Goal: Information Seeking & Learning: Learn about a topic

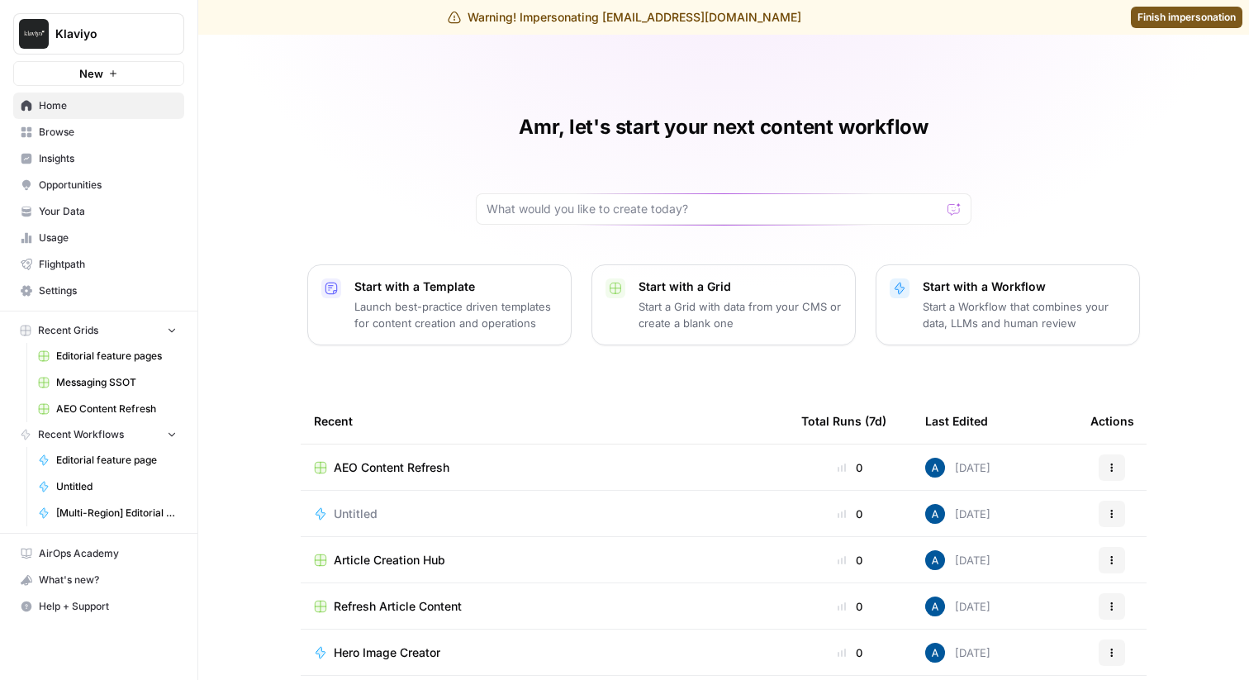
click at [93, 128] on span "Browse" at bounding box center [108, 132] width 138 height 15
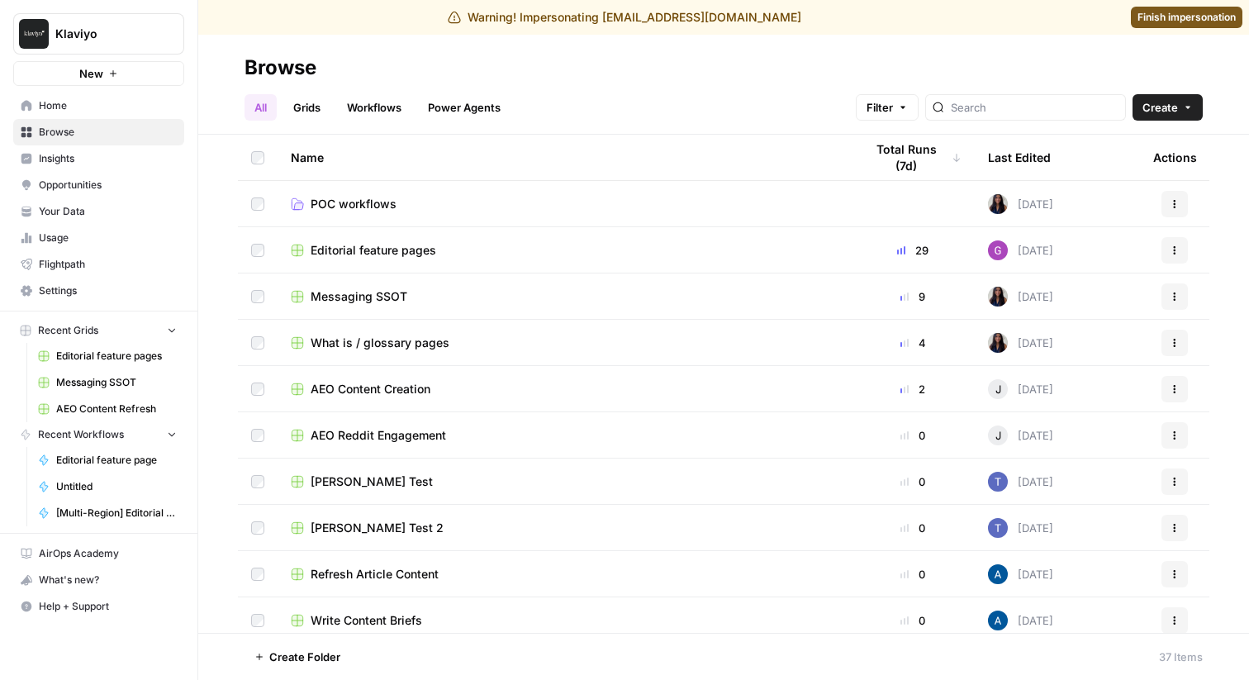
click at [83, 160] on span "Insights" at bounding box center [108, 158] width 138 height 15
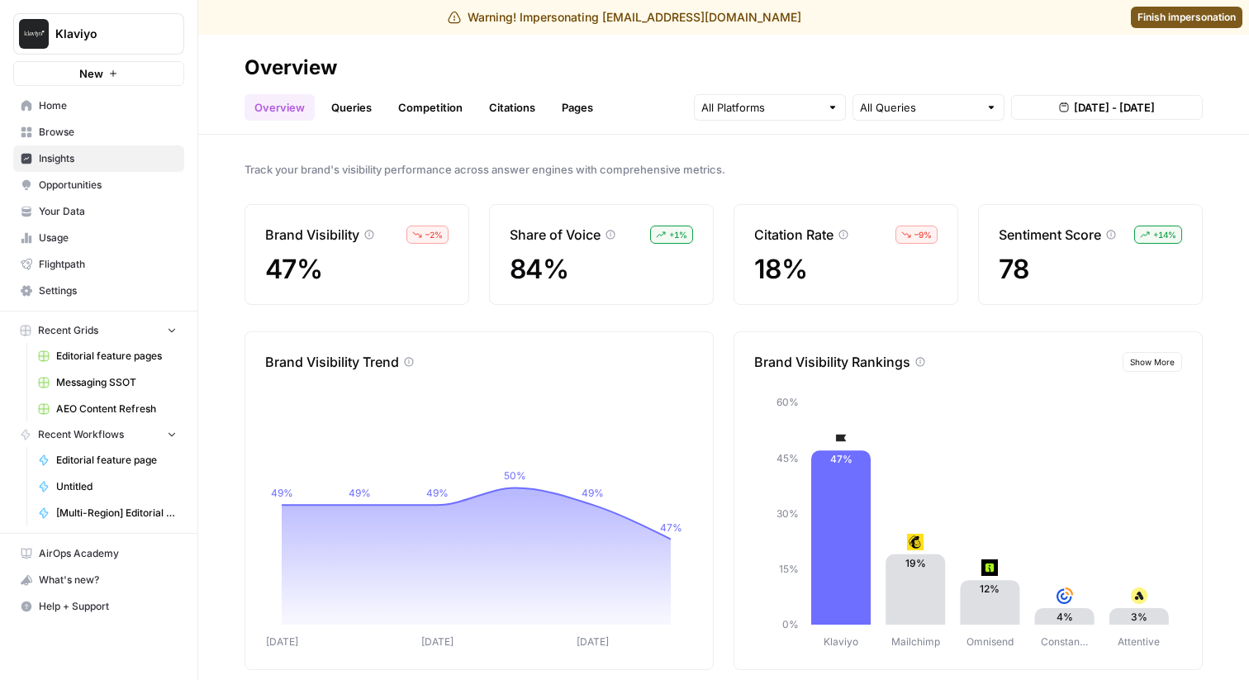
scroll to position [17, 0]
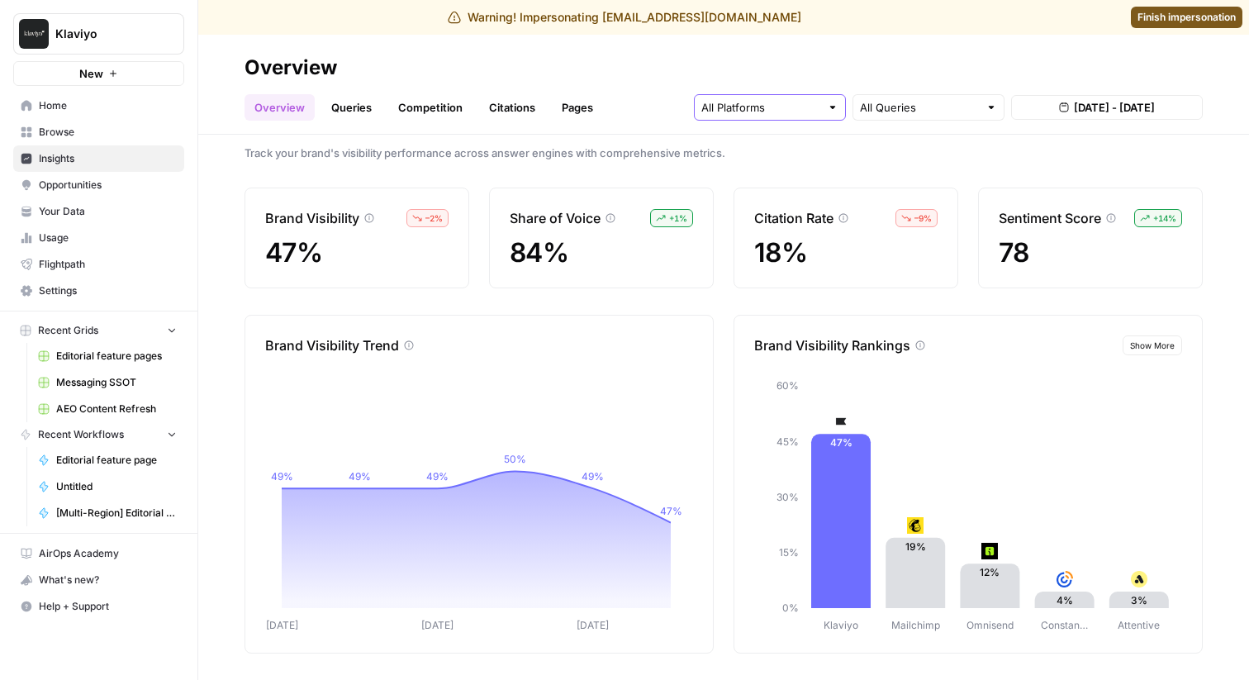
click at [816, 103] on input "text" at bounding box center [760, 107] width 119 height 17
click at [871, 94] on div "All Queries" at bounding box center [929, 107] width 152 height 26
click at [889, 175] on span "Brand Related" at bounding box center [925, 169] width 117 height 17
type input "Brand Related"
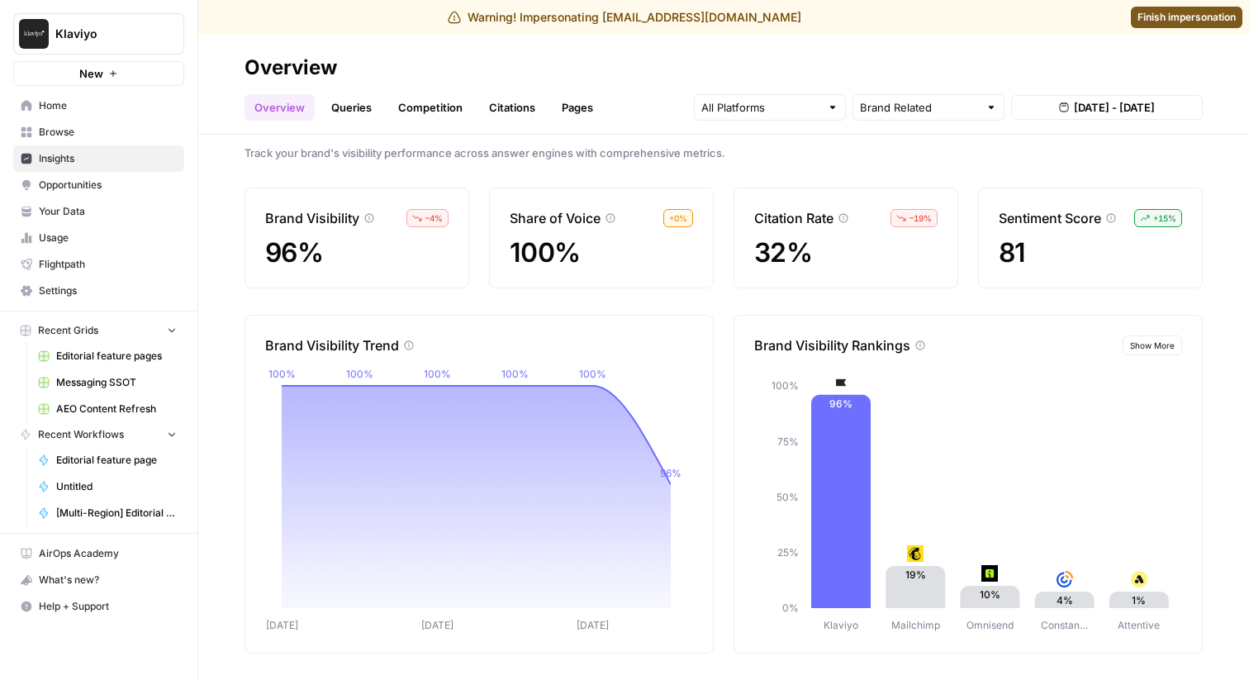
click at [349, 114] on link "Queries" at bounding box center [351, 107] width 60 height 26
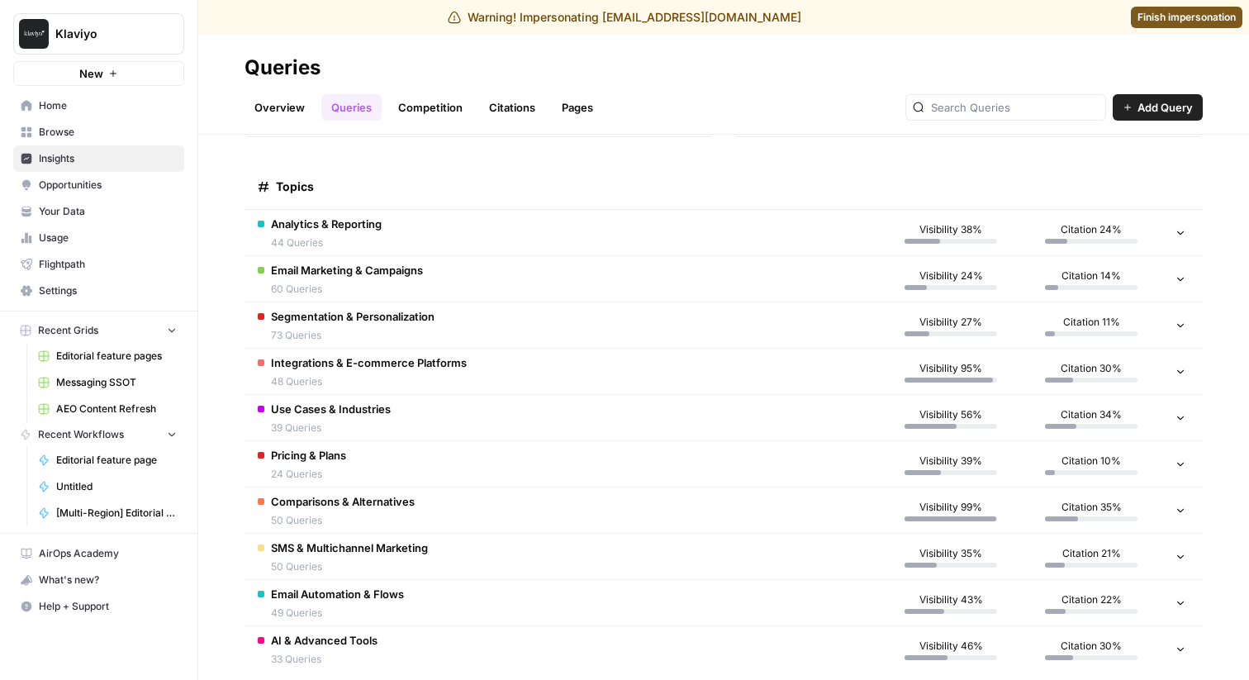
scroll to position [309, 0]
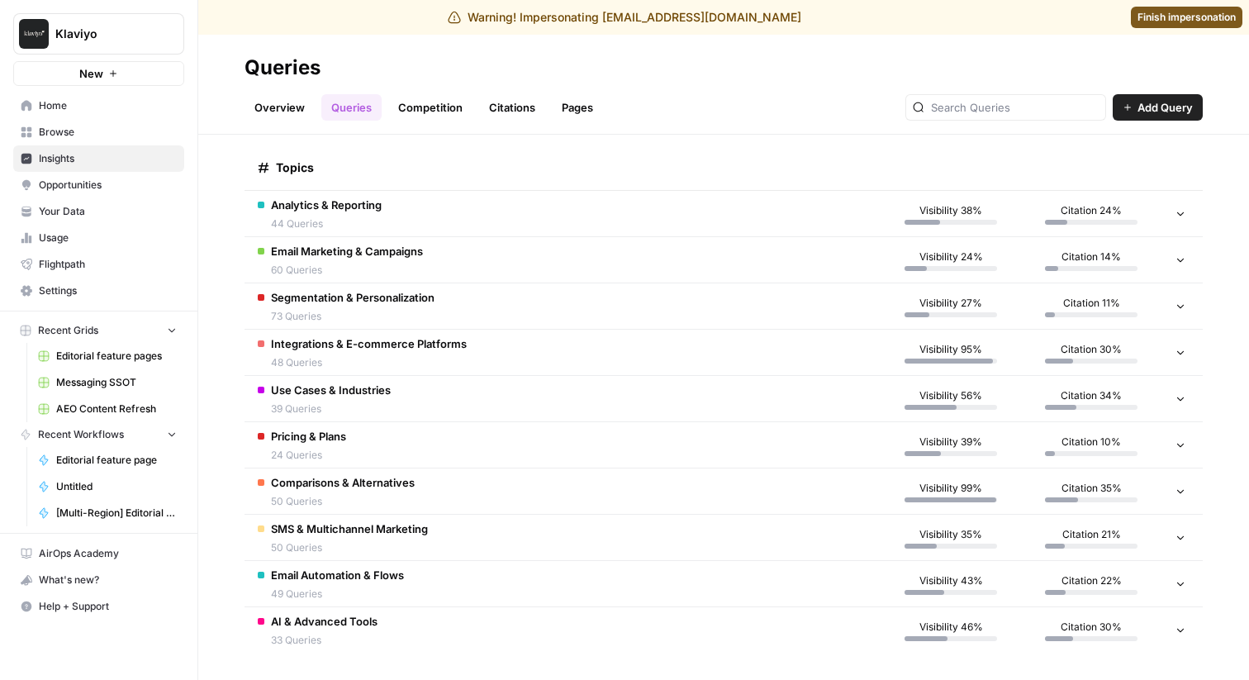
click at [518, 540] on td "SMS & Multichannel Marketing 50 Queries" at bounding box center [563, 537] width 636 height 45
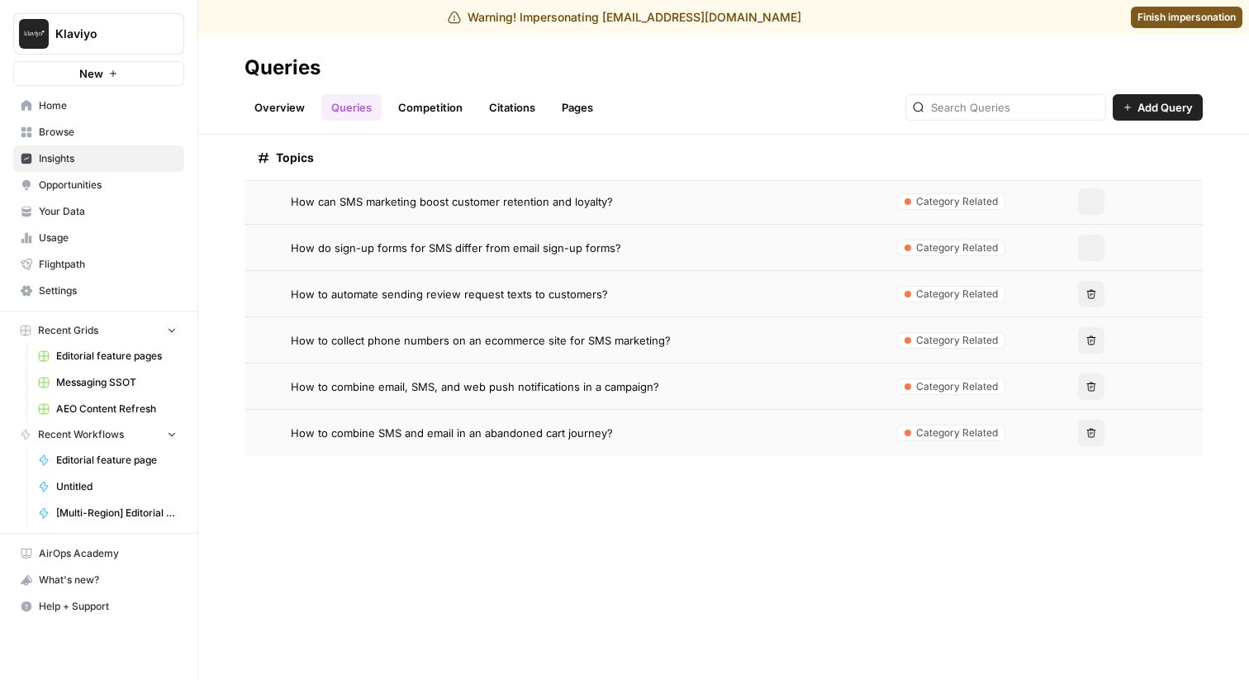
scroll to position [0, 0]
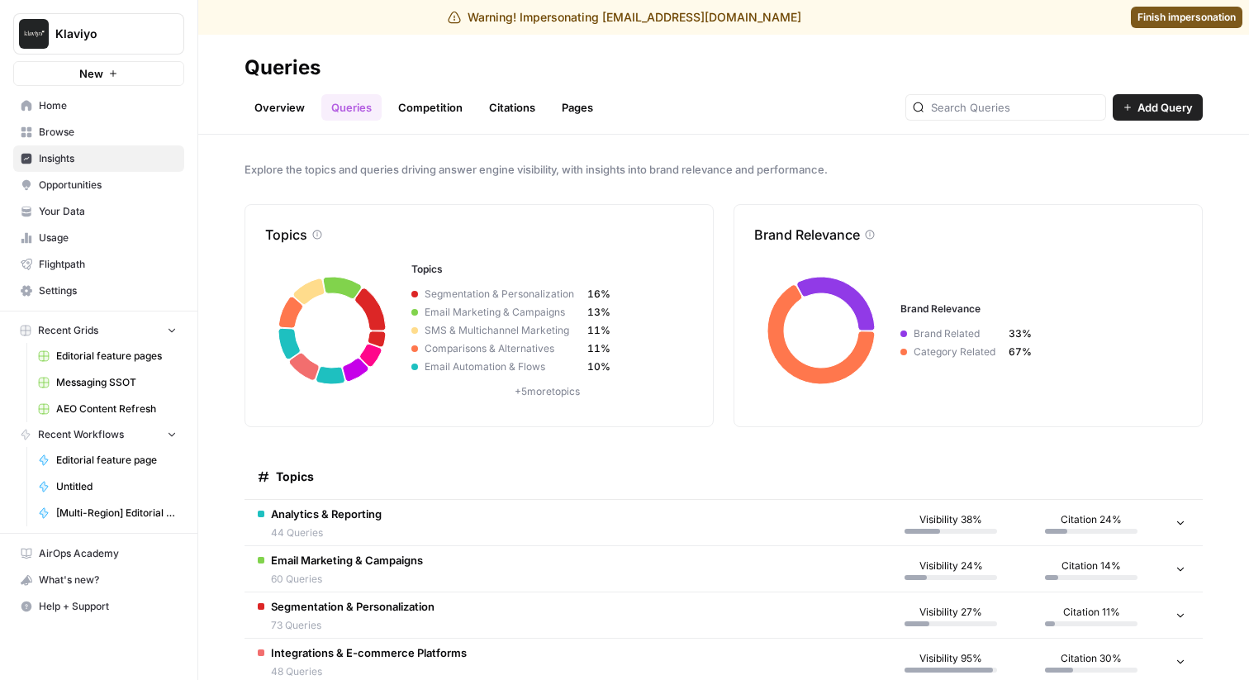
click at [287, 109] on link "Overview" at bounding box center [280, 107] width 70 height 26
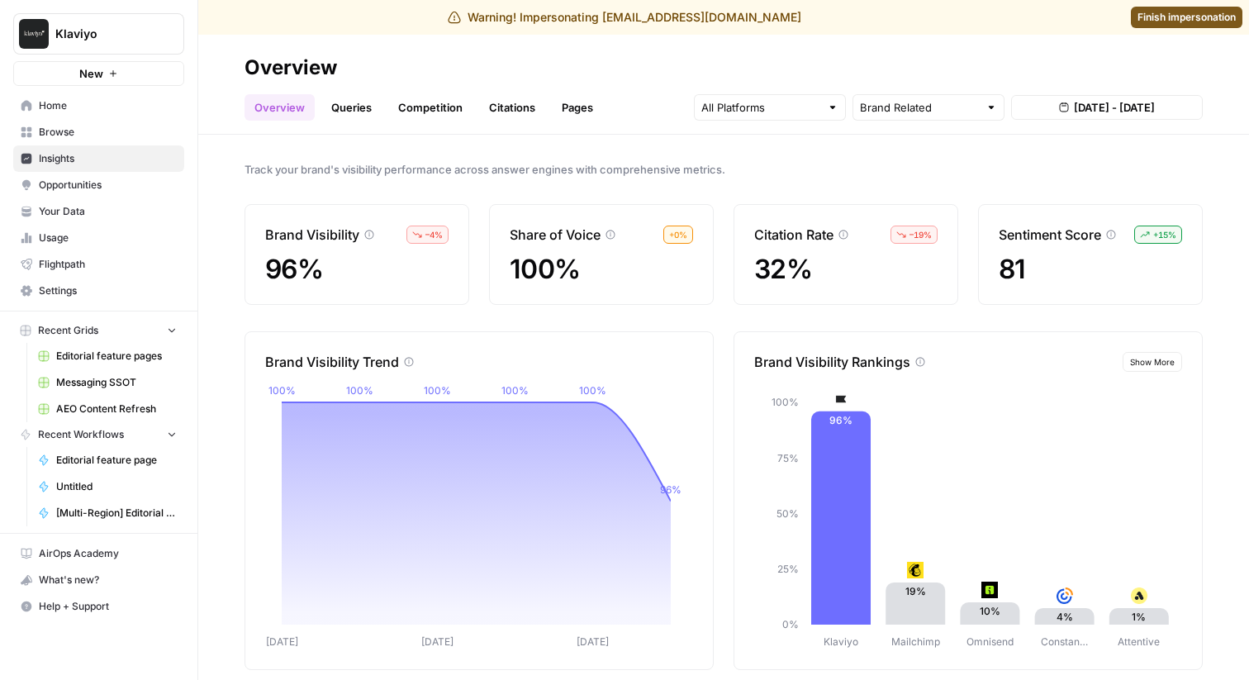
click at [335, 93] on div "Overview Queries Competition Citations Pages Brand Related [DATE] - [DATE]" at bounding box center [724, 101] width 958 height 40
click at [340, 103] on link "Queries" at bounding box center [351, 107] width 60 height 26
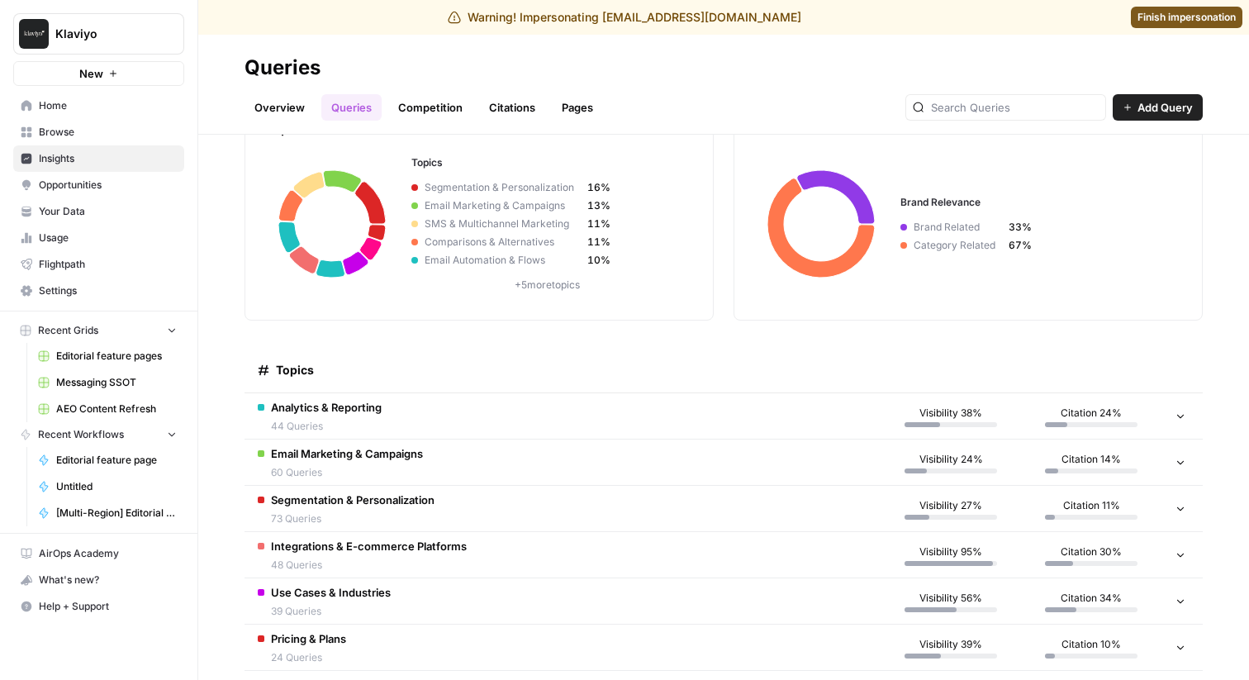
scroll to position [126, 0]
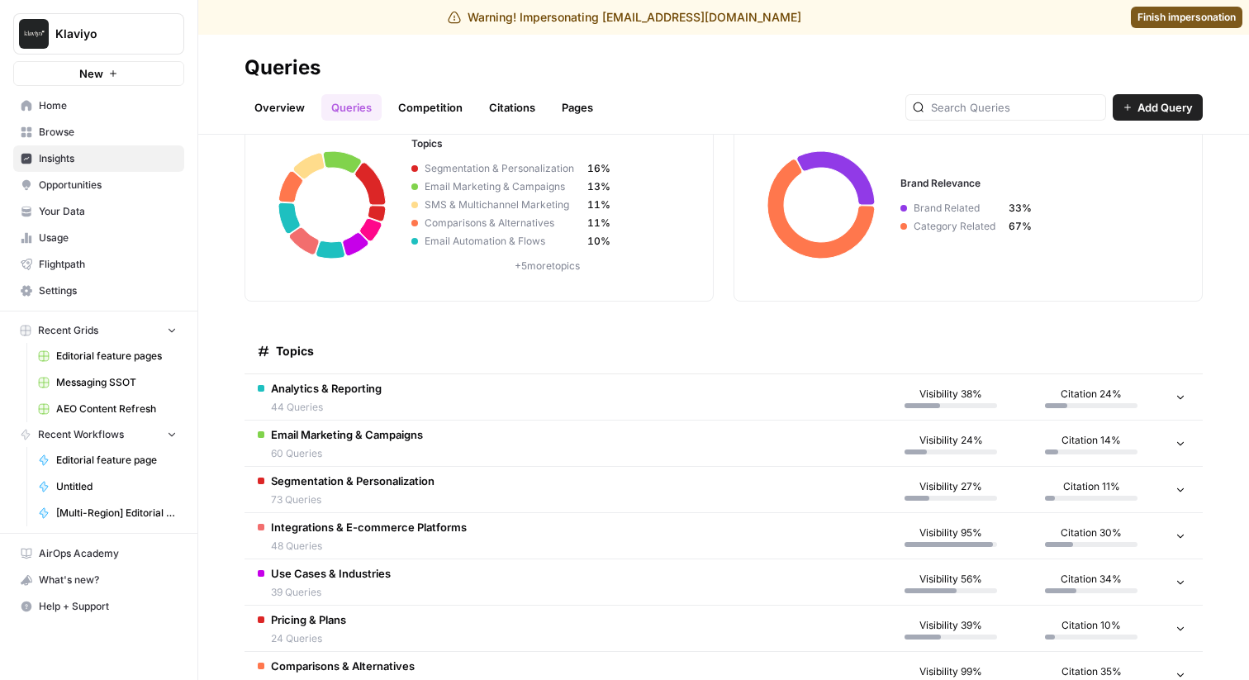
click at [534, 393] on td "Analytics & Reporting 44 Queries" at bounding box center [563, 396] width 636 height 45
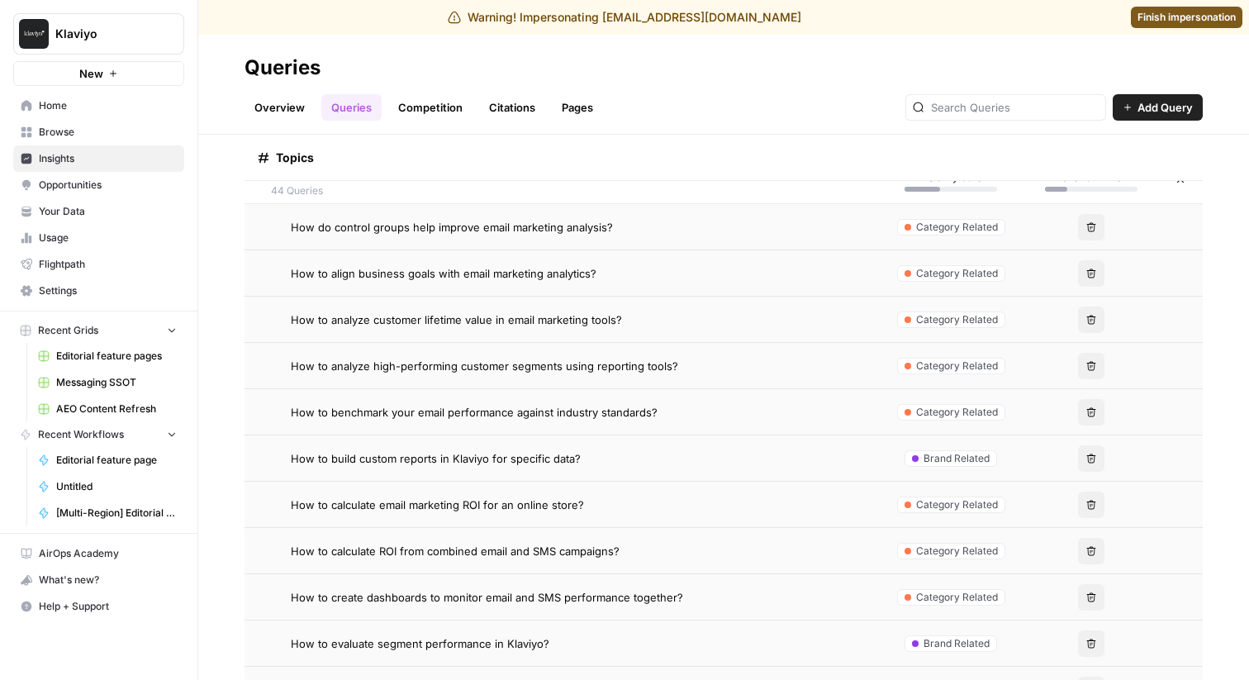
scroll to position [347, 0]
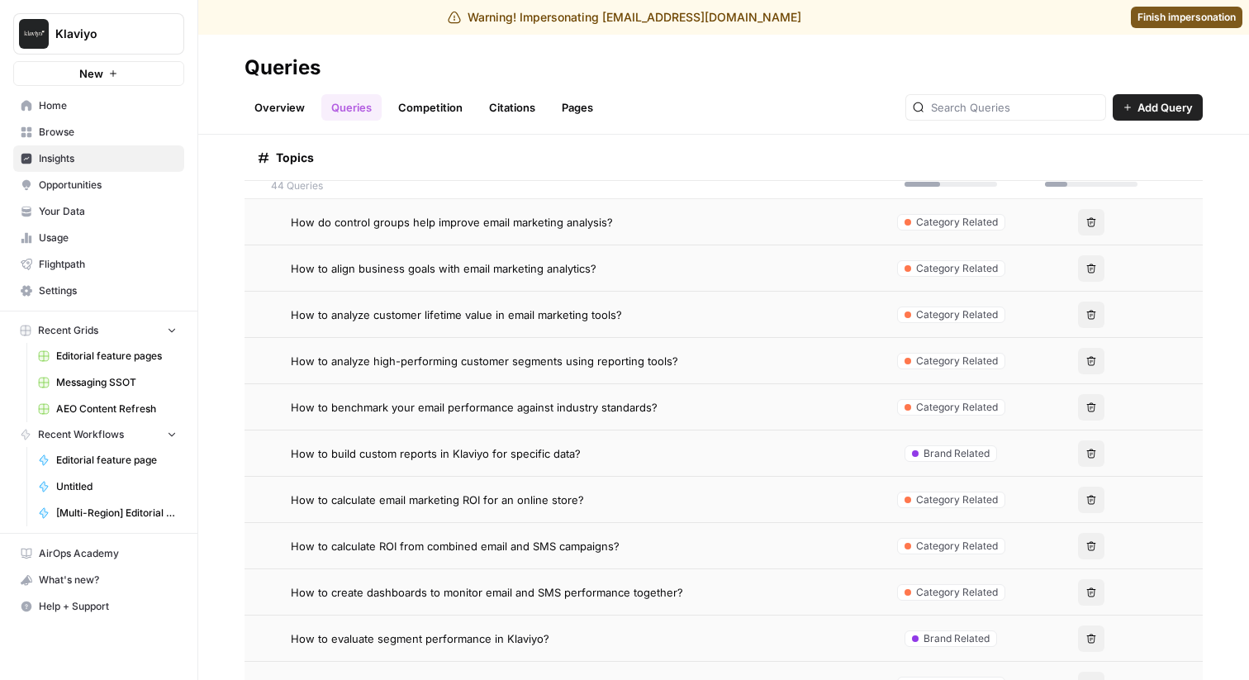
click at [532, 458] on span "How to build custom reports in Klaviyo for specific data?" at bounding box center [436, 453] width 290 height 17
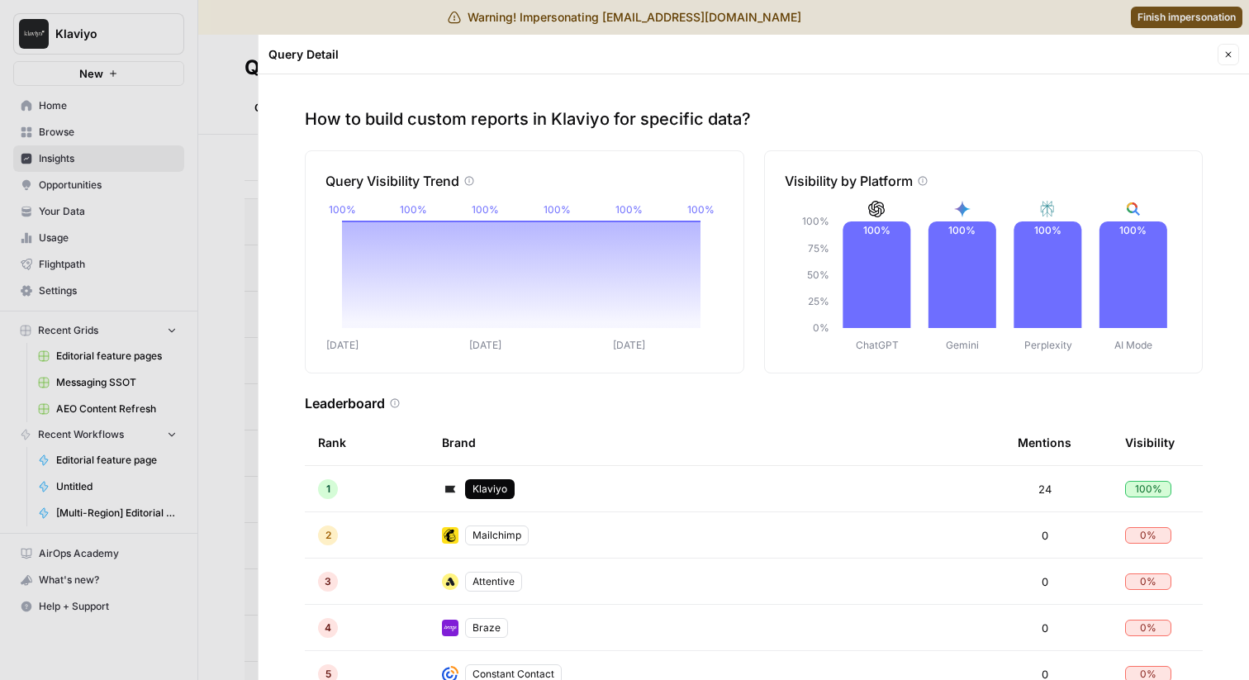
click at [211, 273] on div at bounding box center [624, 340] width 1249 height 680
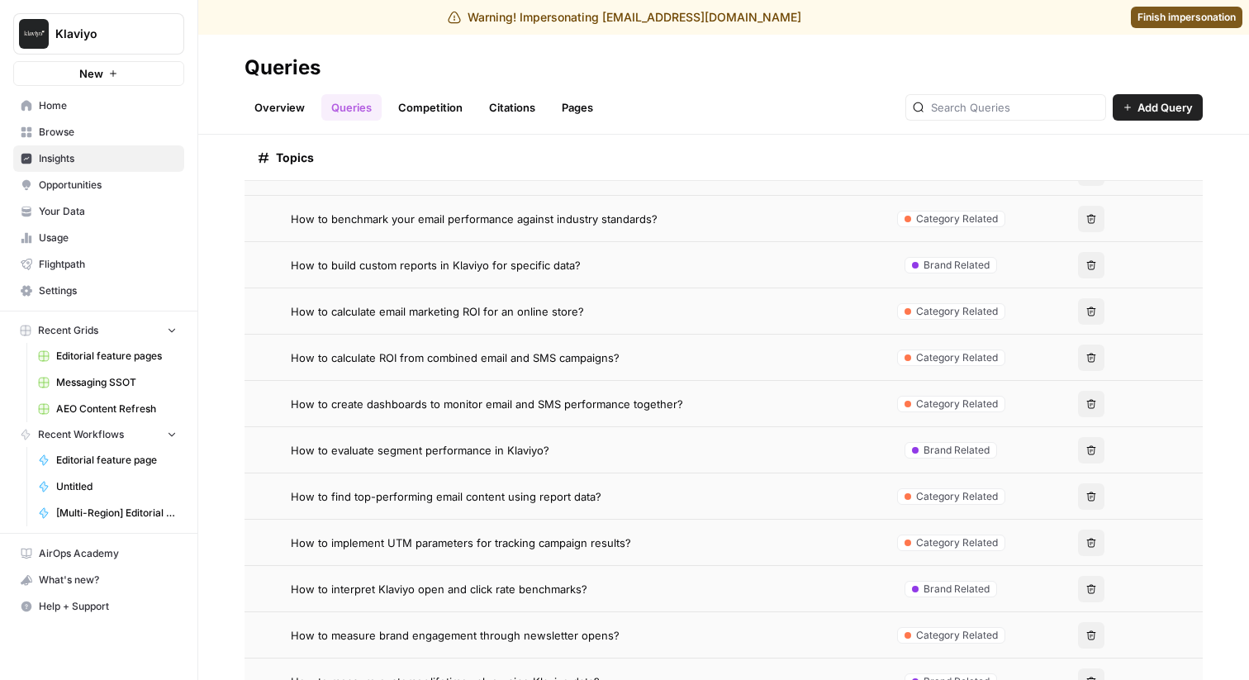
scroll to position [573, 0]
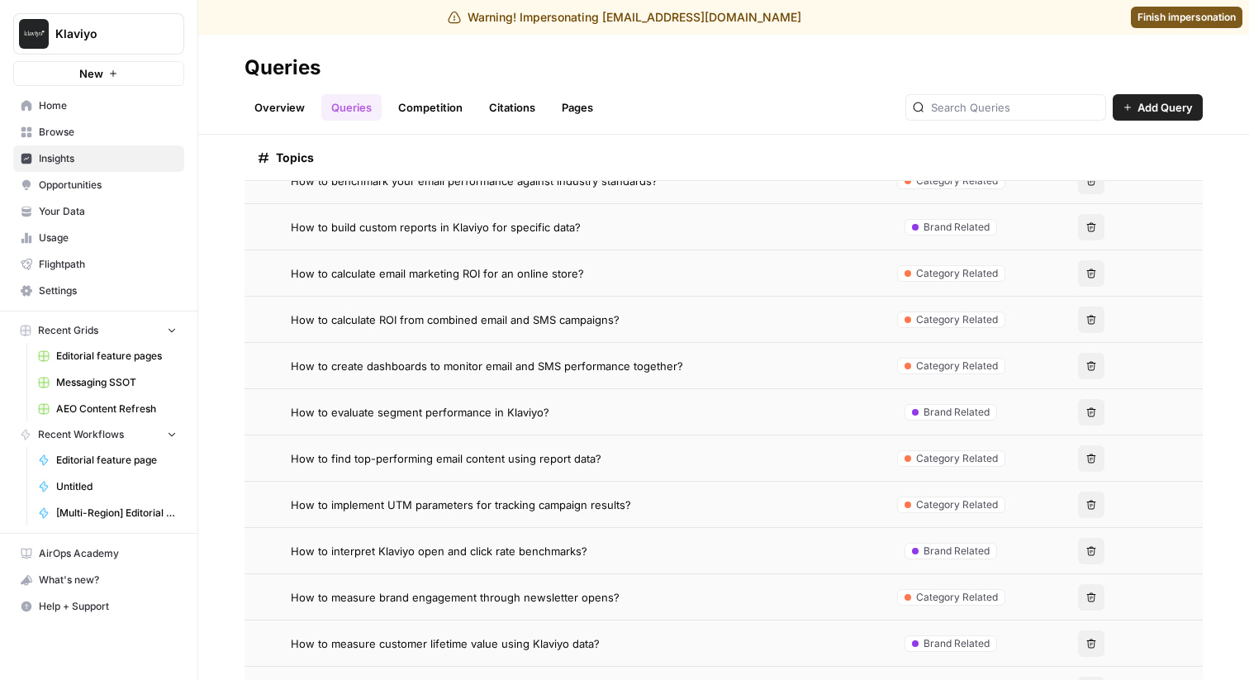
click at [487, 411] on span "How to evaluate segment performance in Klaviyo?" at bounding box center [420, 412] width 259 height 17
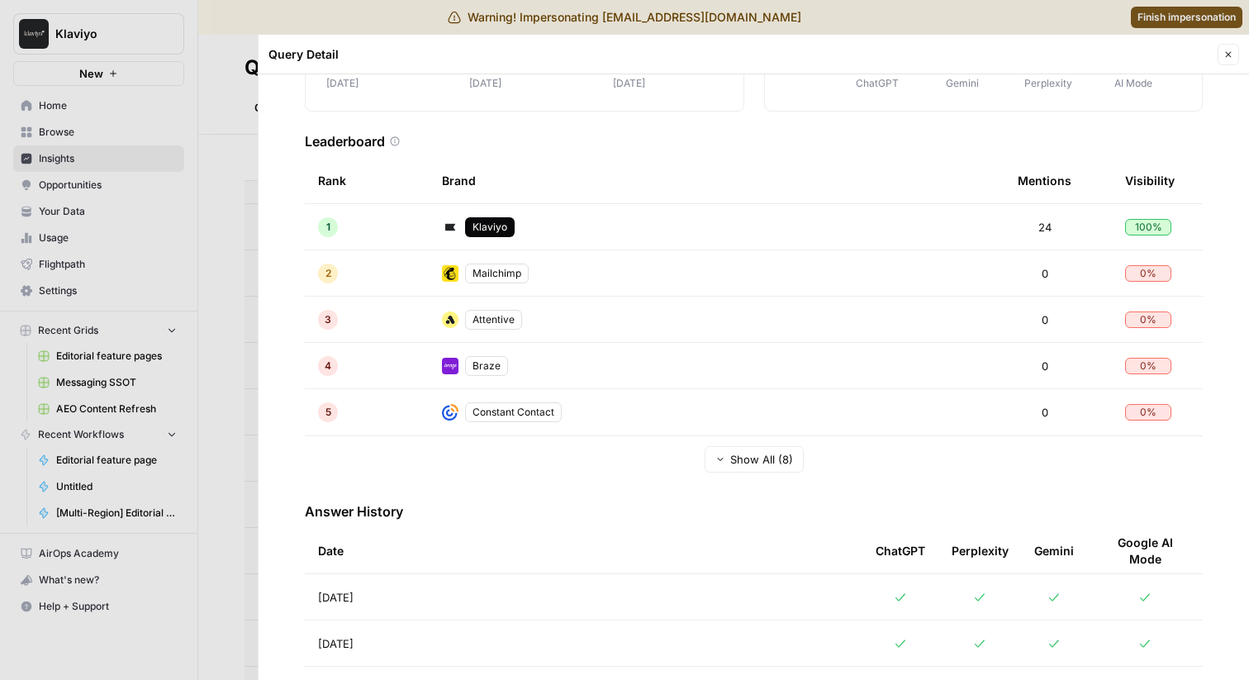
scroll to position [259, 0]
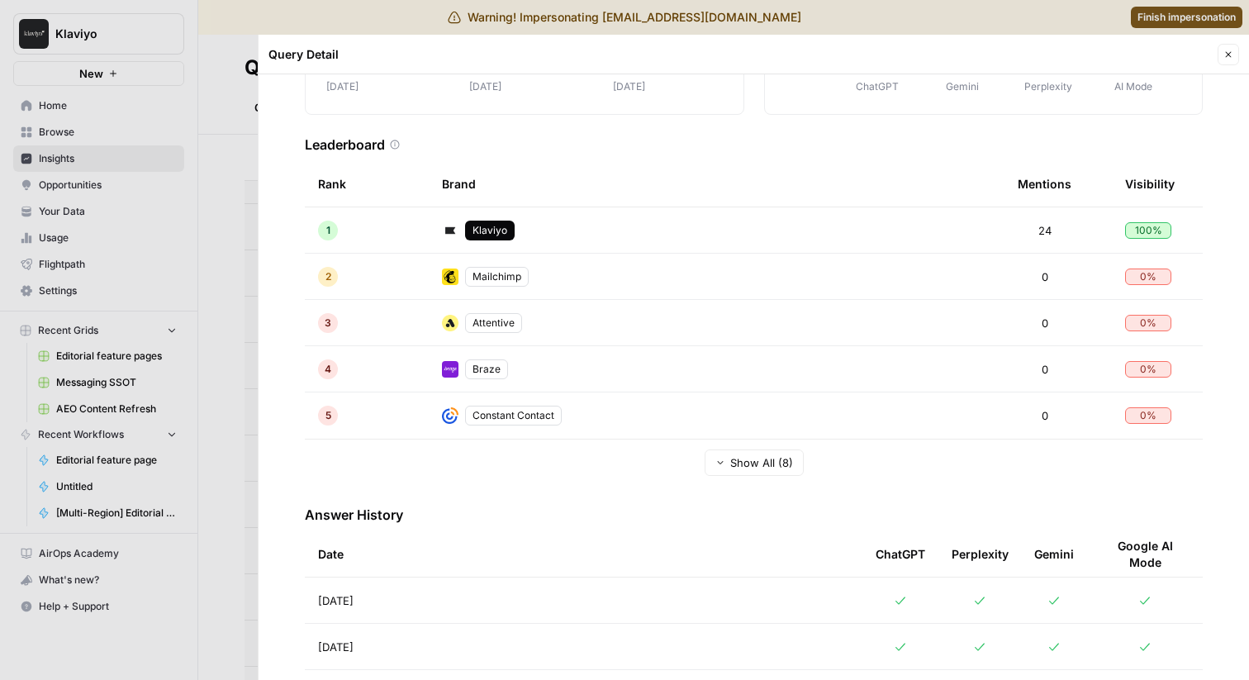
click at [221, 417] on div at bounding box center [624, 340] width 1249 height 680
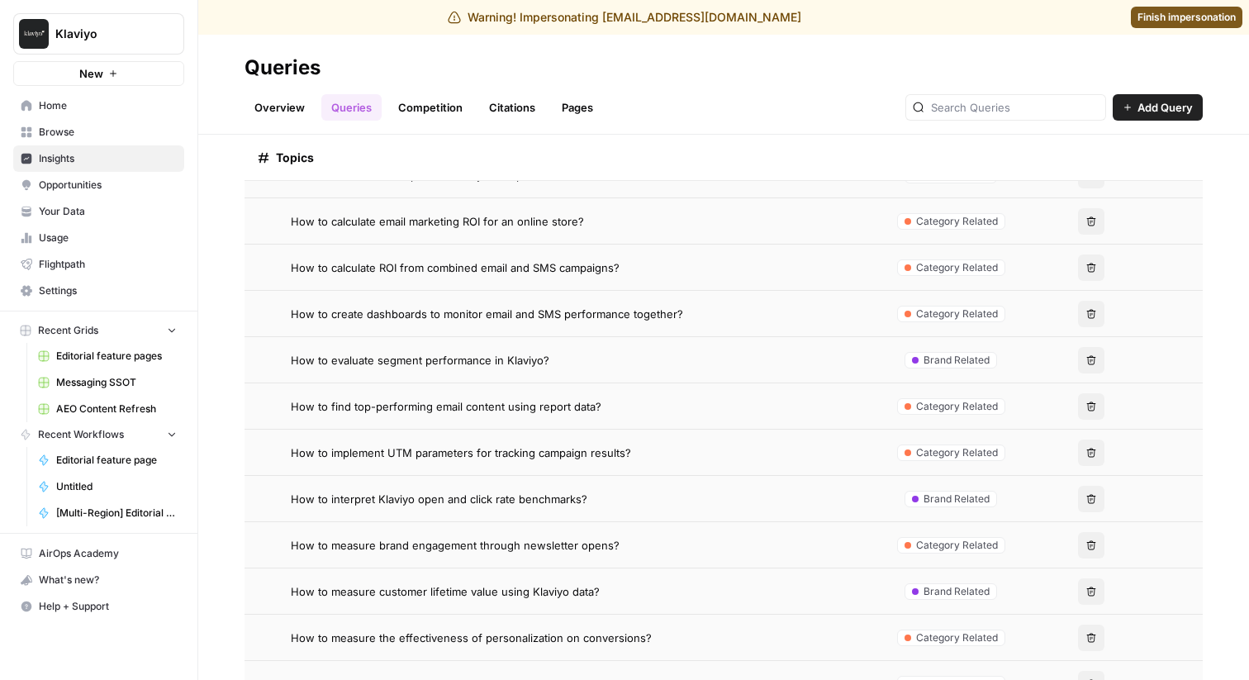
scroll to position [635, 0]
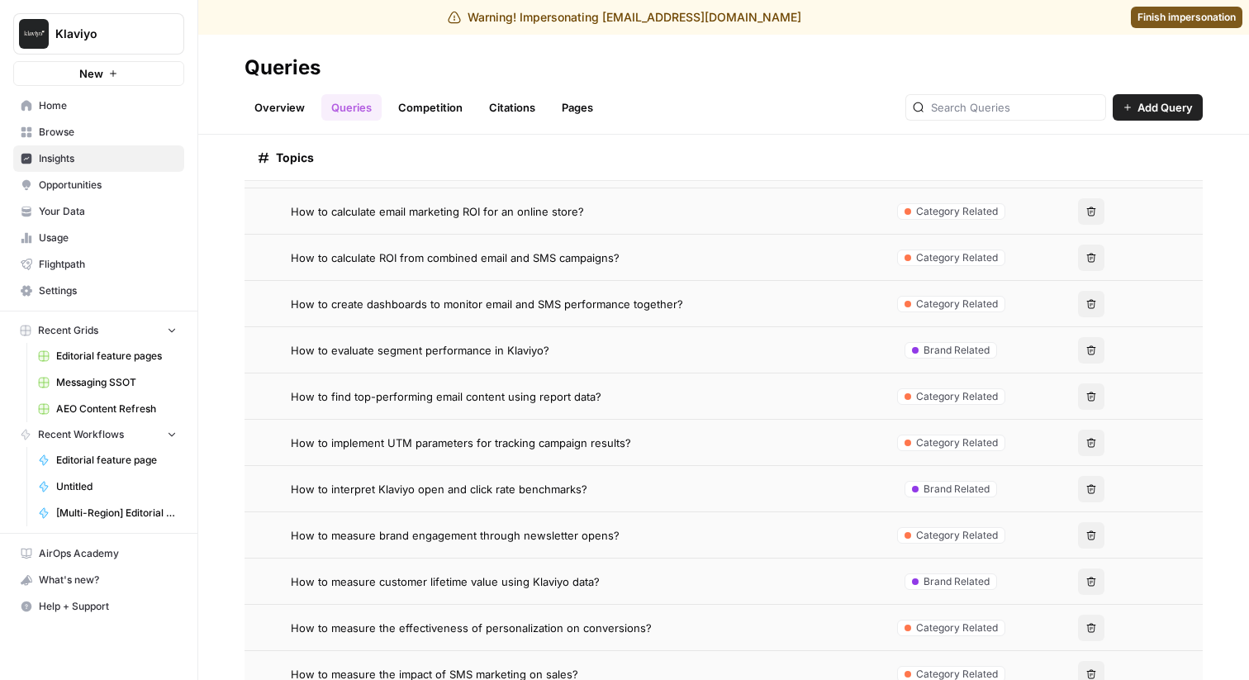
click at [494, 506] on td "How to interpret Klaviyo open and click rate benchmarks?" at bounding box center [563, 488] width 636 height 45
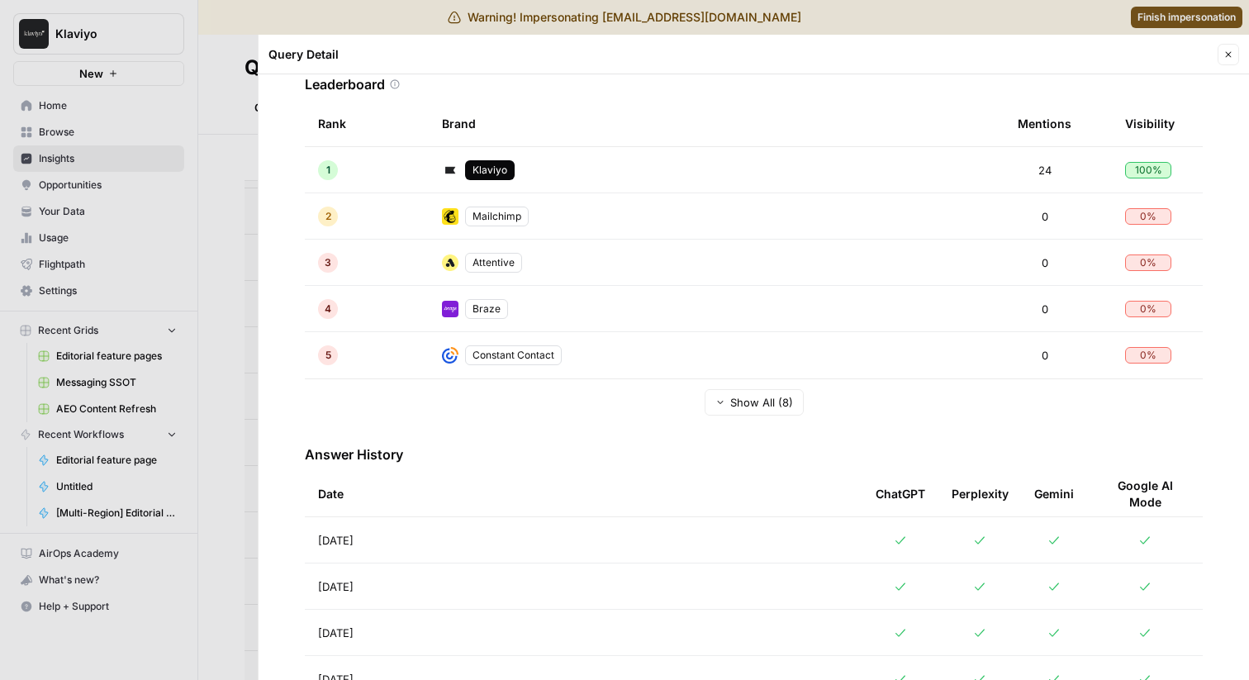
scroll to position [323, 0]
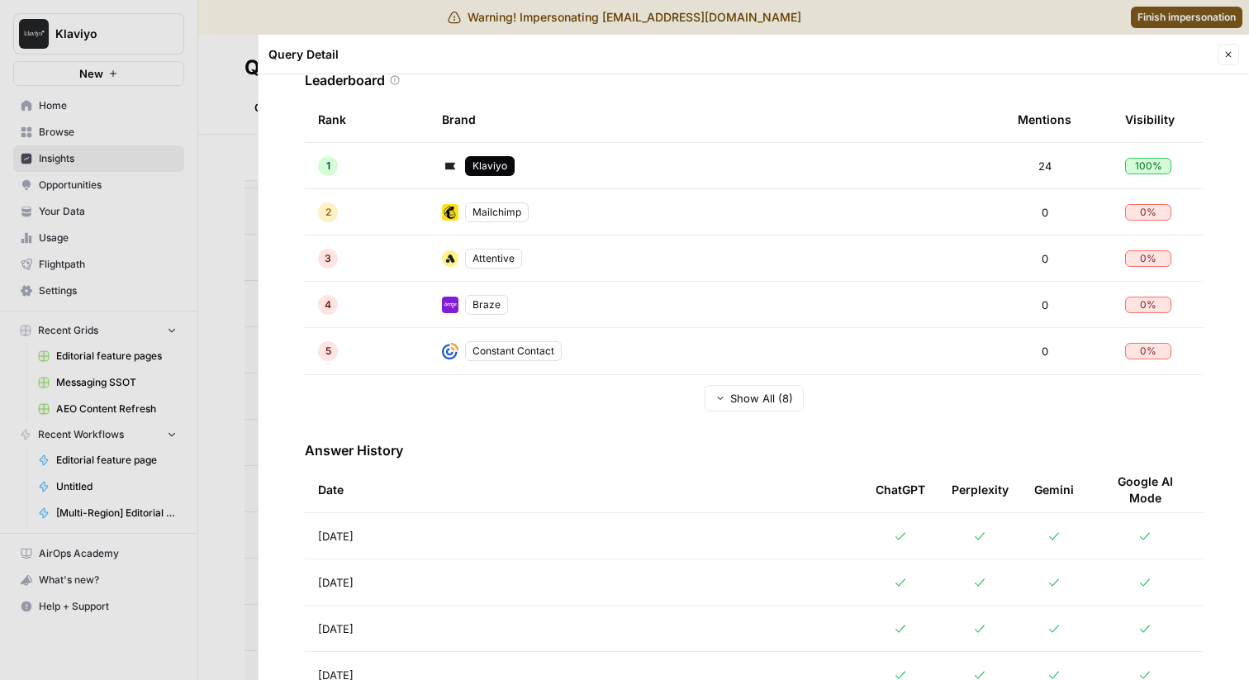
click at [196, 546] on div at bounding box center [624, 340] width 1249 height 680
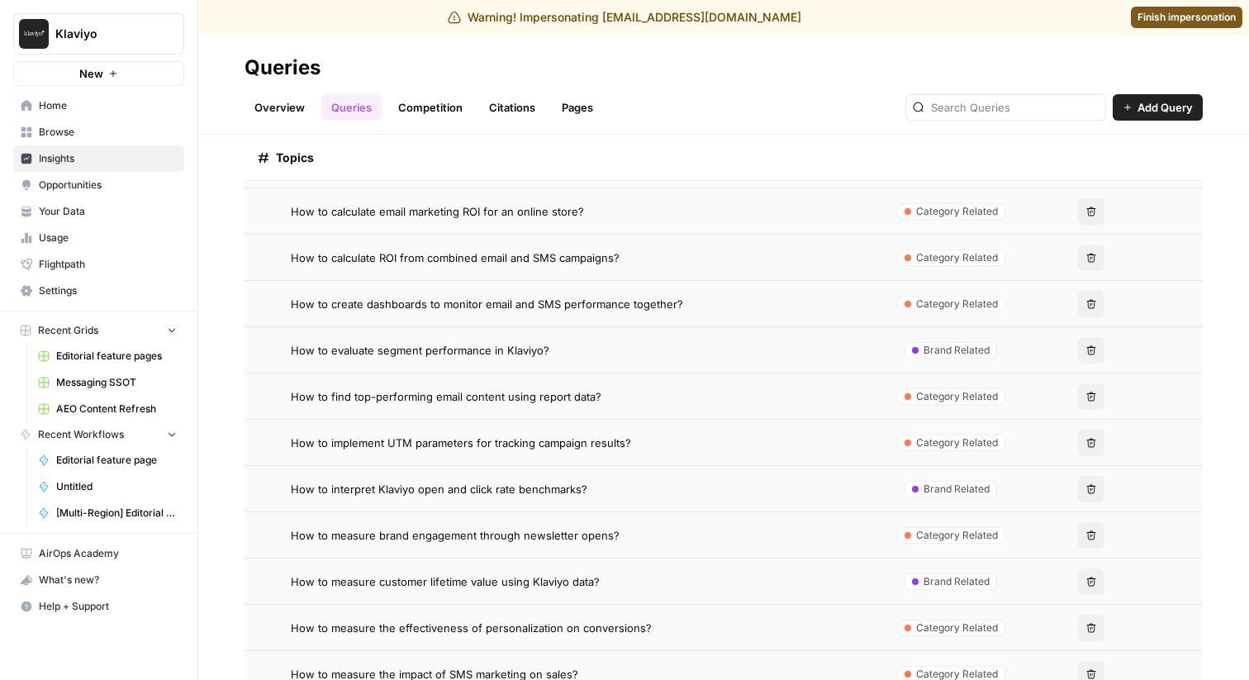
scroll to position [710, 0]
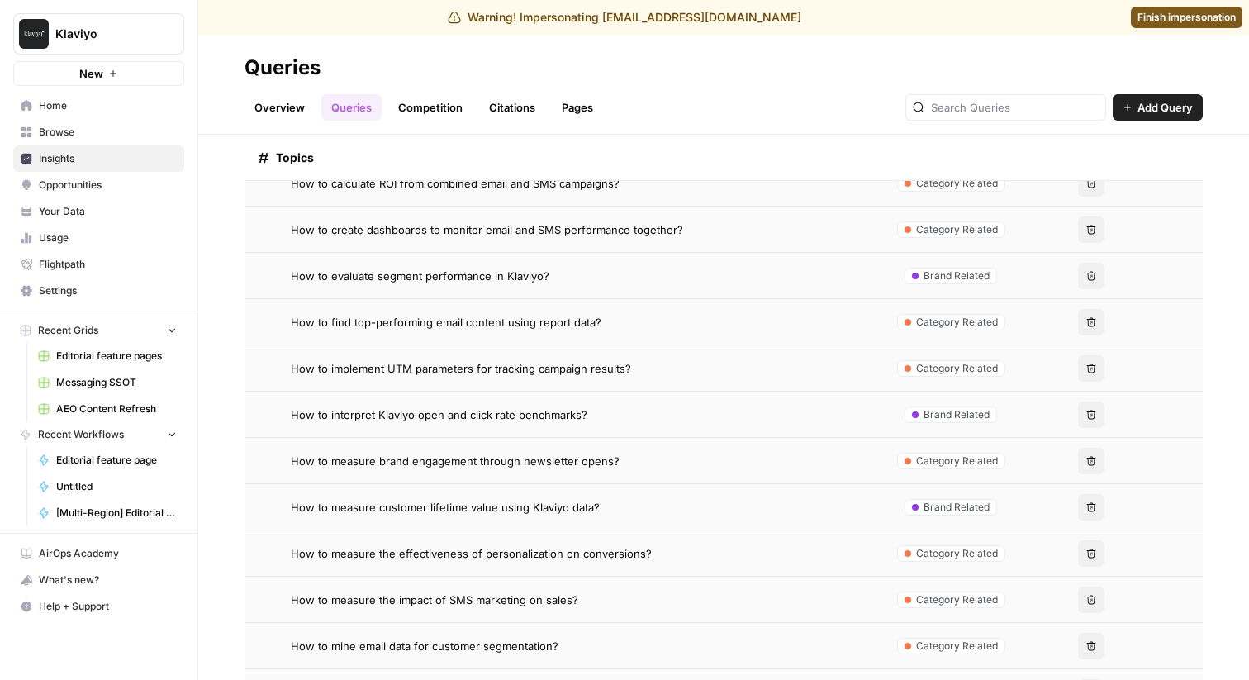
click at [594, 513] on span "How to measure customer lifetime value using Klaviyo data?" at bounding box center [445, 507] width 309 height 17
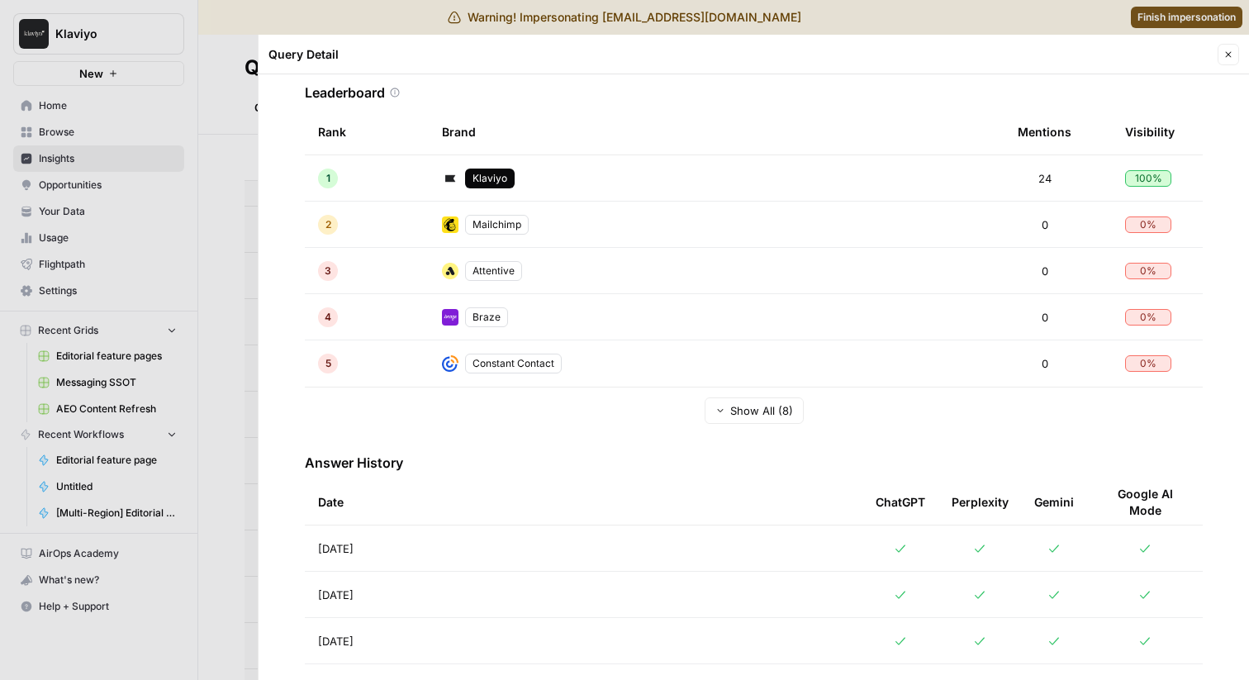
scroll to position [319, 0]
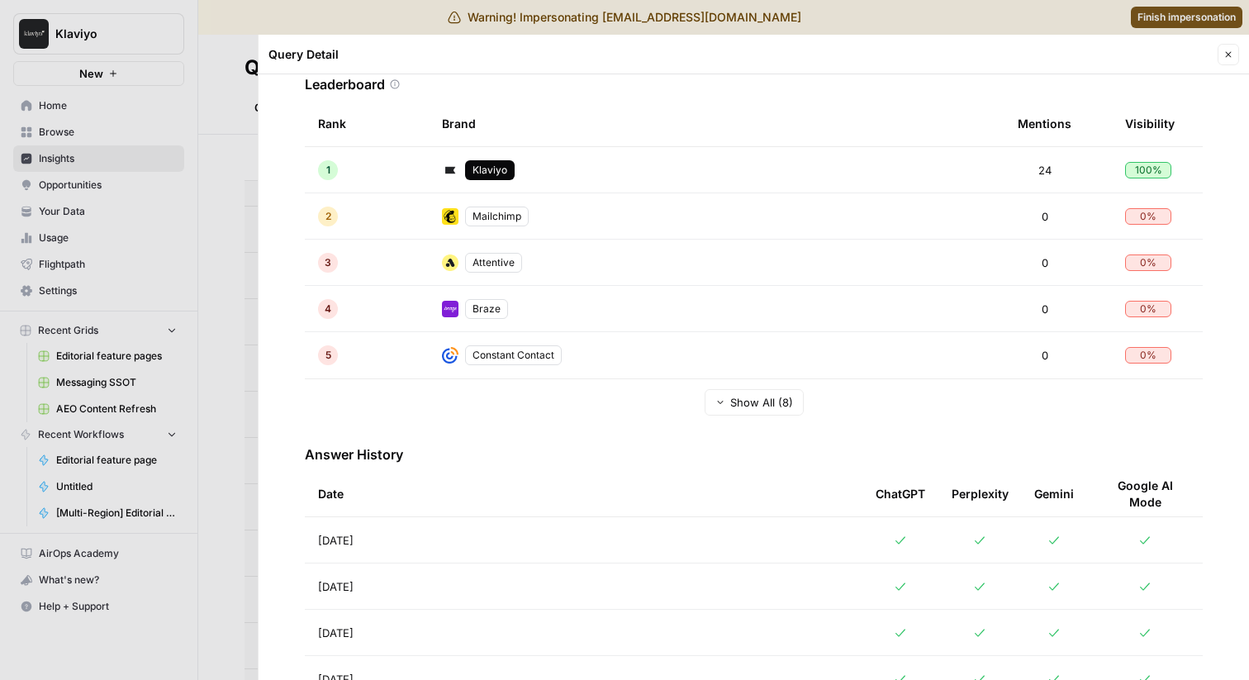
click at [173, 446] on div at bounding box center [624, 340] width 1249 height 680
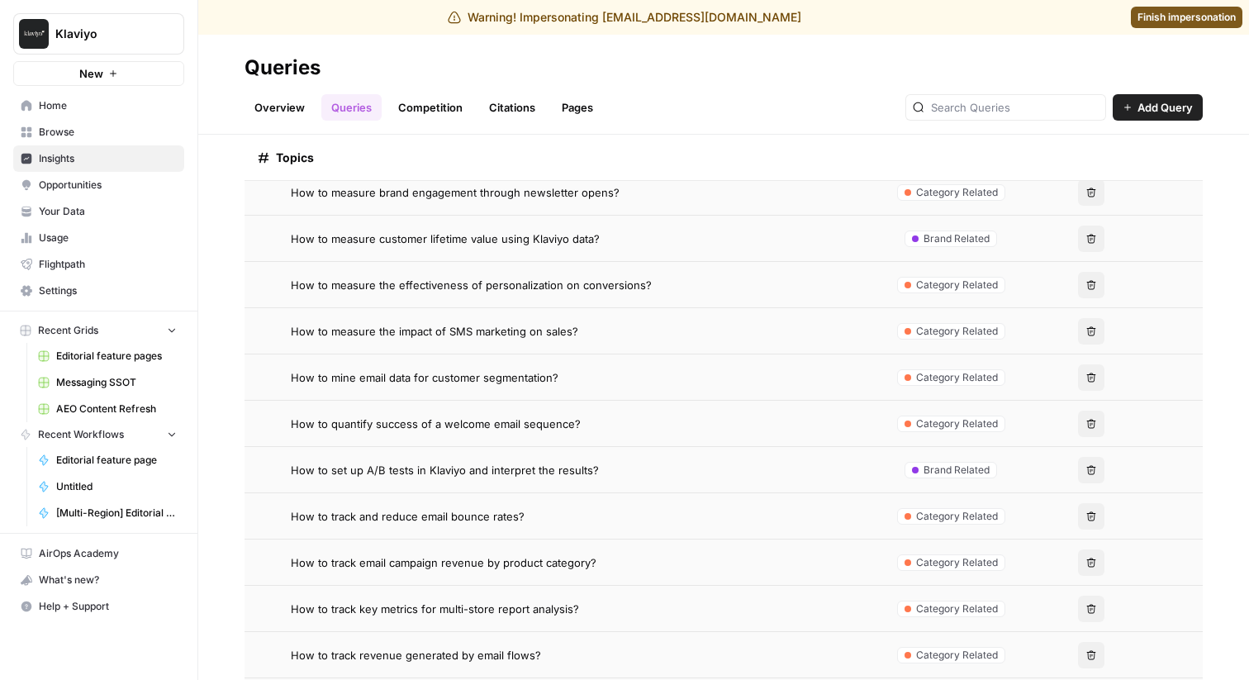
scroll to position [988, 0]
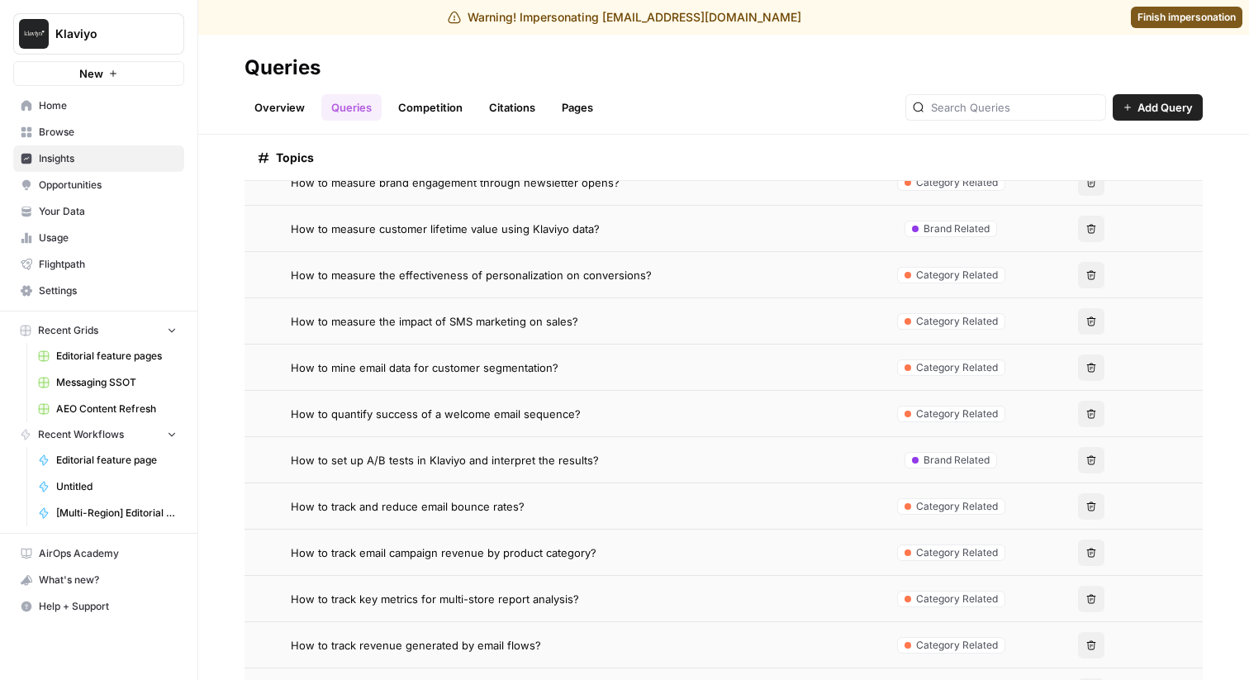
click at [624, 468] on td "How to set up A/B tests in Klaviyo and interpret the results?" at bounding box center [563, 459] width 636 height 45
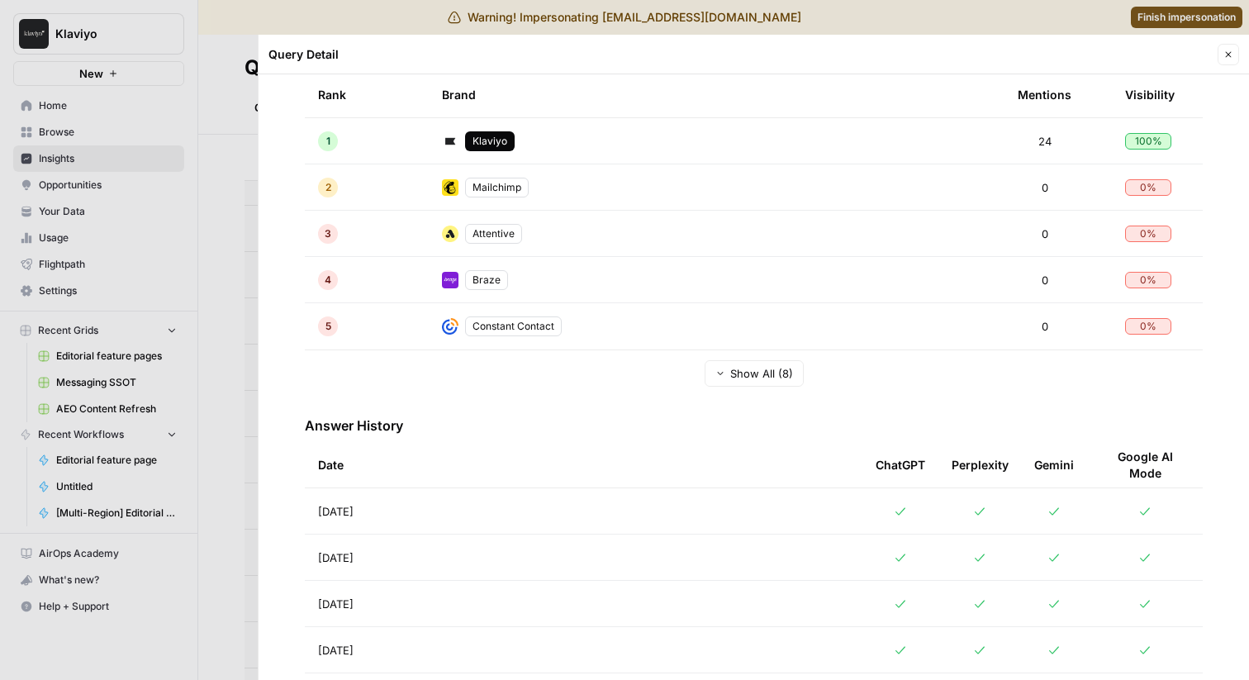
scroll to position [346, 0]
click at [195, 530] on div at bounding box center [624, 340] width 1249 height 680
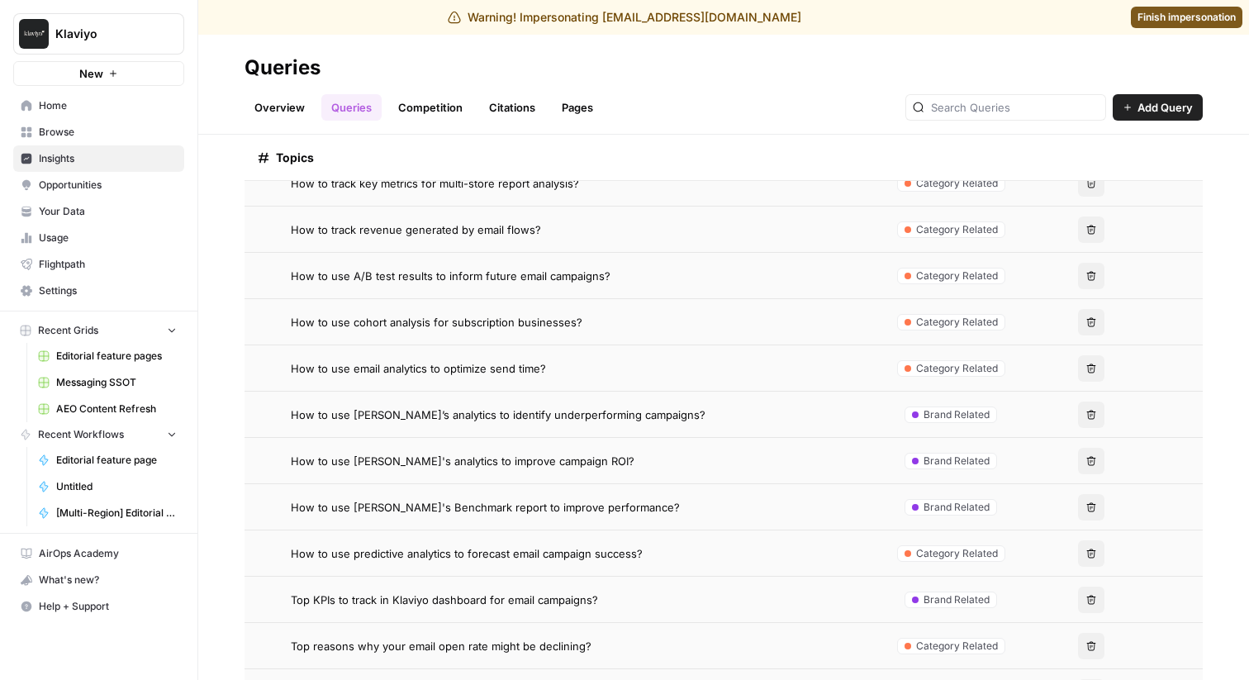
scroll to position [1416, 0]
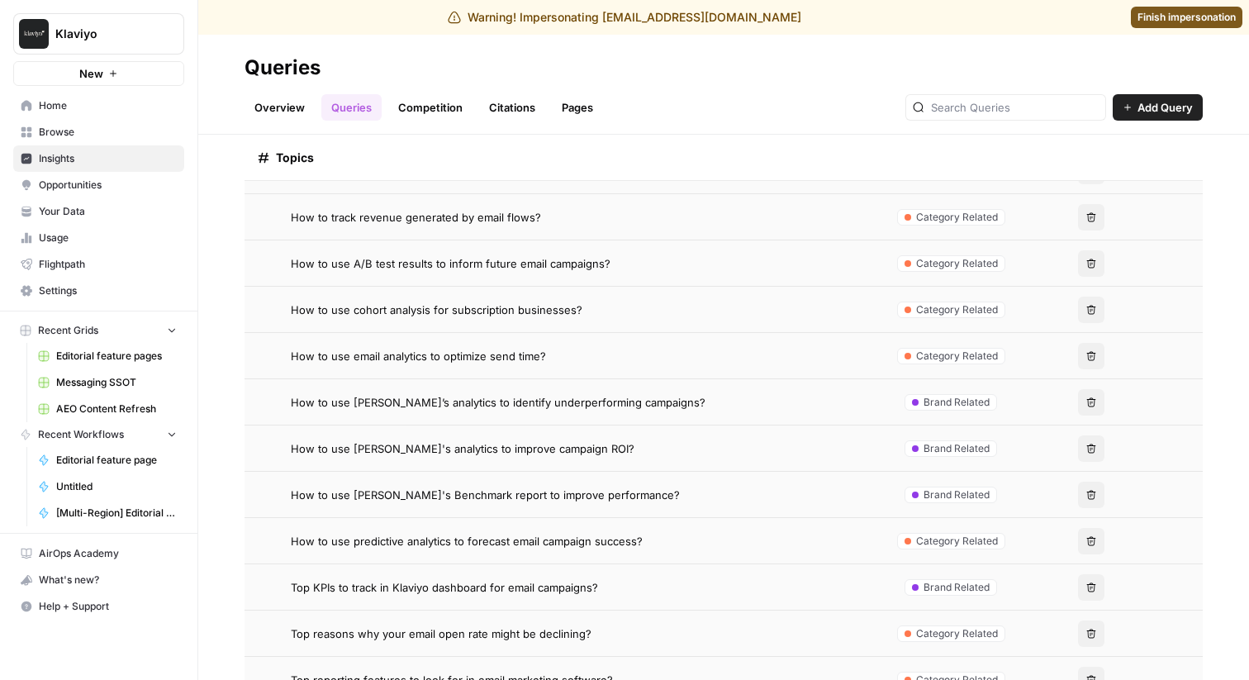
click at [794, 401] on div "How to use [PERSON_NAME]’s analytics to identify underperforming campaigns?" at bounding box center [579, 402] width 577 height 17
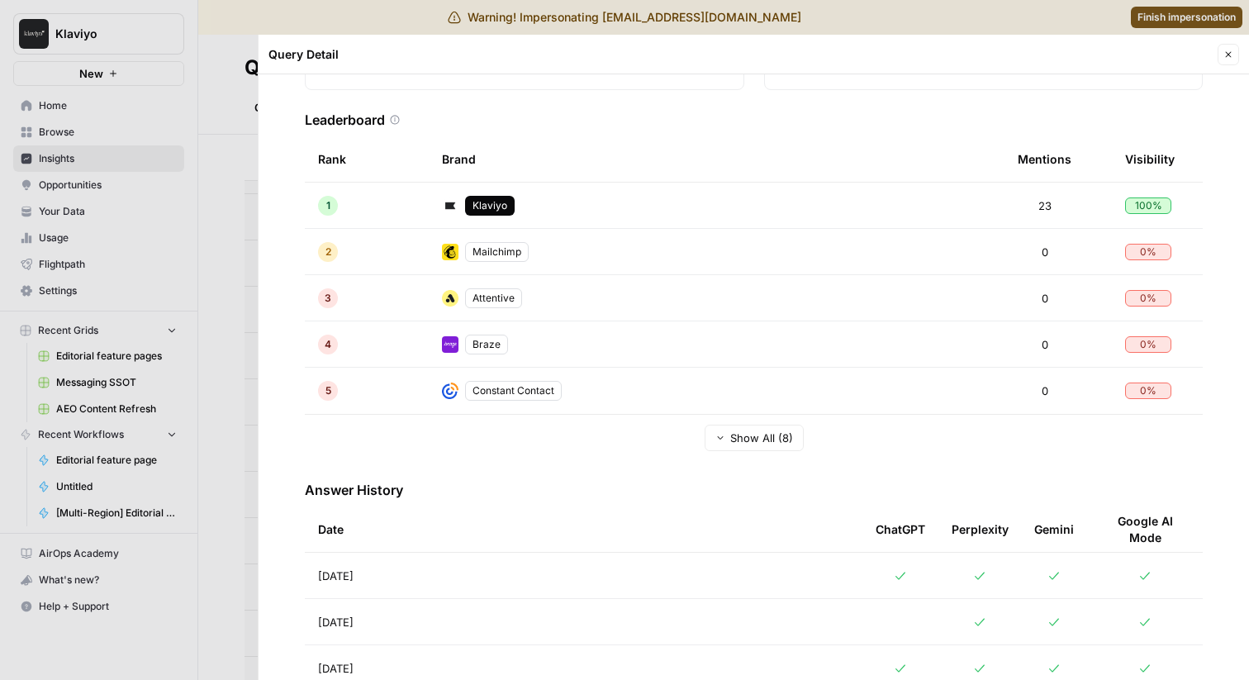
scroll to position [466, 0]
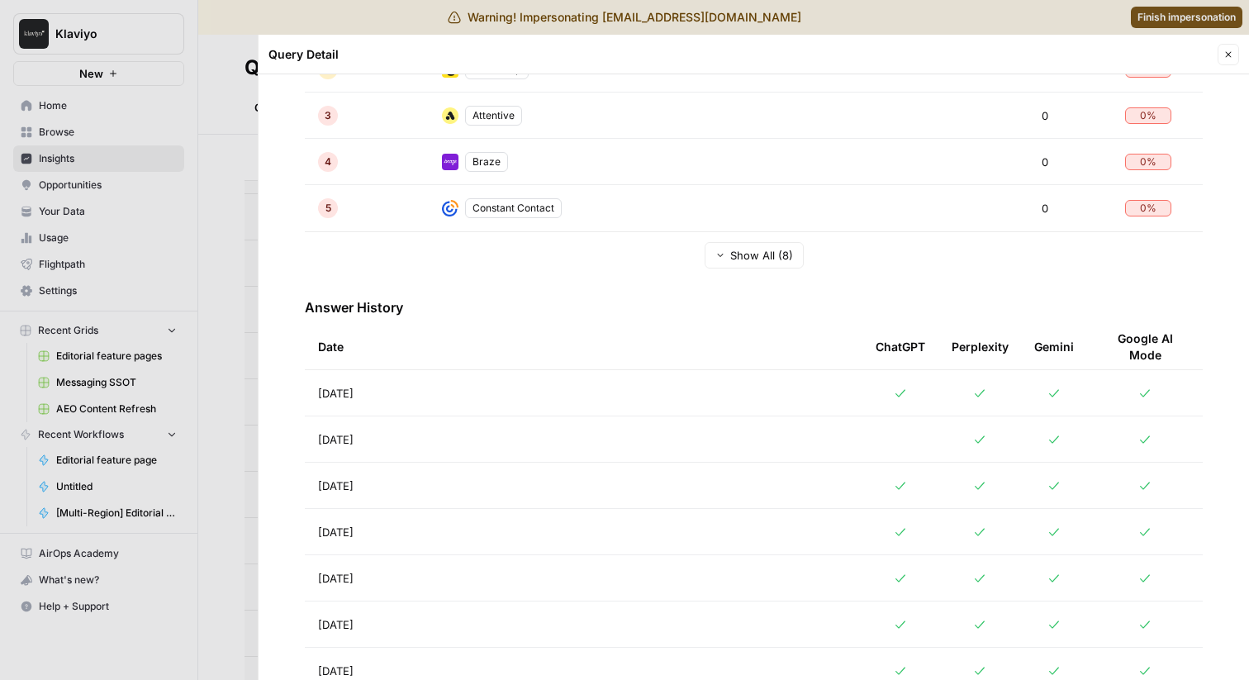
click at [197, 416] on div at bounding box center [624, 340] width 1249 height 680
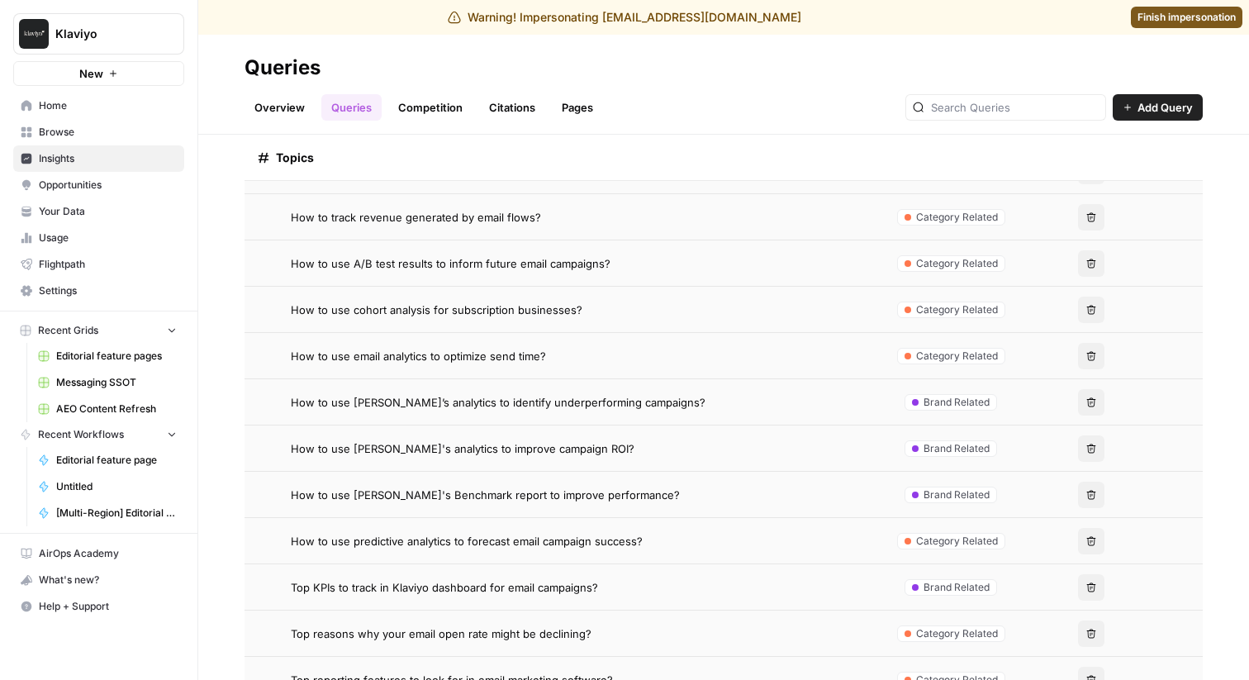
click at [610, 460] on td "How to use [PERSON_NAME]'s analytics to improve campaign ROI?" at bounding box center [563, 447] width 636 height 45
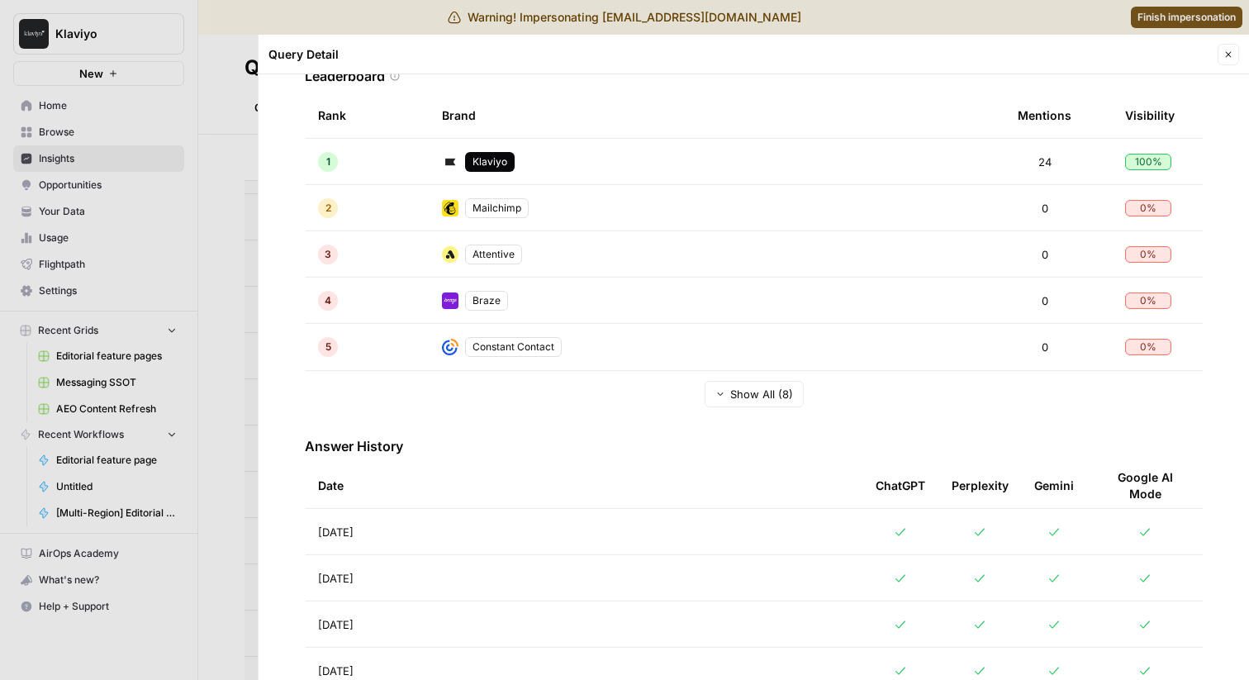
scroll to position [439, 0]
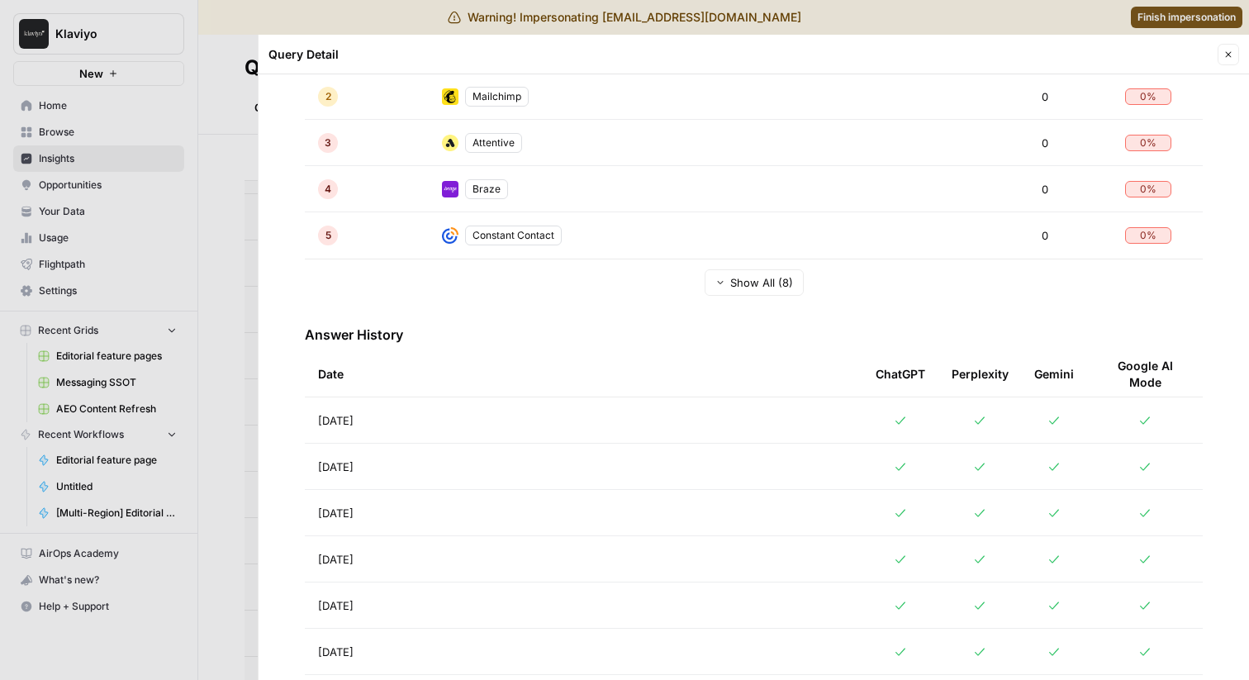
click at [192, 422] on div at bounding box center [624, 340] width 1249 height 680
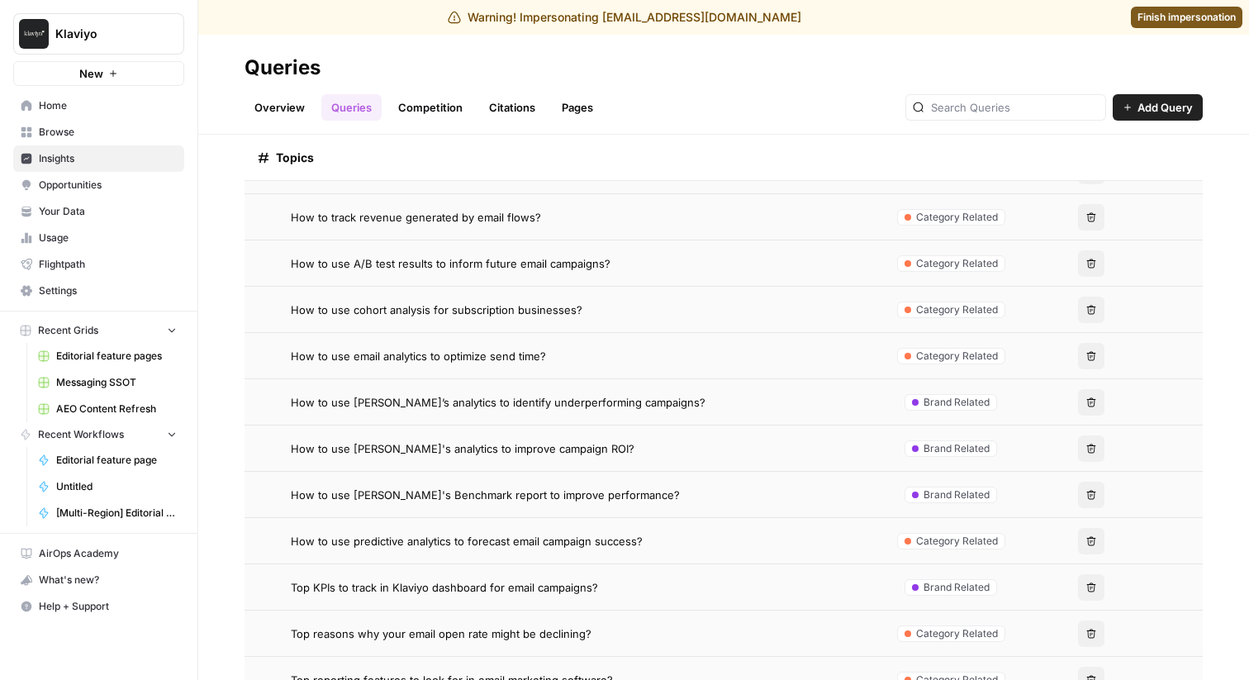
click at [599, 492] on span "How to use [PERSON_NAME]'s Benchmark report to improve performance?" at bounding box center [485, 495] width 389 height 17
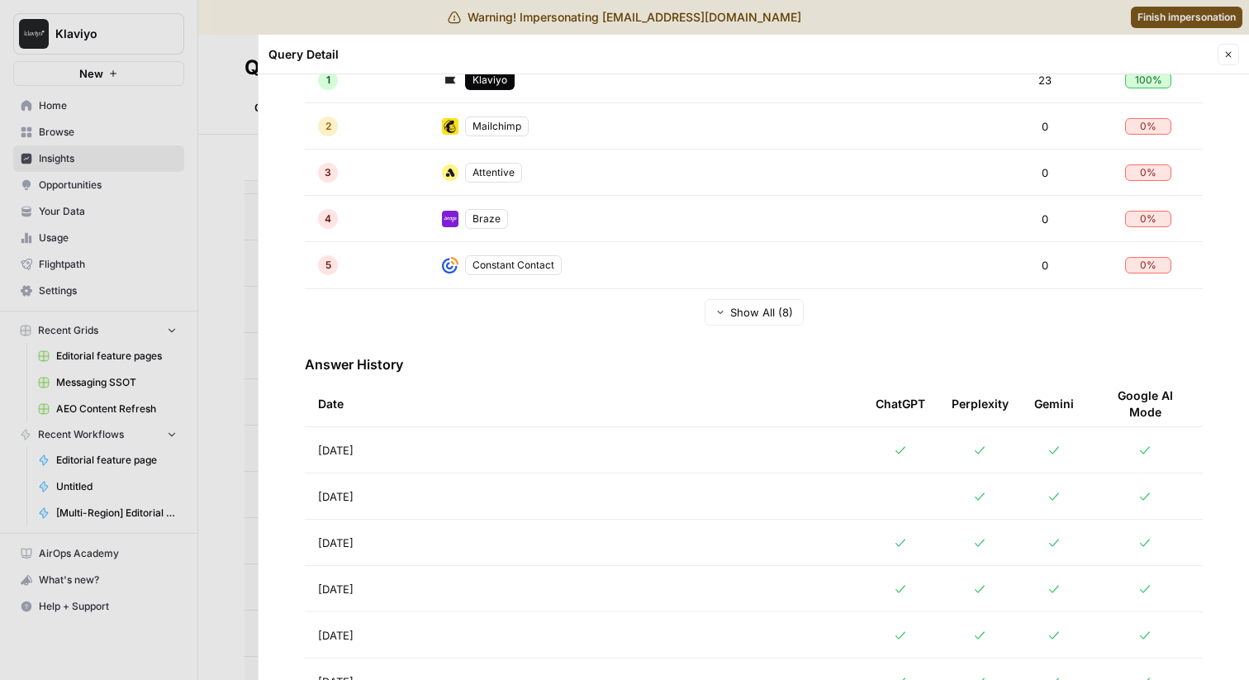
scroll to position [410, 0]
click at [207, 444] on div at bounding box center [624, 340] width 1249 height 680
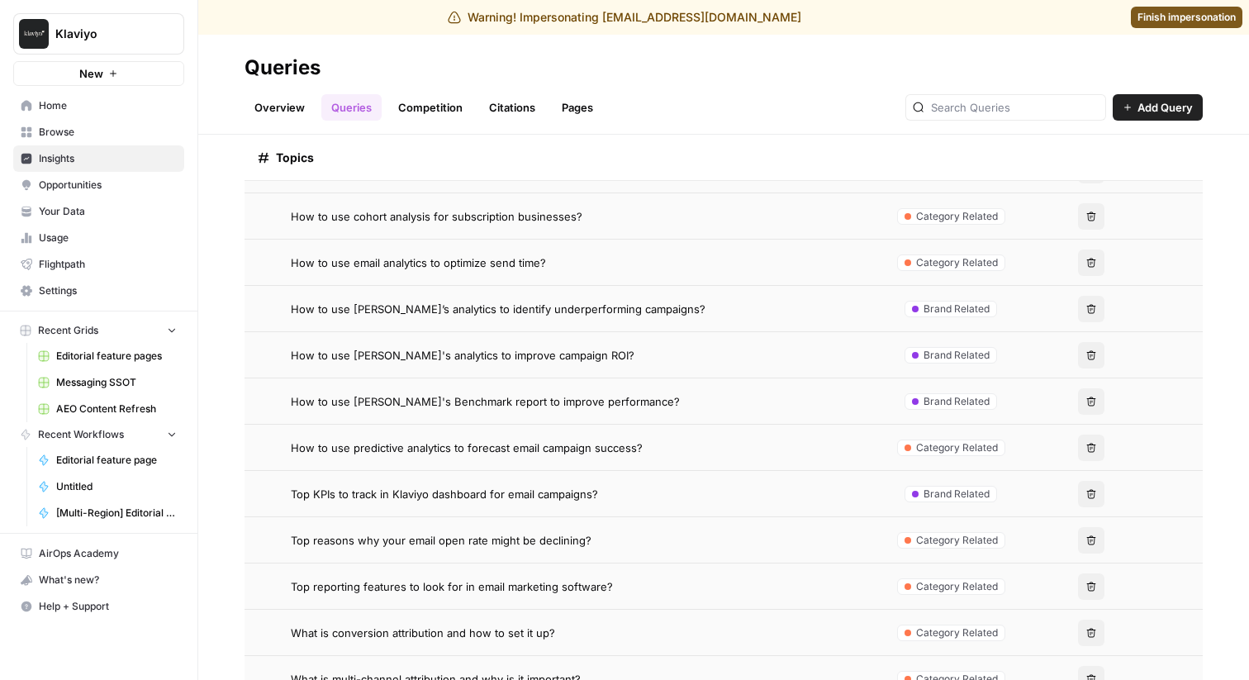
scroll to position [1520, 0]
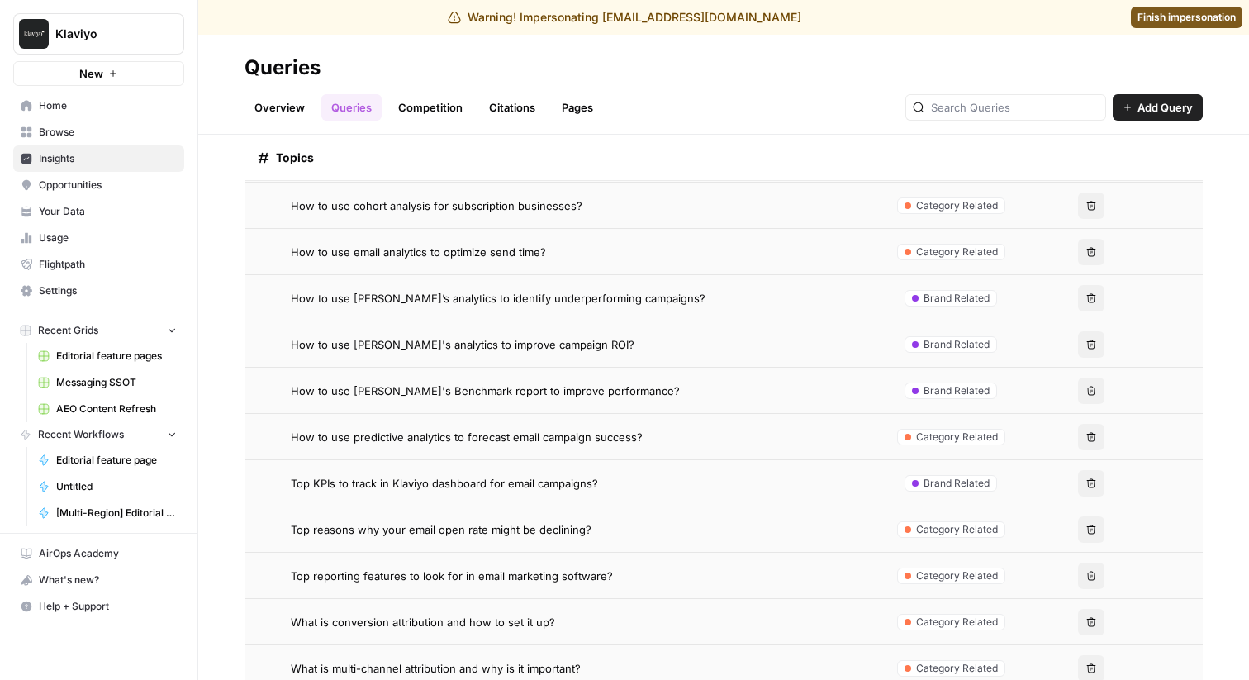
click at [642, 473] on td "Top KPIs to track in Klaviyo dashboard for email campaigns?" at bounding box center [563, 482] width 636 height 45
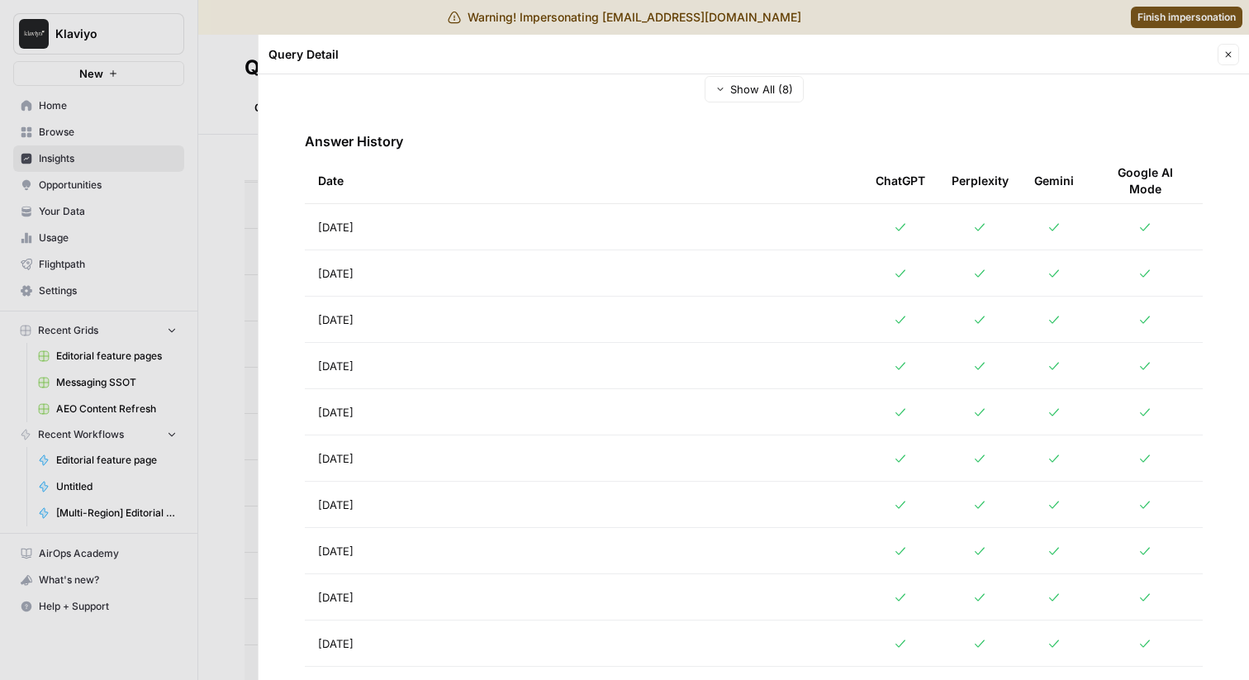
scroll to position [631, 0]
click at [214, 319] on div at bounding box center [624, 340] width 1249 height 680
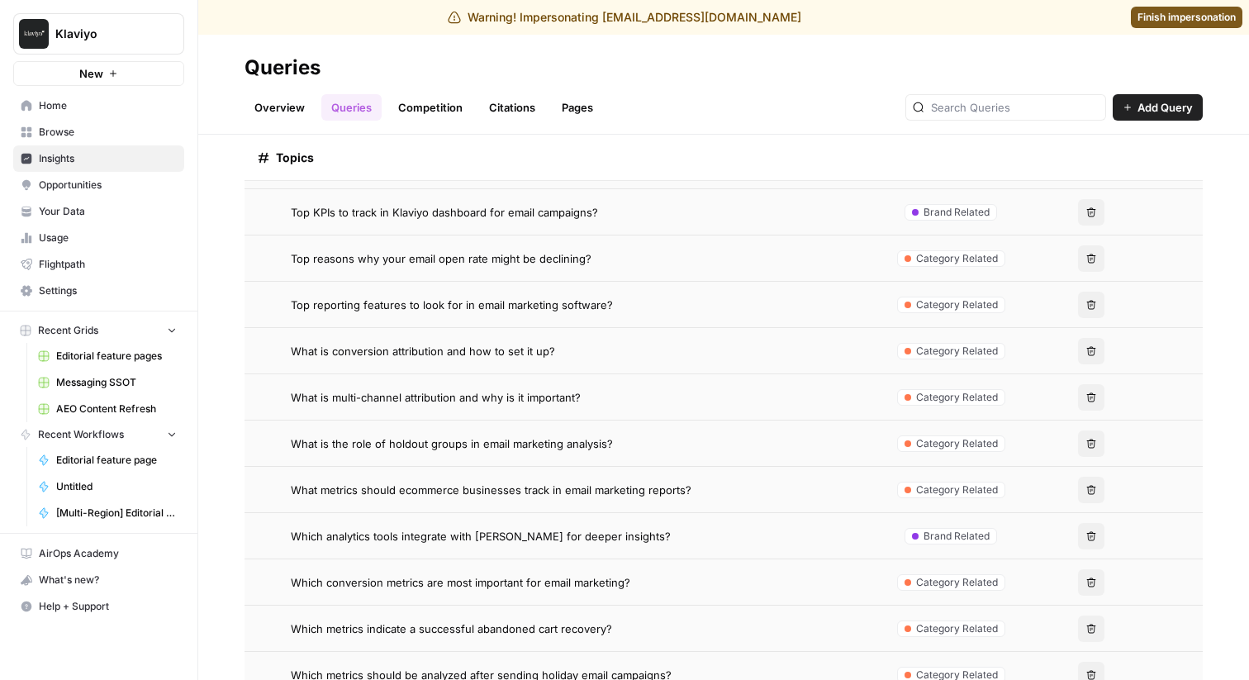
scroll to position [1839, 0]
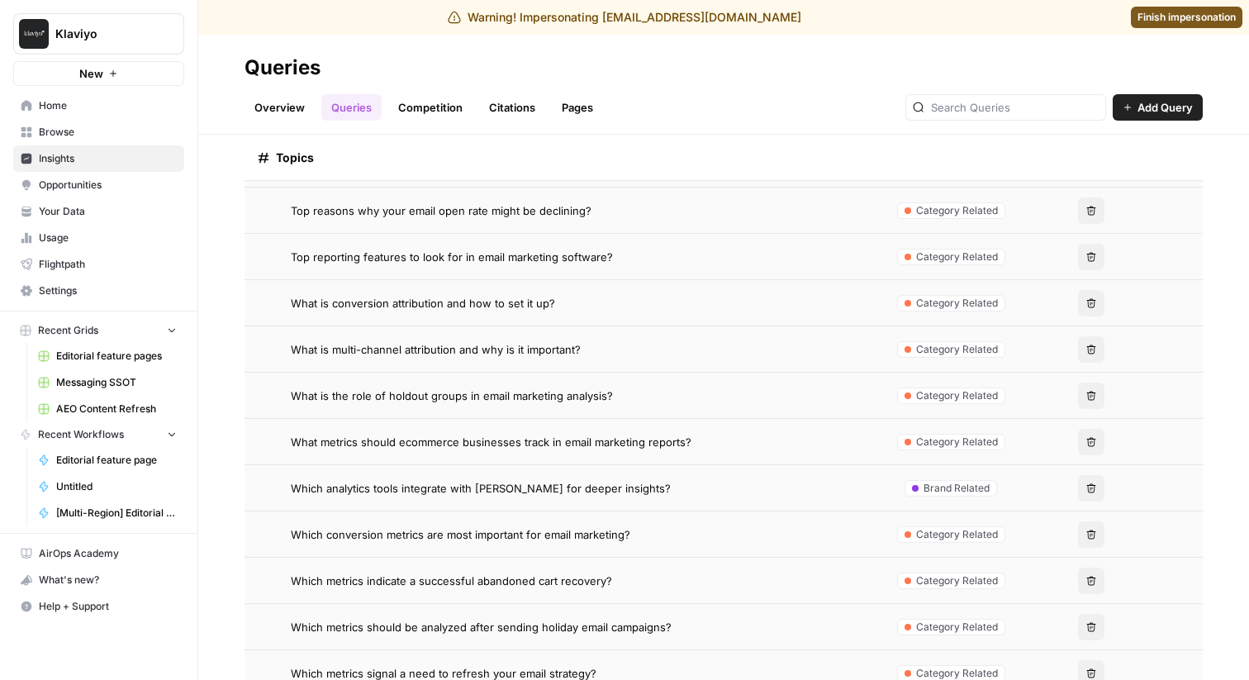
click at [633, 469] on td "Which analytics tools integrate with [PERSON_NAME] for deeper insights?" at bounding box center [563, 487] width 636 height 45
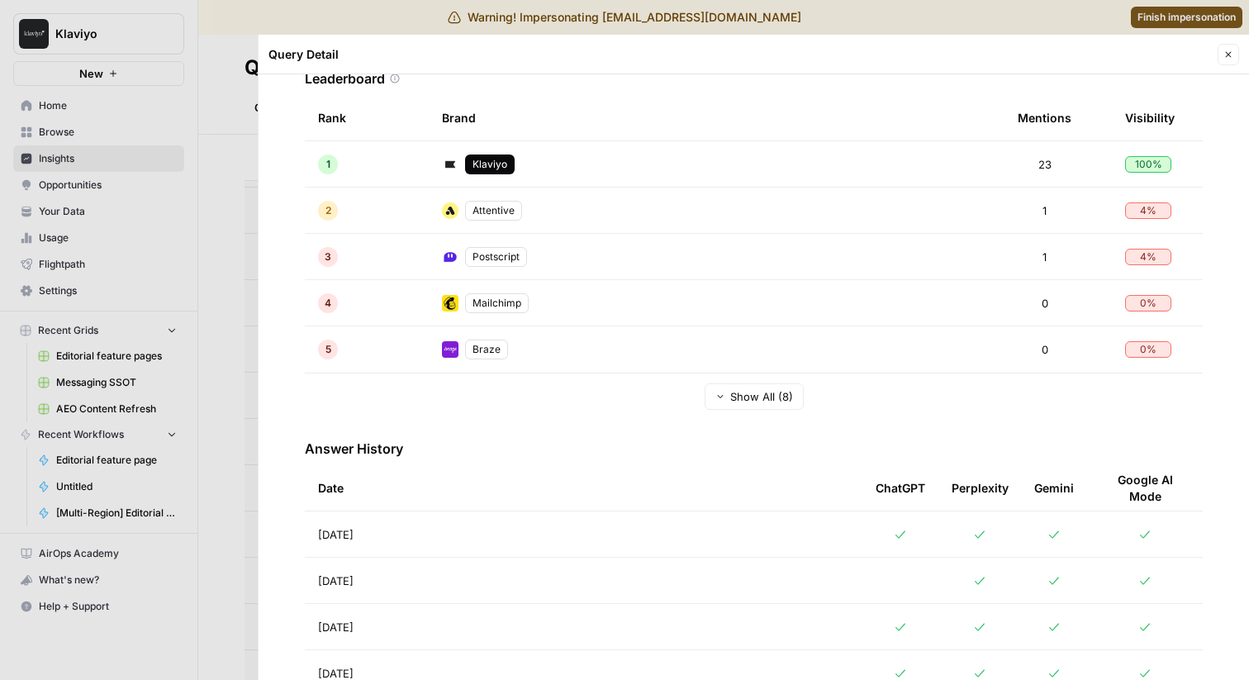
scroll to position [373, 0]
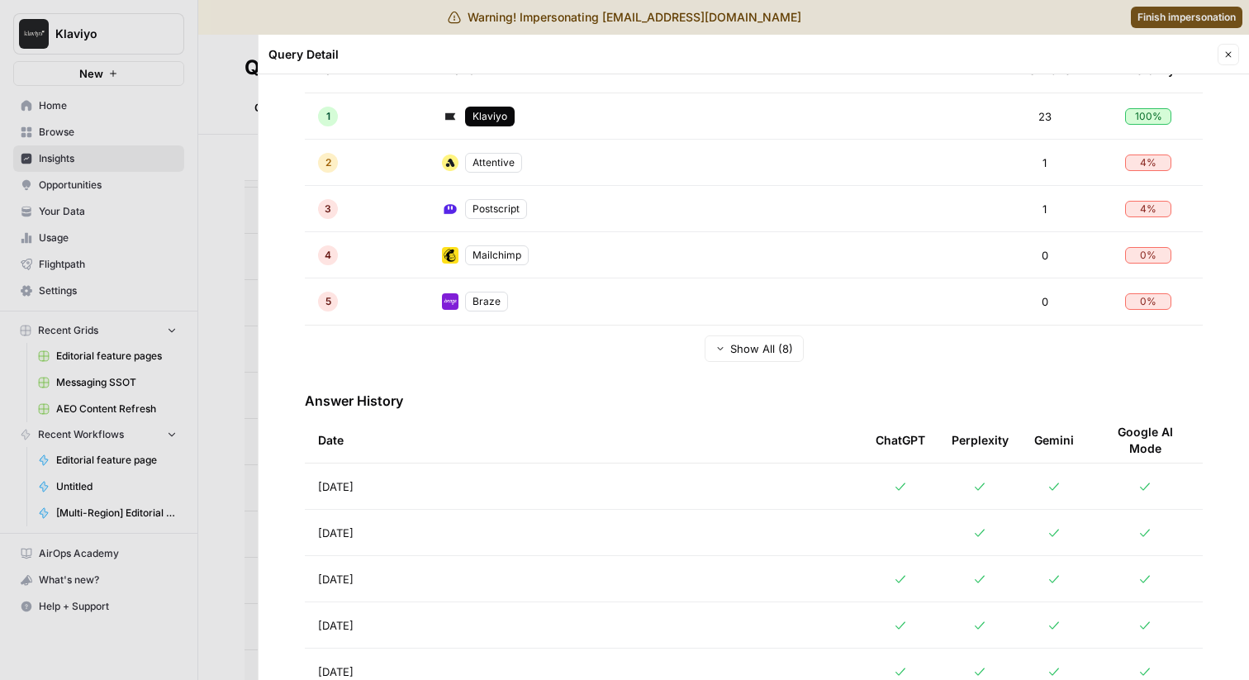
click at [219, 433] on div at bounding box center [624, 340] width 1249 height 680
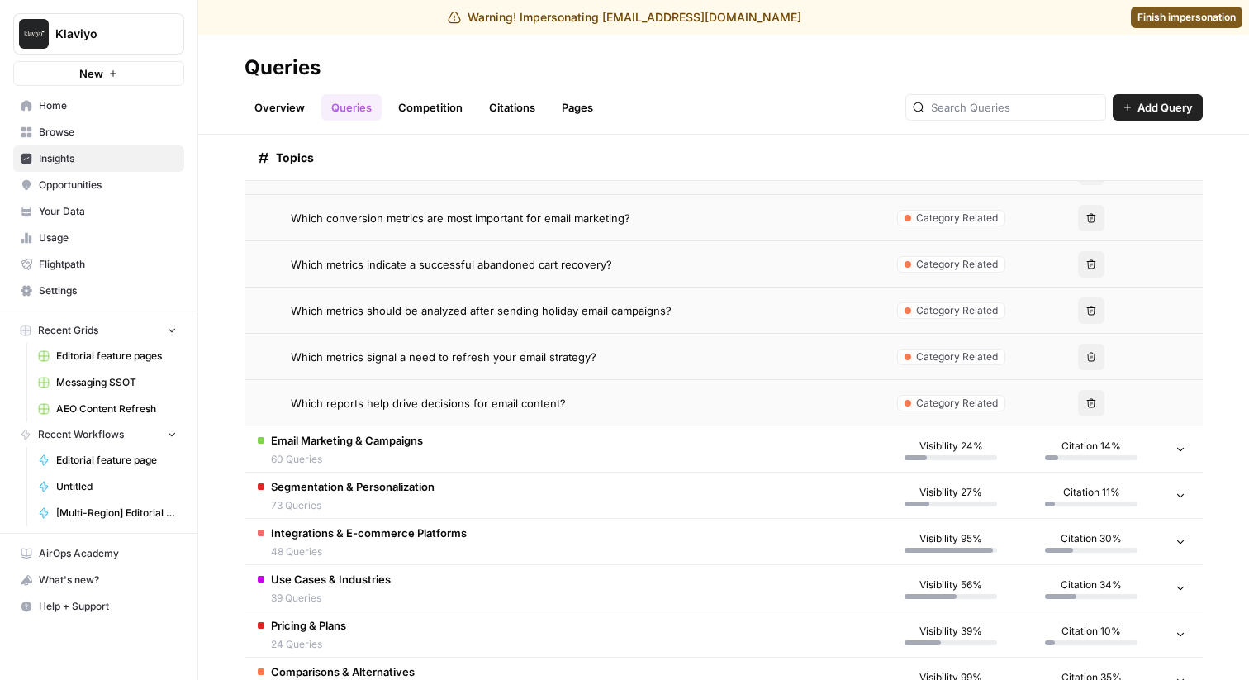
scroll to position [2158, 0]
click at [560, 442] on td "Email Marketing & Campaigns 60 Queries" at bounding box center [563, 446] width 636 height 45
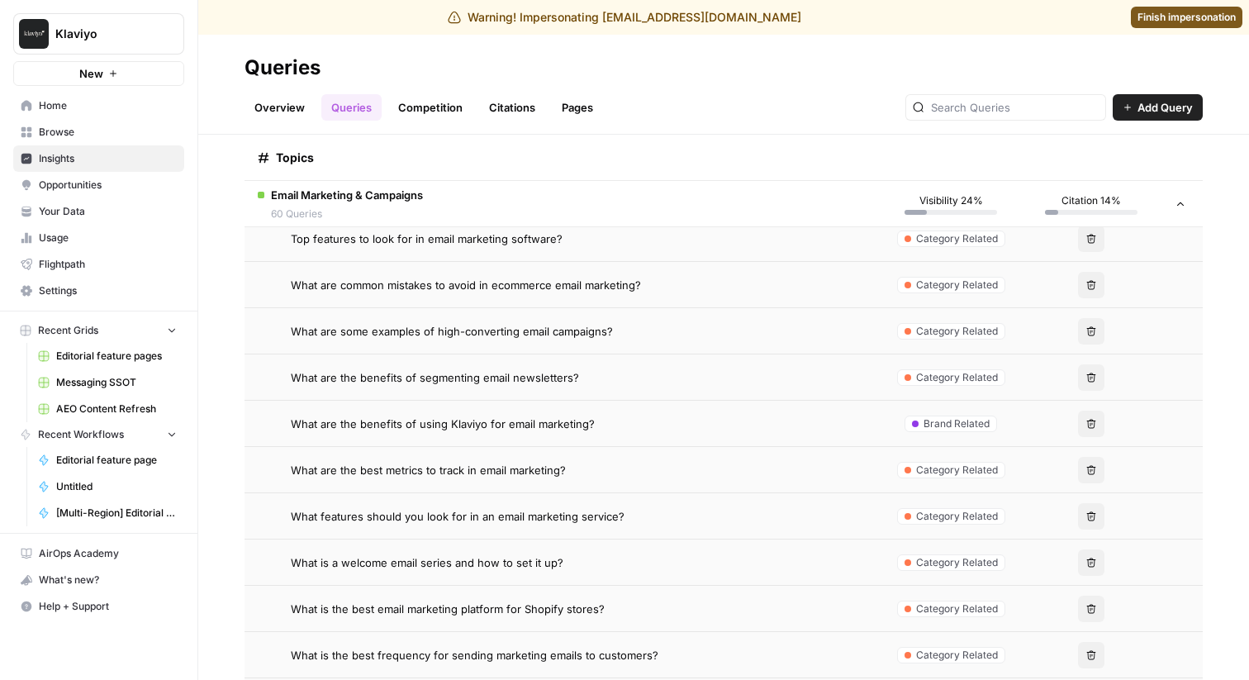
scroll to position [4025, 0]
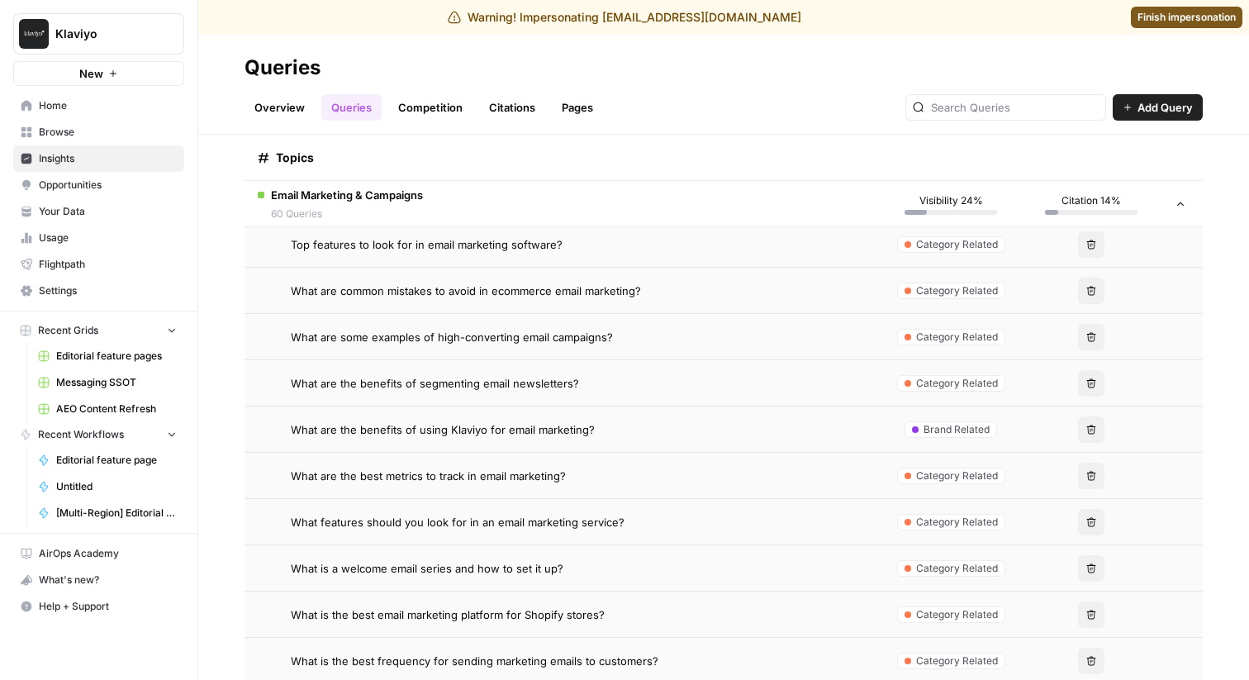
click at [635, 419] on td "What are the benefits of using Klaviyo for email marketing?" at bounding box center [563, 428] width 636 height 45
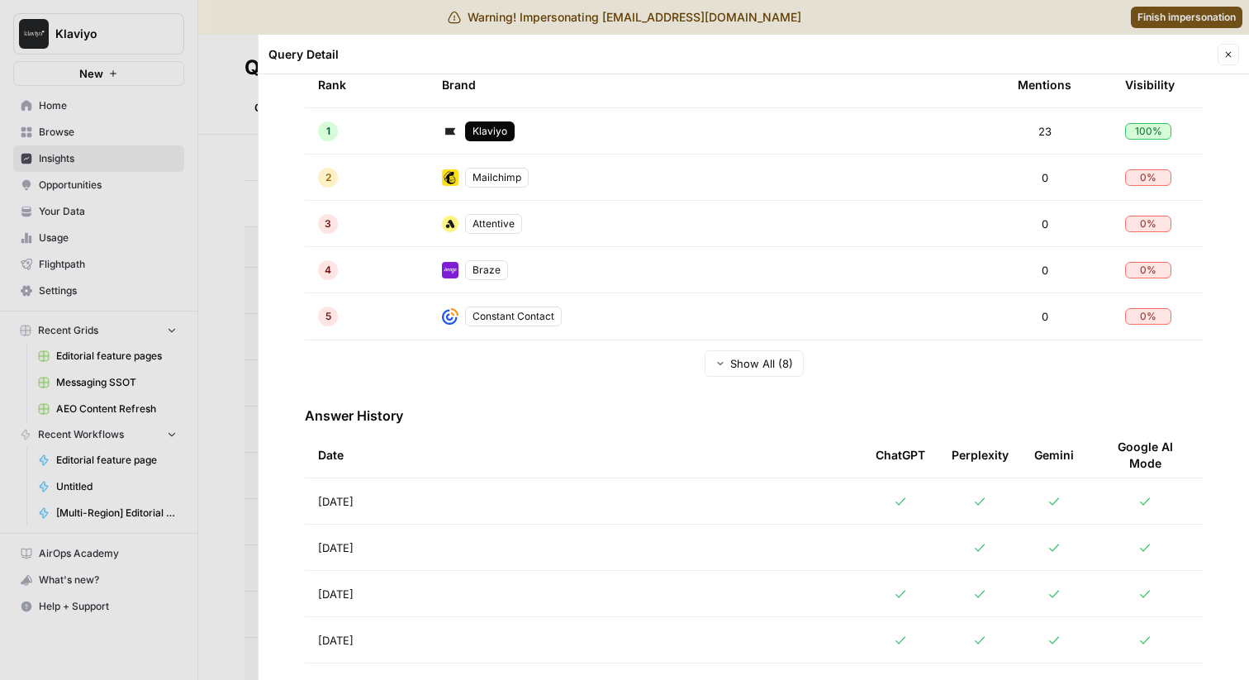
scroll to position [371, 0]
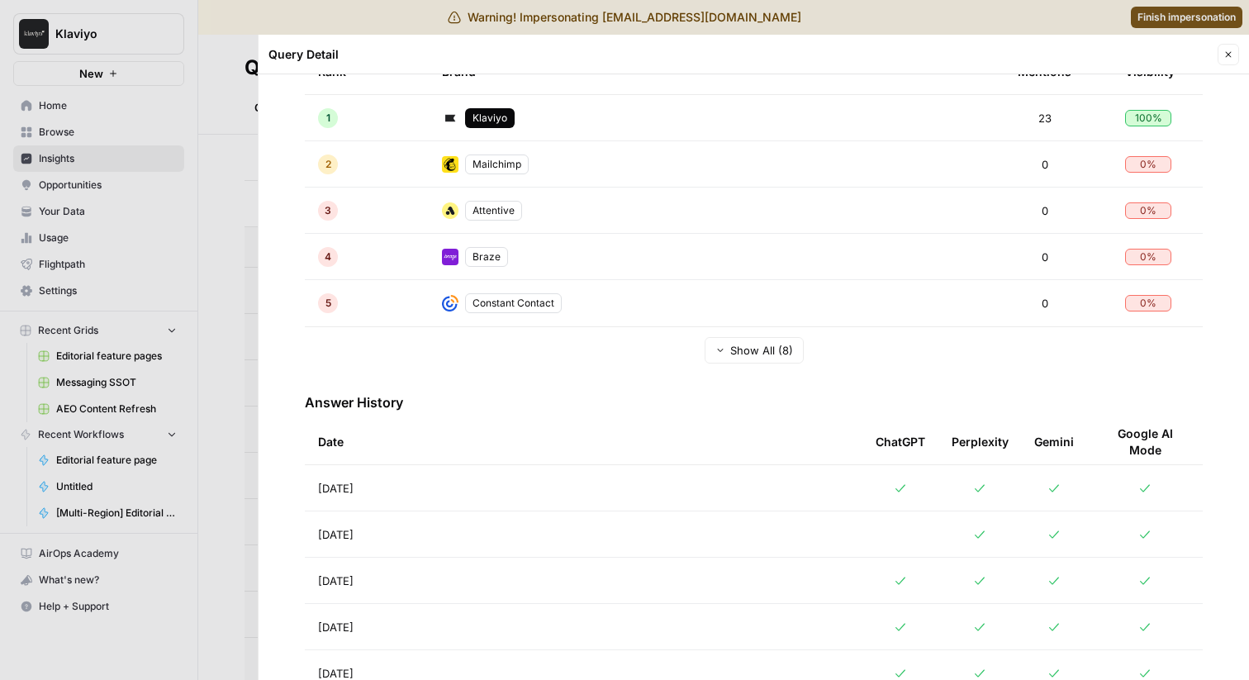
click at [223, 360] on div at bounding box center [624, 340] width 1249 height 680
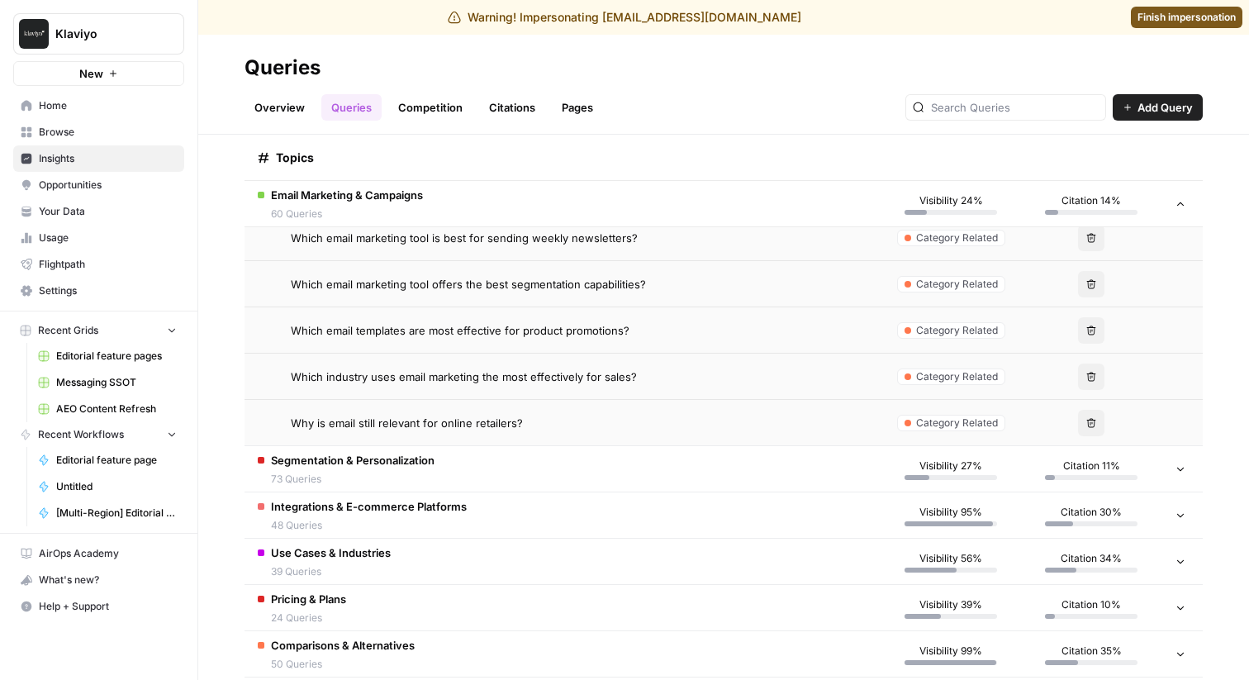
scroll to position [4959, 0]
click at [568, 476] on td "Segmentation & Personalization 73 Queries" at bounding box center [563, 466] width 636 height 45
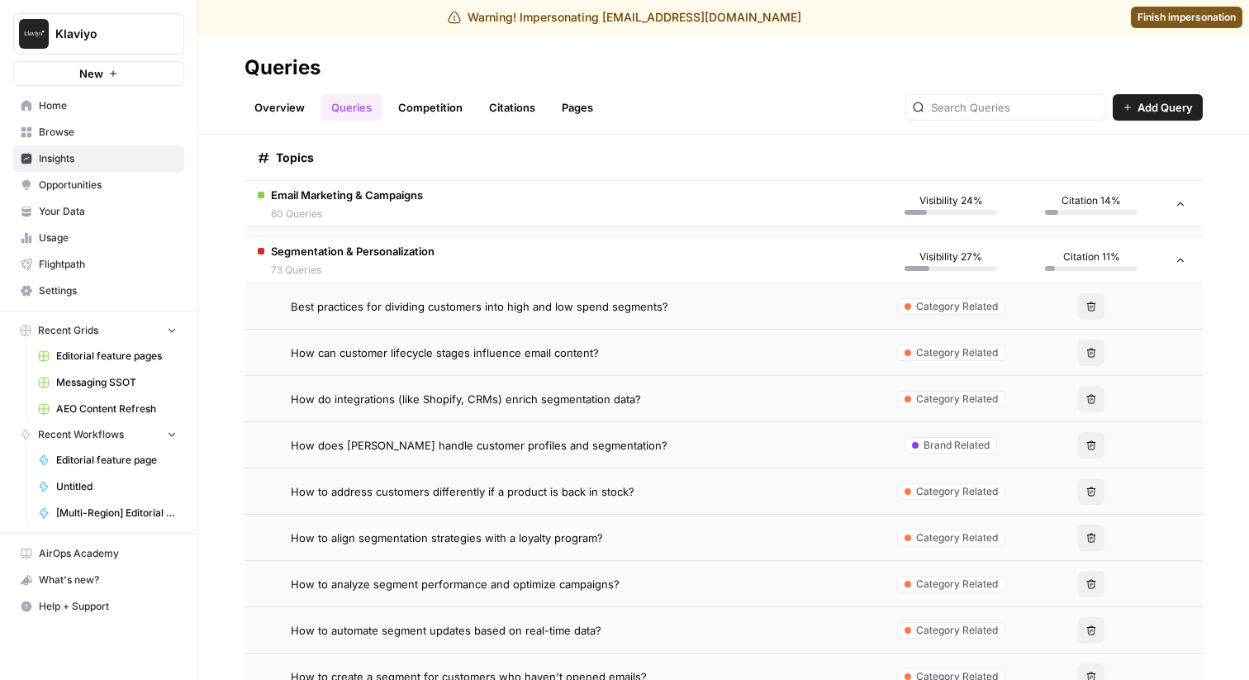
scroll to position [5176, 0]
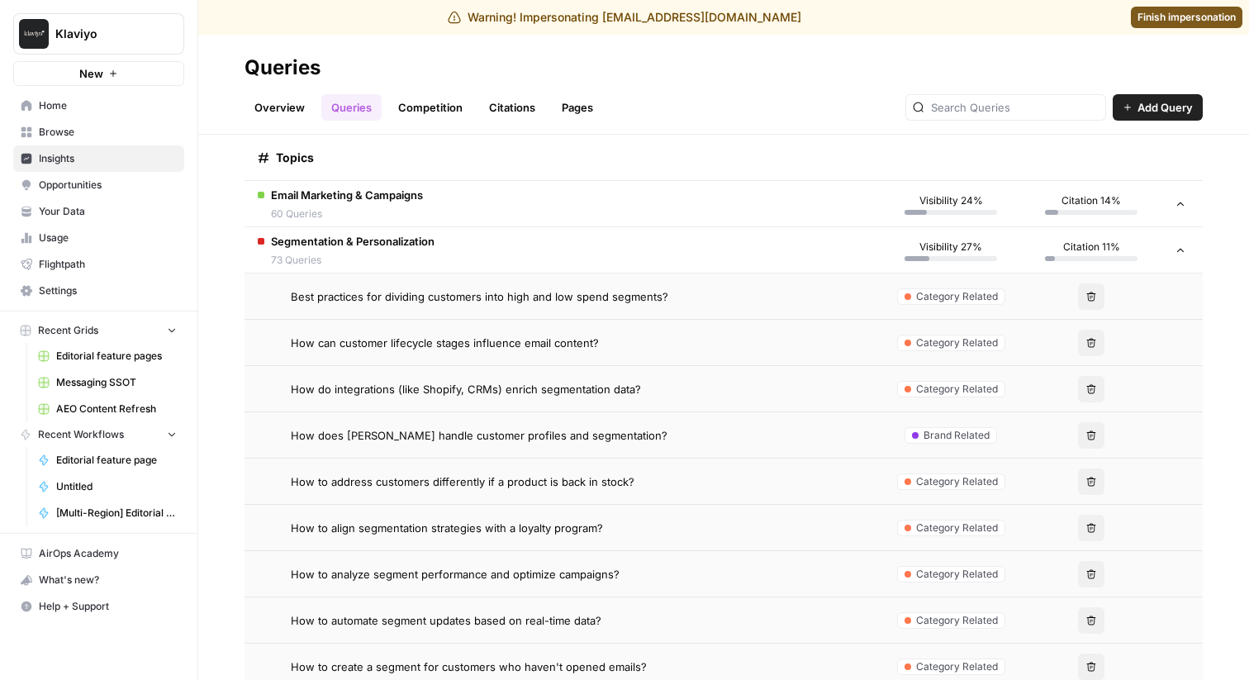
click at [601, 431] on span "How does [PERSON_NAME] handle customer profiles and segmentation?" at bounding box center [479, 435] width 377 height 17
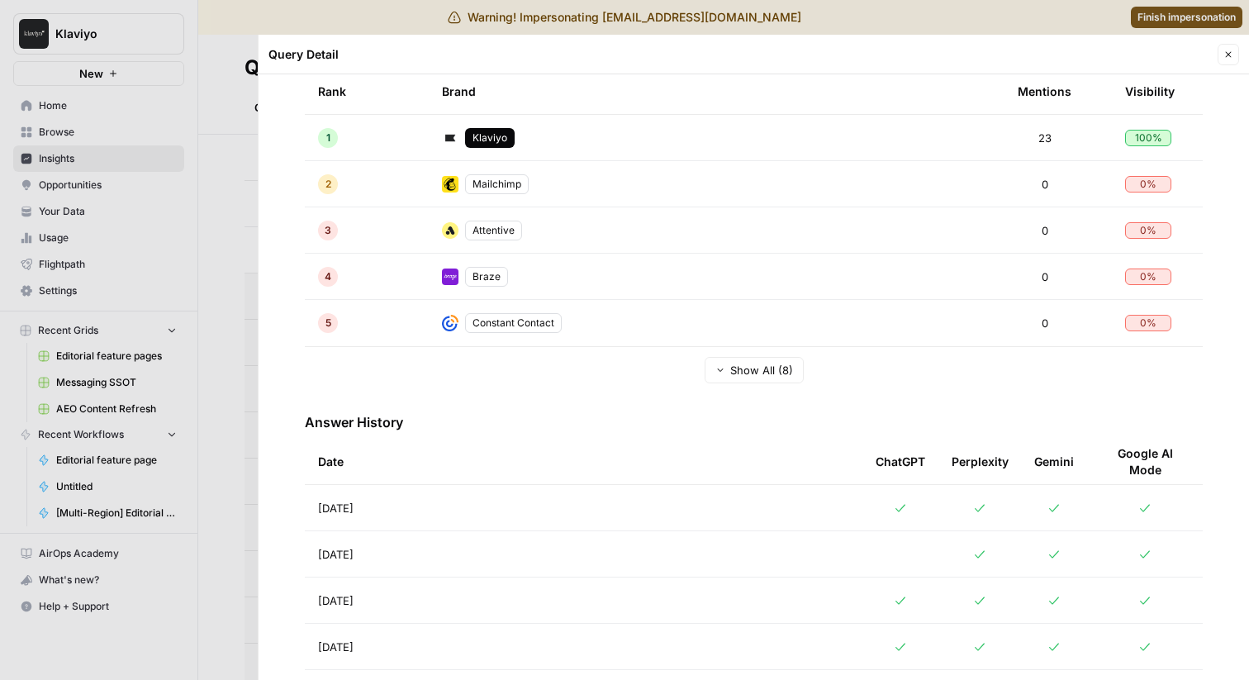
scroll to position [354, 0]
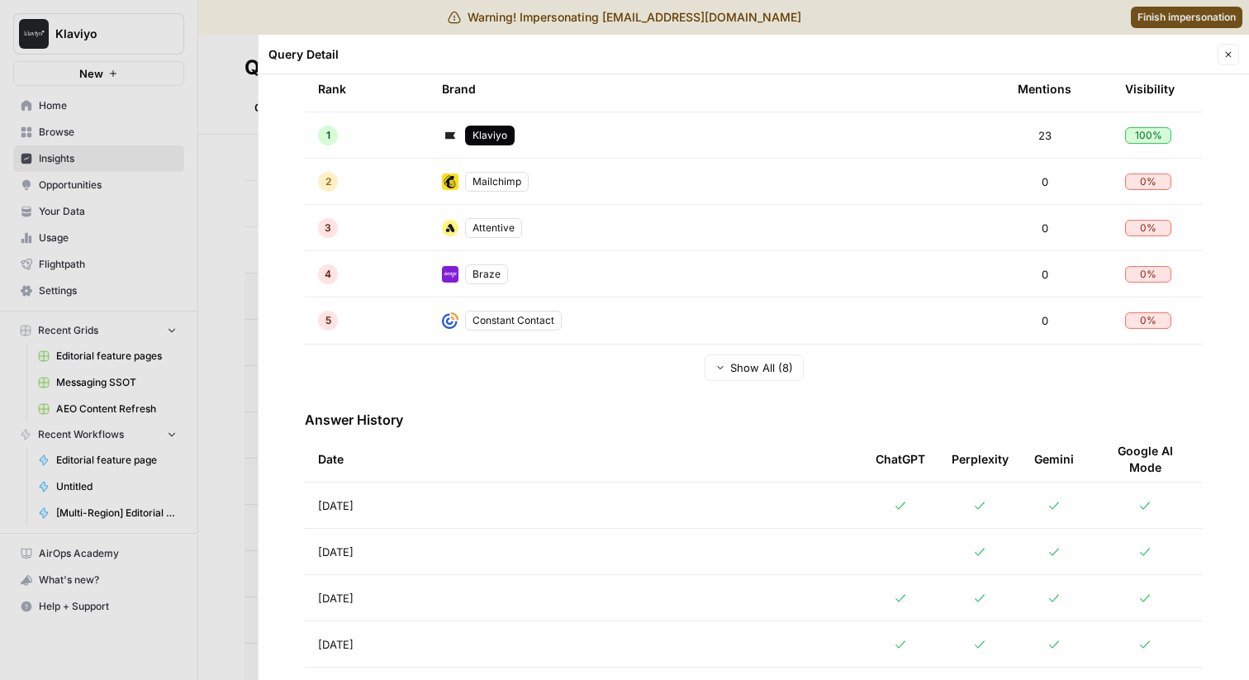
click at [219, 399] on div at bounding box center [624, 340] width 1249 height 680
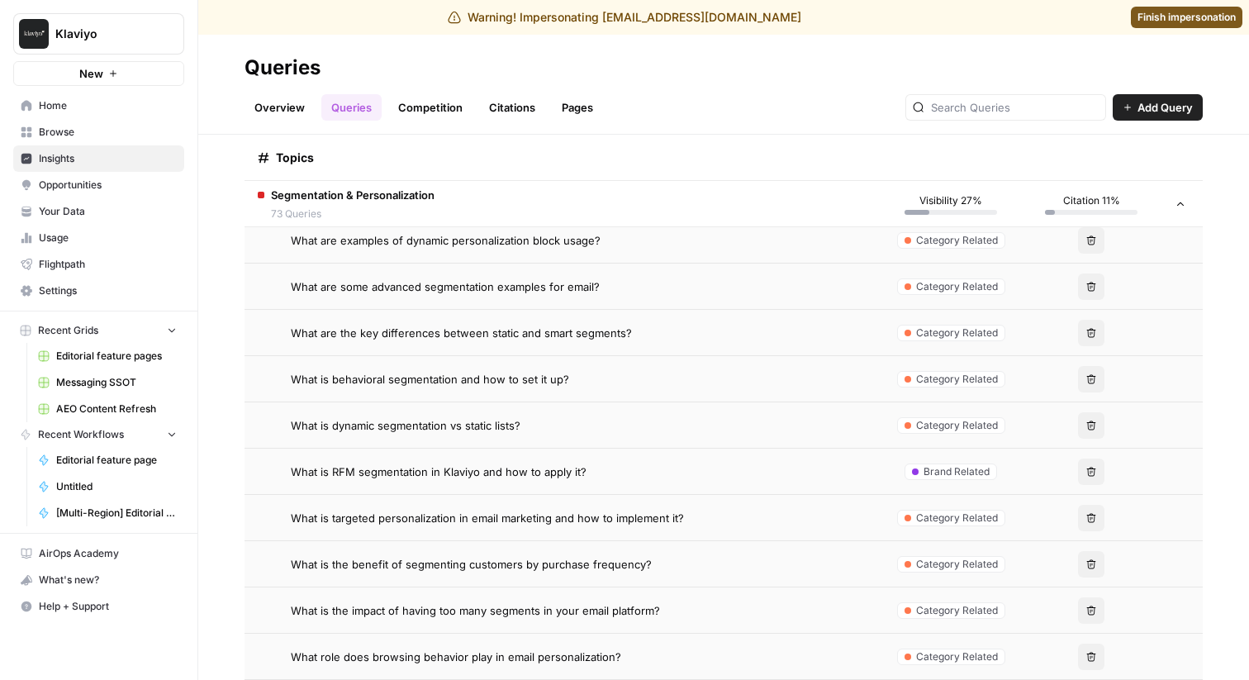
scroll to position [7597, 0]
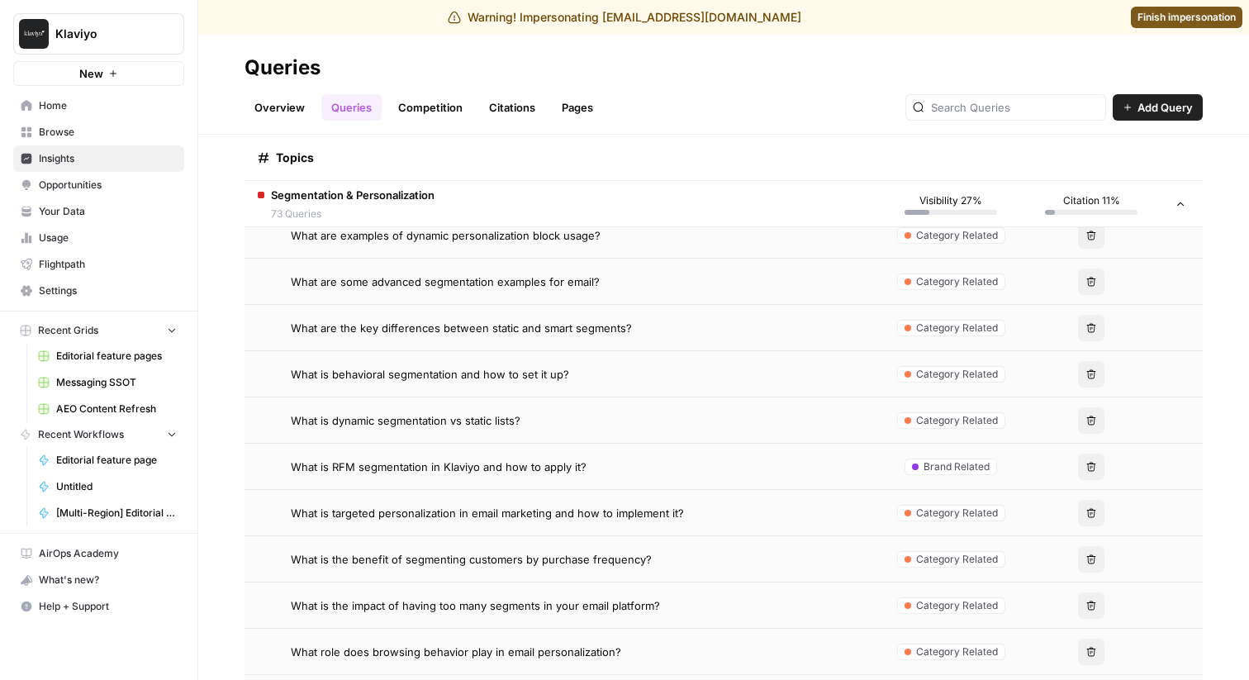
click at [675, 470] on div "What is RFM segmentation in Klaviyo and how to apply it?" at bounding box center [579, 466] width 577 height 17
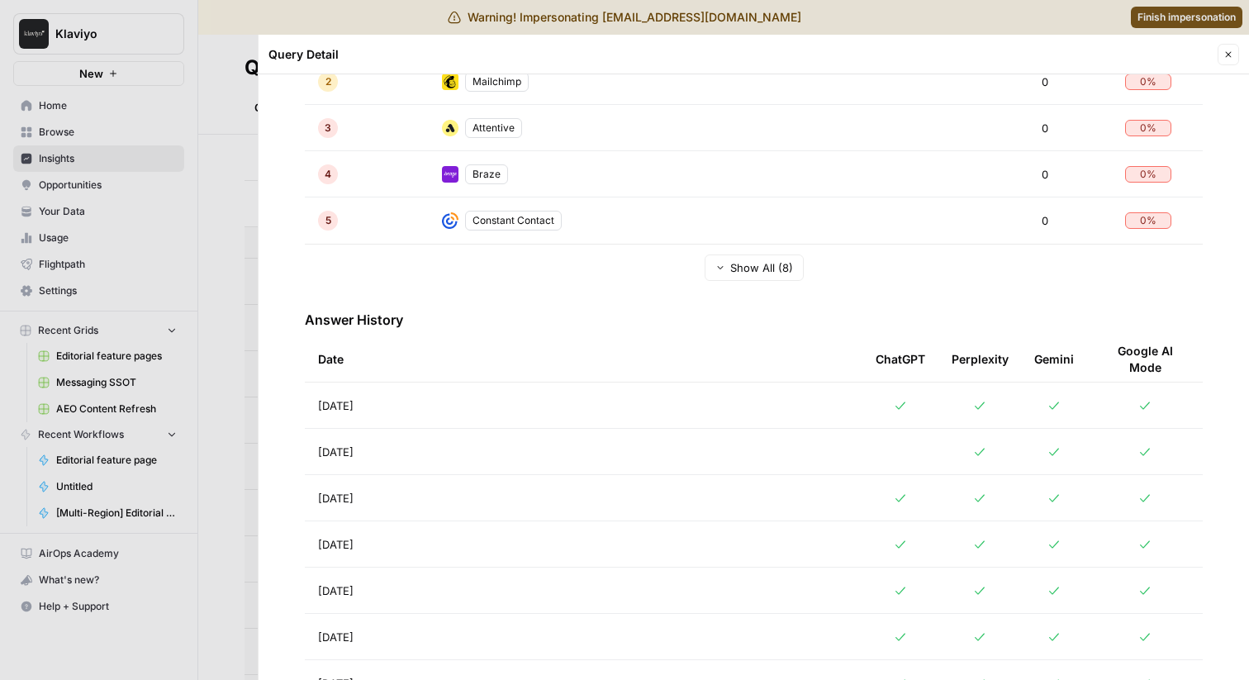
scroll to position [495, 0]
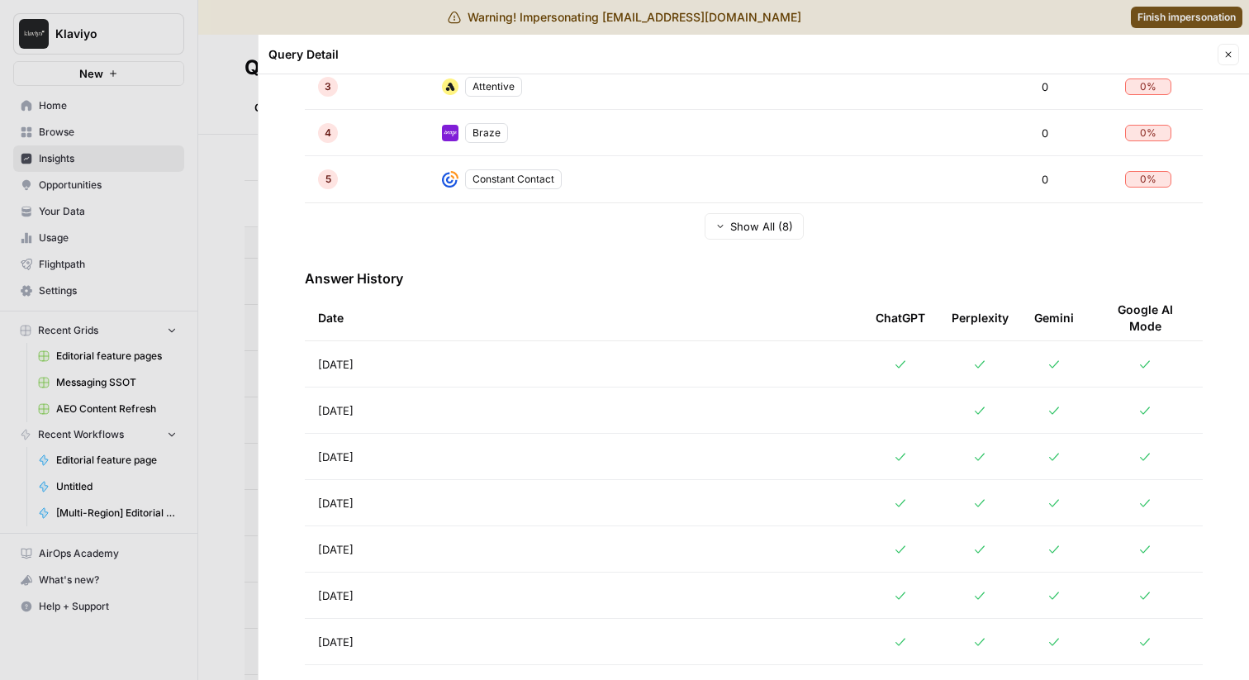
click at [234, 397] on div at bounding box center [624, 340] width 1249 height 680
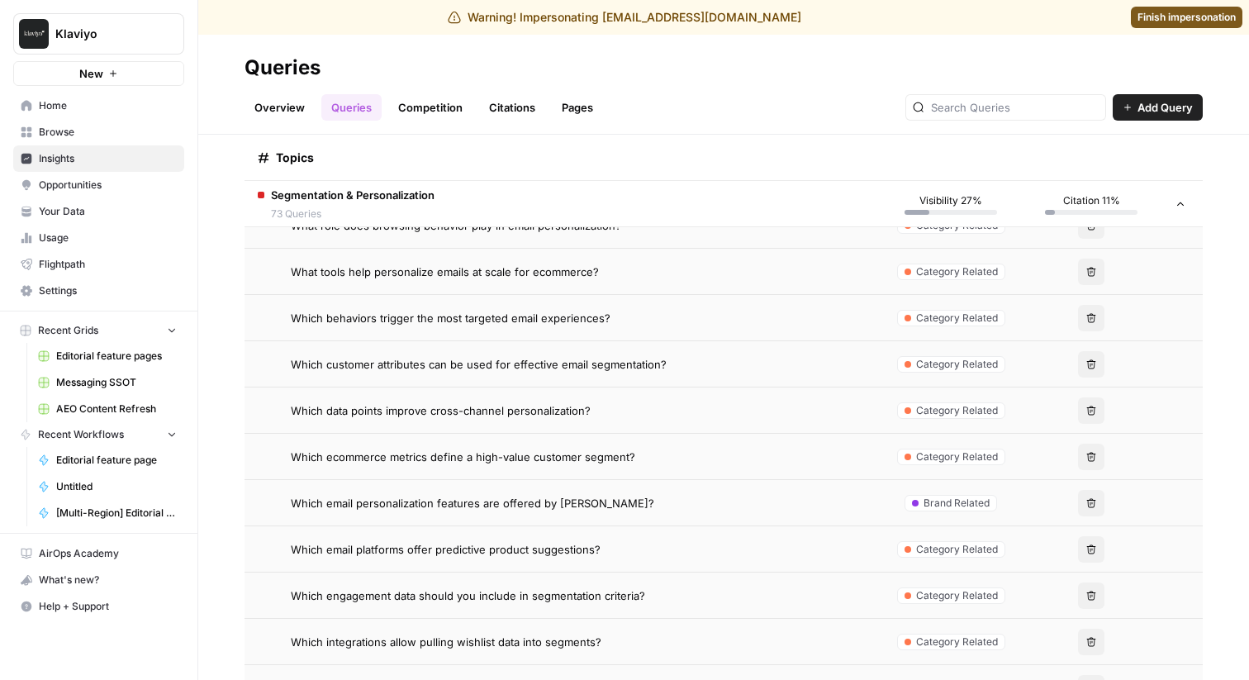
scroll to position [8026, 0]
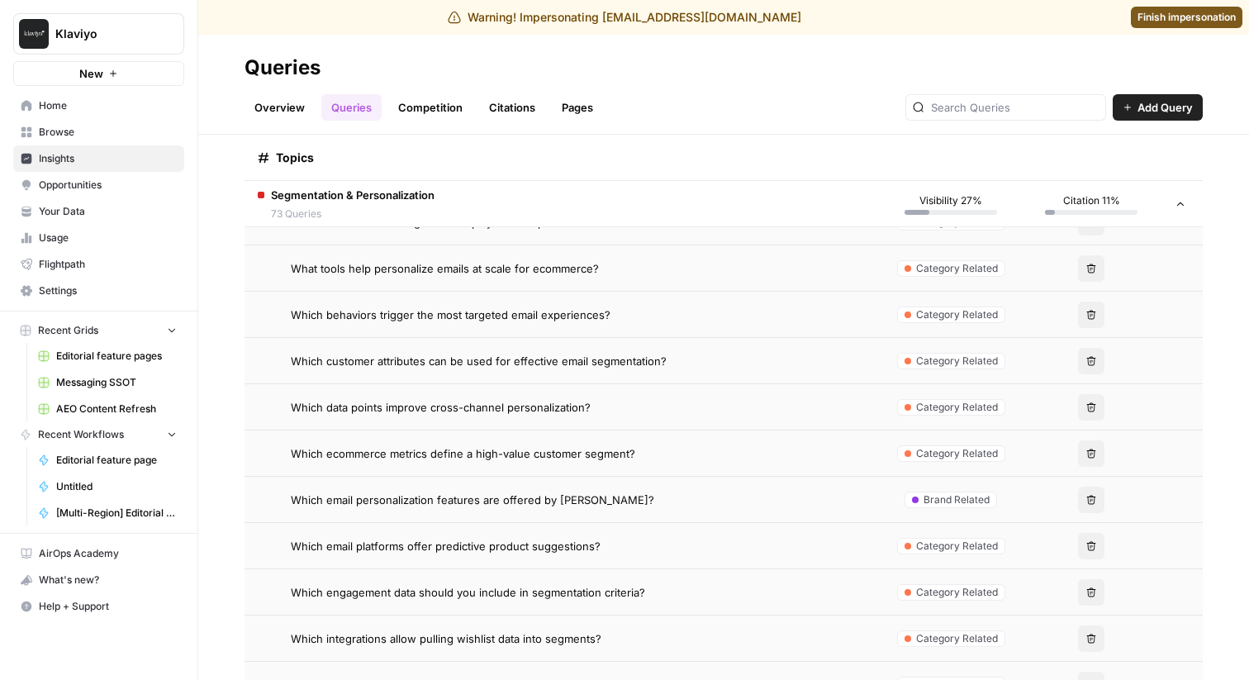
click at [639, 497] on div "Which email personalization features are offered by [PERSON_NAME]?" at bounding box center [579, 500] width 577 height 17
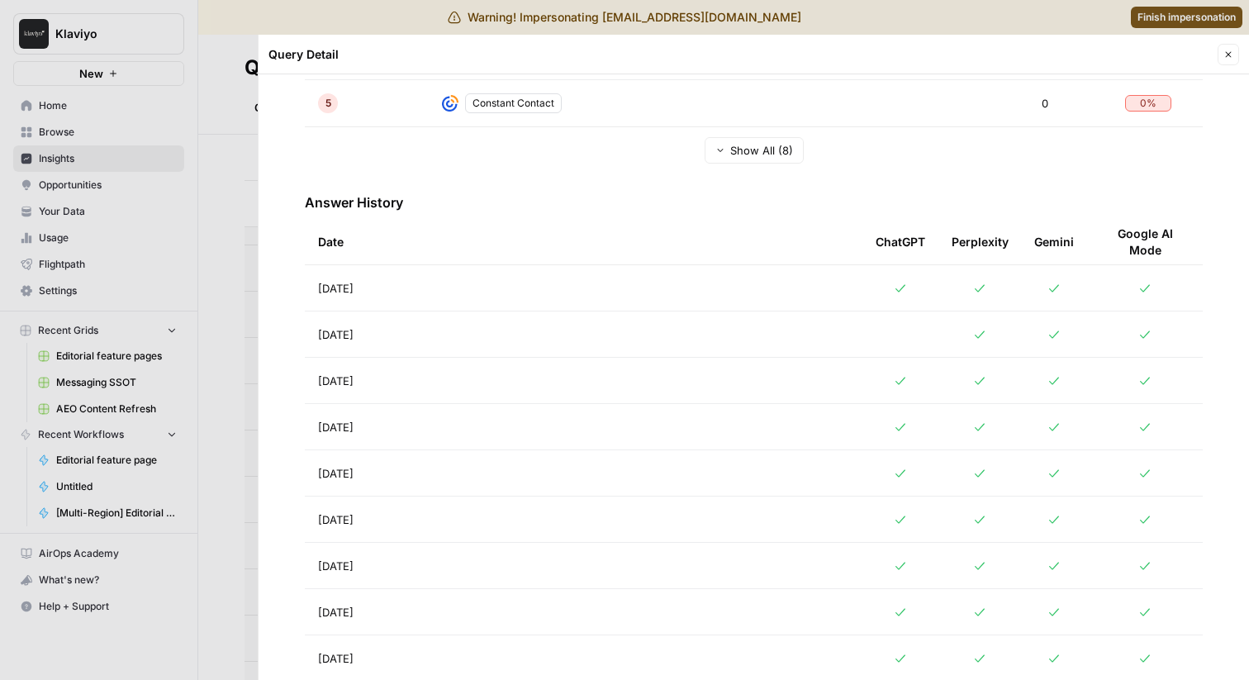
scroll to position [572, 0]
click at [164, 373] on div at bounding box center [624, 340] width 1249 height 680
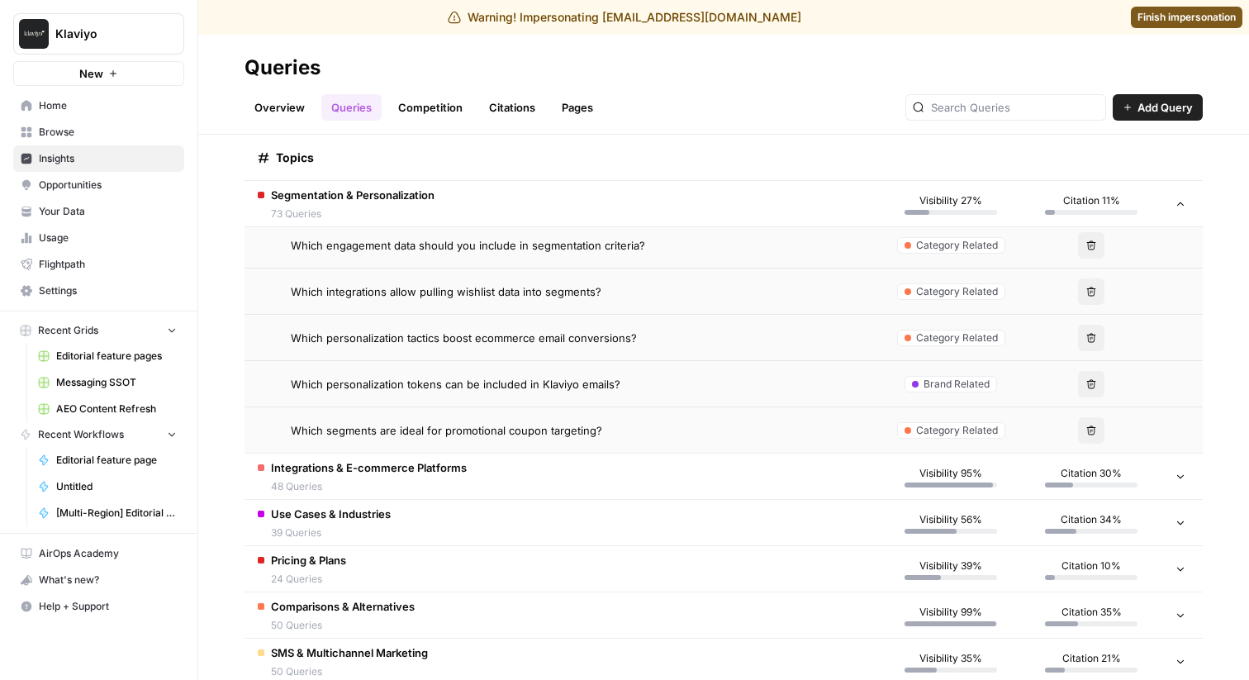
scroll to position [8375, 0]
click at [683, 383] on div "Which personalization tokens can be included in Klaviyo emails?" at bounding box center [579, 382] width 577 height 17
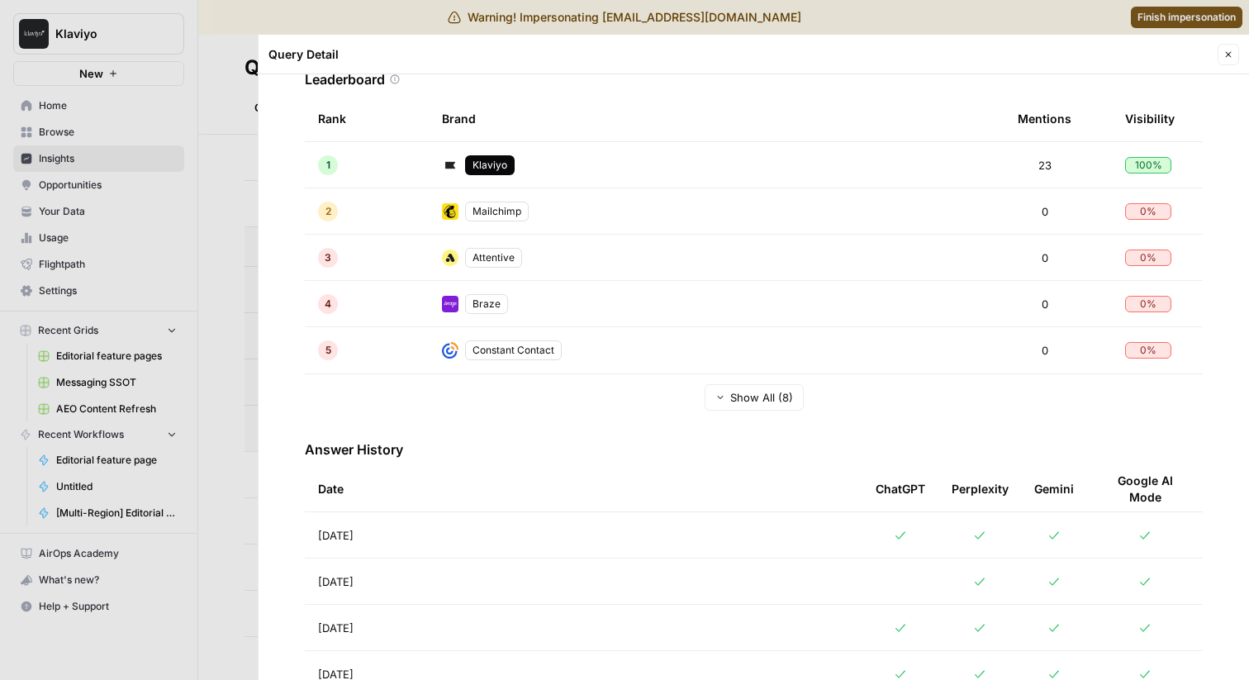
scroll to position [331, 0]
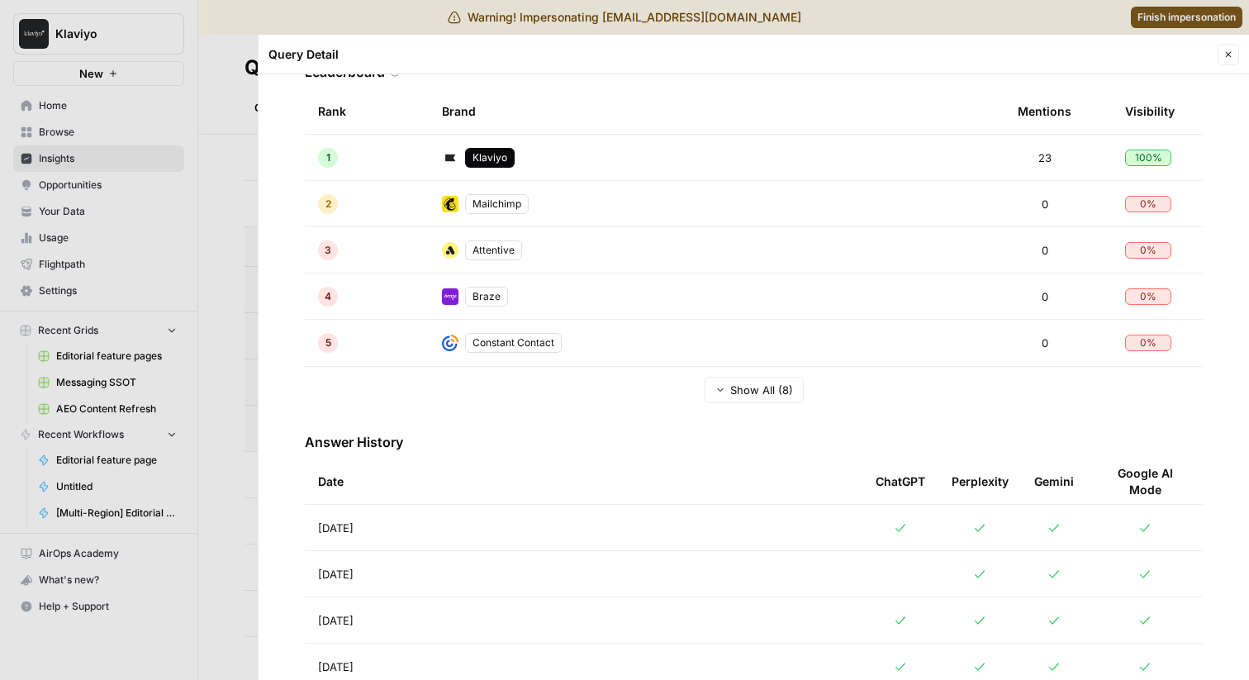
click at [203, 431] on div at bounding box center [624, 340] width 1249 height 680
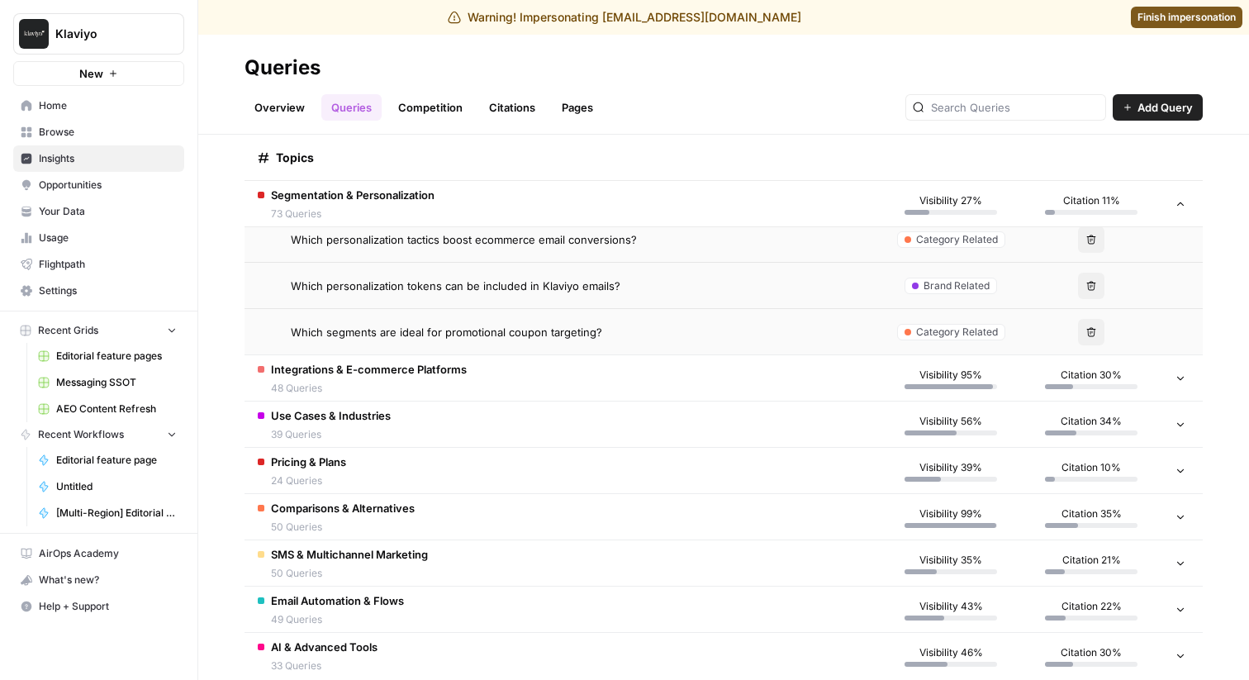
click at [606, 366] on td "Integrations & E-commerce Platforms 48 Queries" at bounding box center [563, 377] width 636 height 45
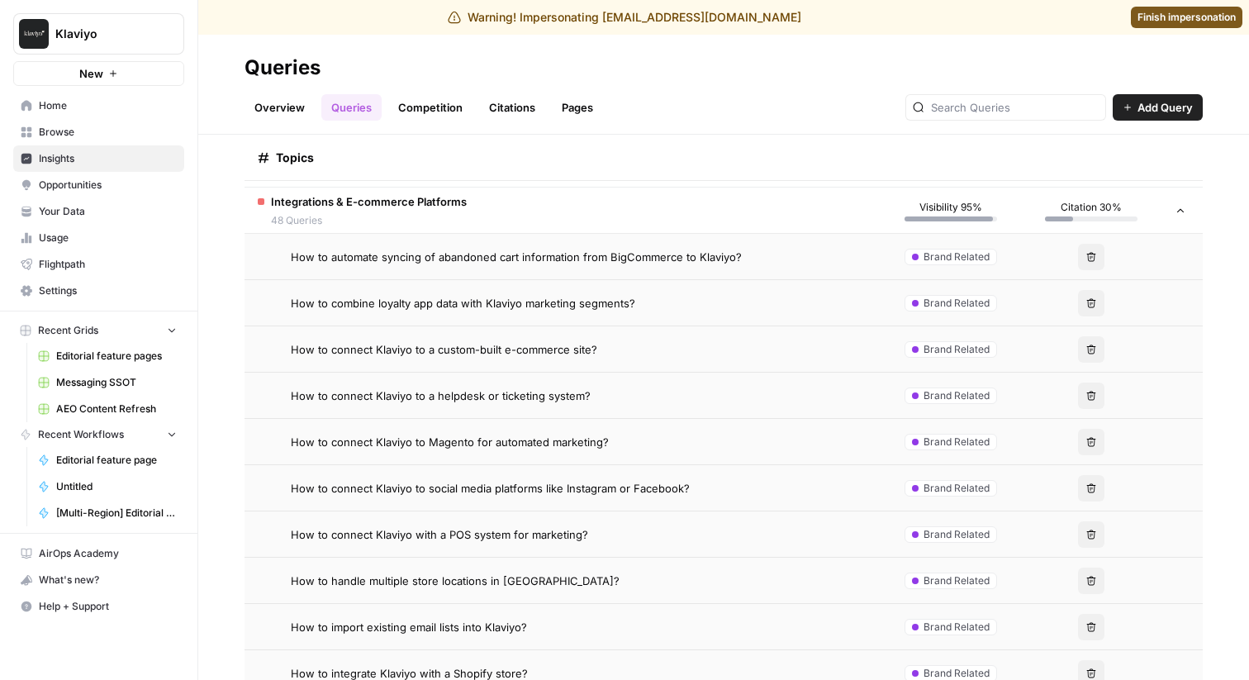
scroll to position [8631, 0]
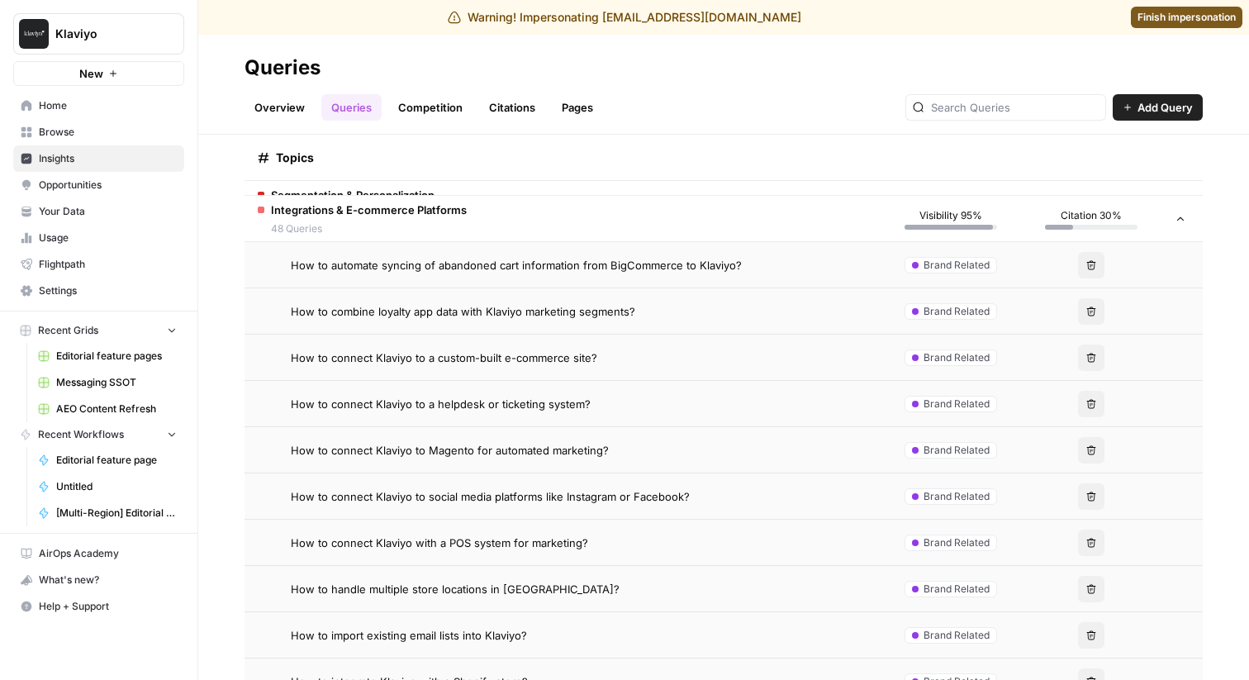
click at [696, 274] on td "How to automate syncing of abandoned cart information from BigCommerce to Klavi…" at bounding box center [563, 264] width 636 height 45
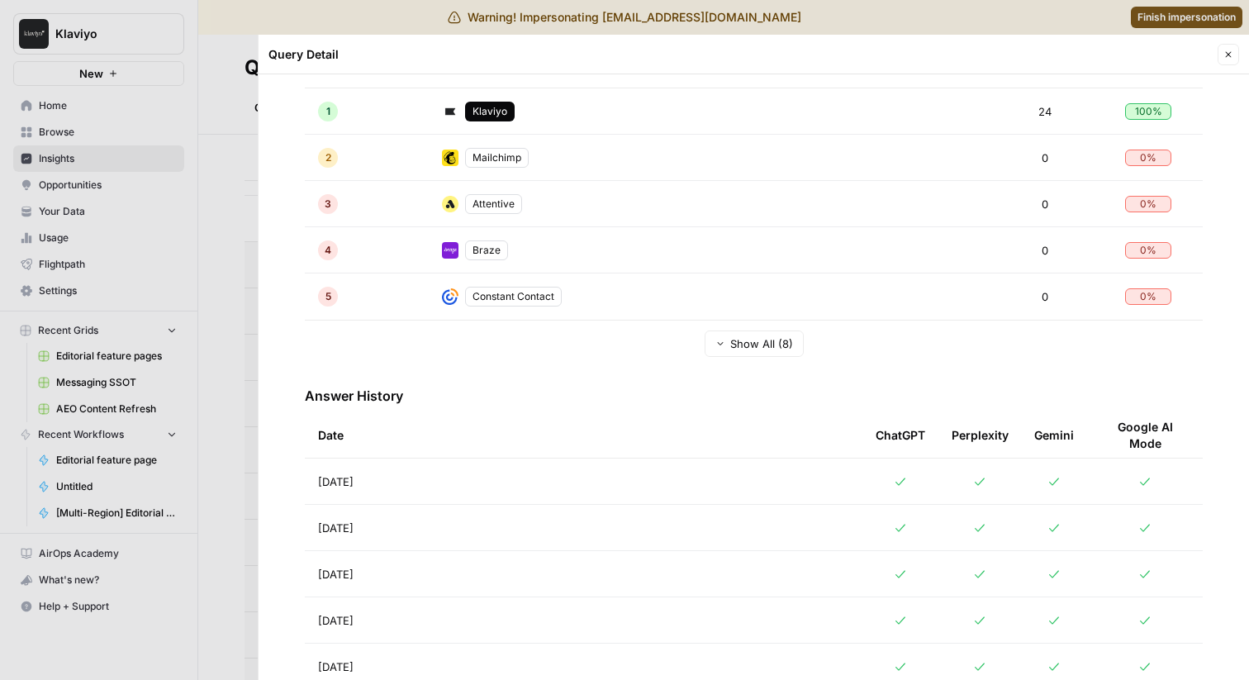
scroll to position [402, 0]
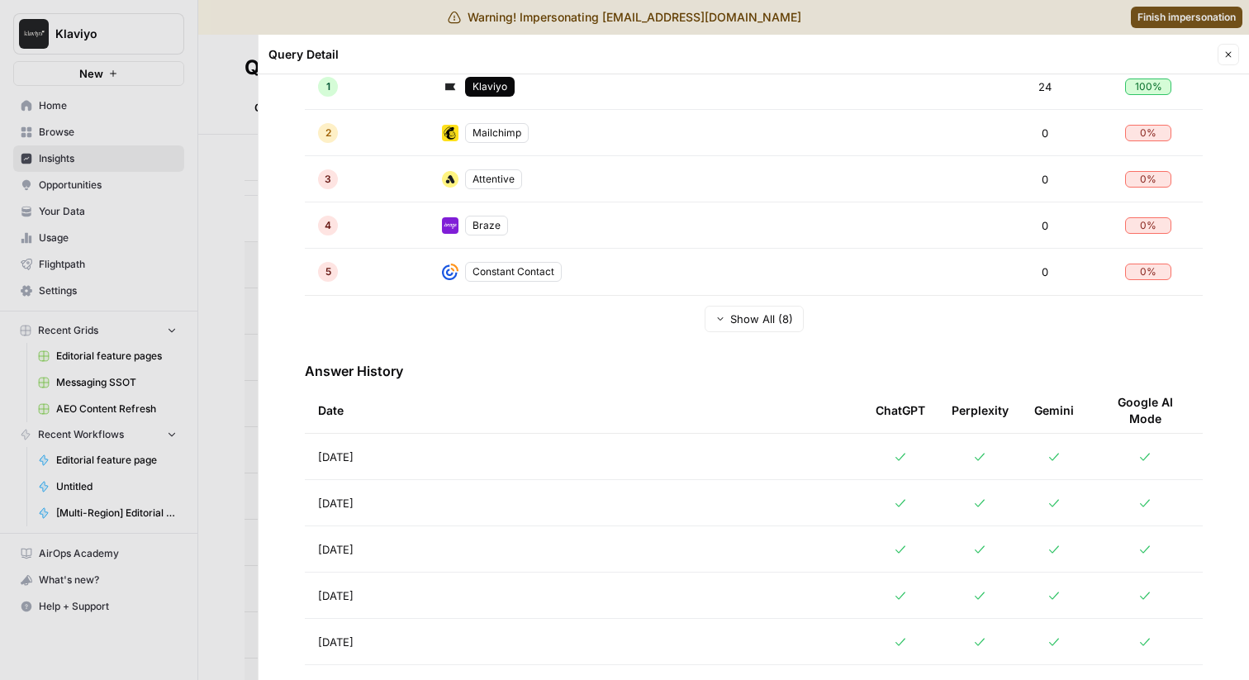
click at [172, 401] on div at bounding box center [624, 340] width 1249 height 680
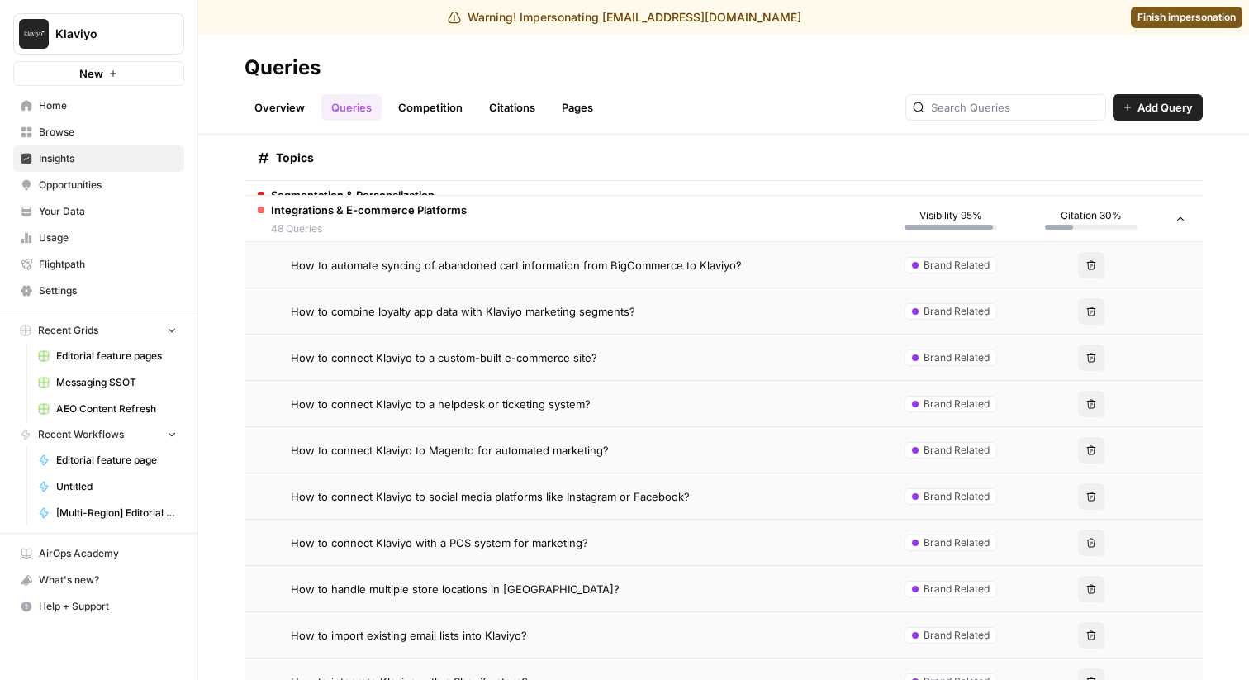
click at [386, 316] on span "How to combine loyalty app data with Klaviyo marketing segments?" at bounding box center [463, 311] width 344 height 17
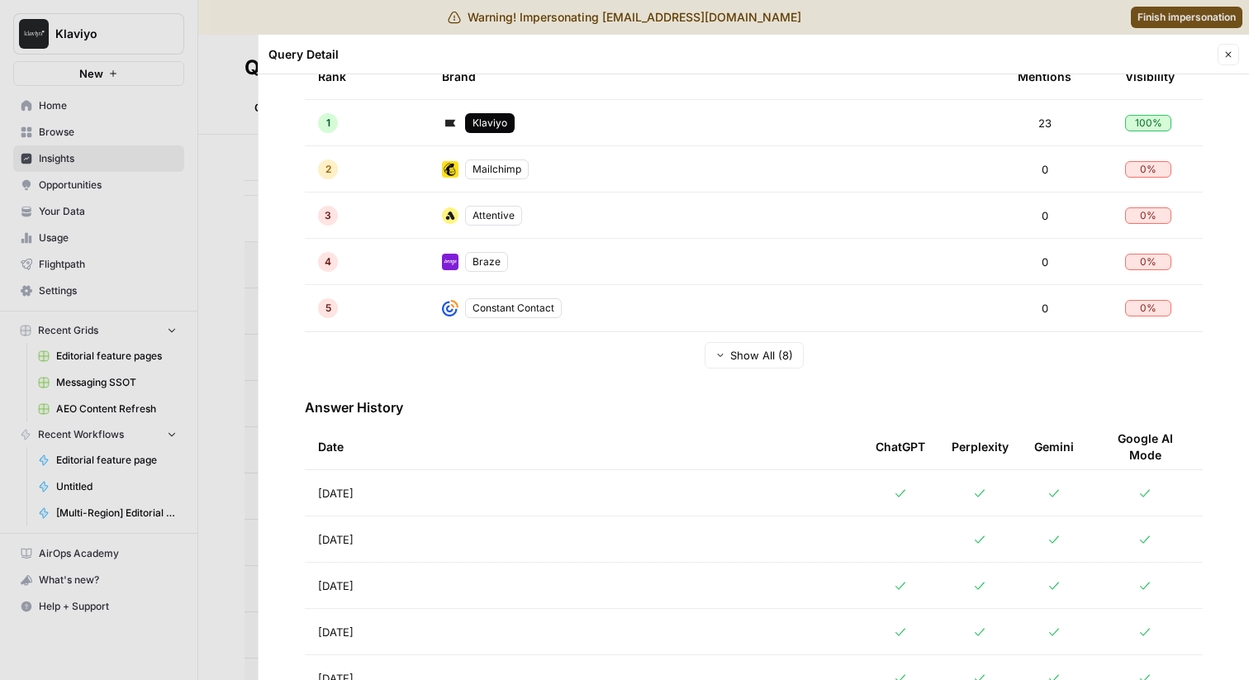
scroll to position [368, 0]
click at [164, 476] on div at bounding box center [624, 340] width 1249 height 680
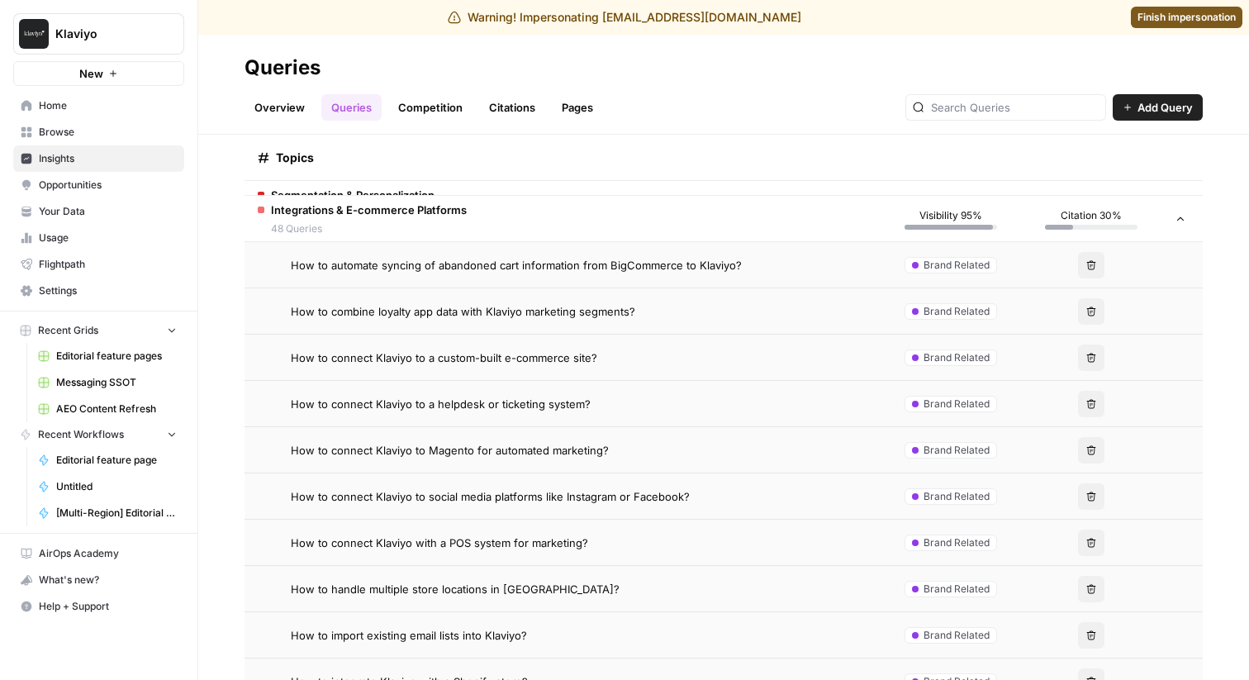
click at [554, 354] on span "How to connect Klaviyo to a custom-built e-commerce site?" at bounding box center [444, 357] width 306 height 17
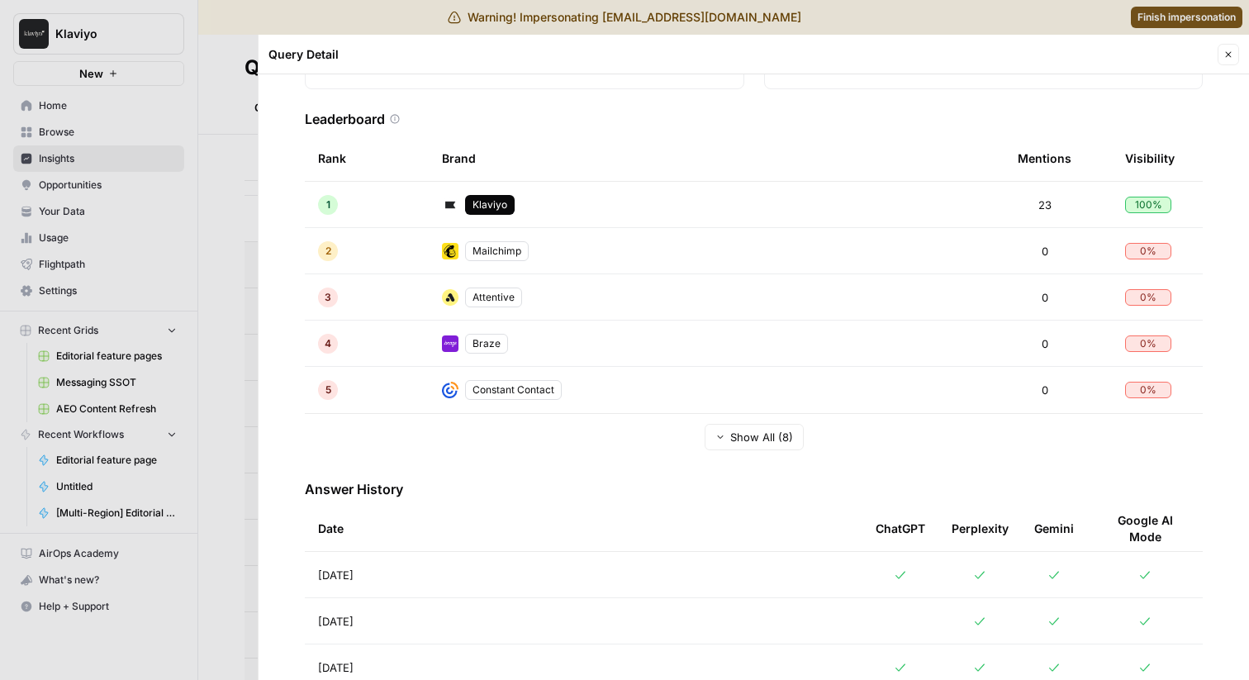
scroll to position [289, 0]
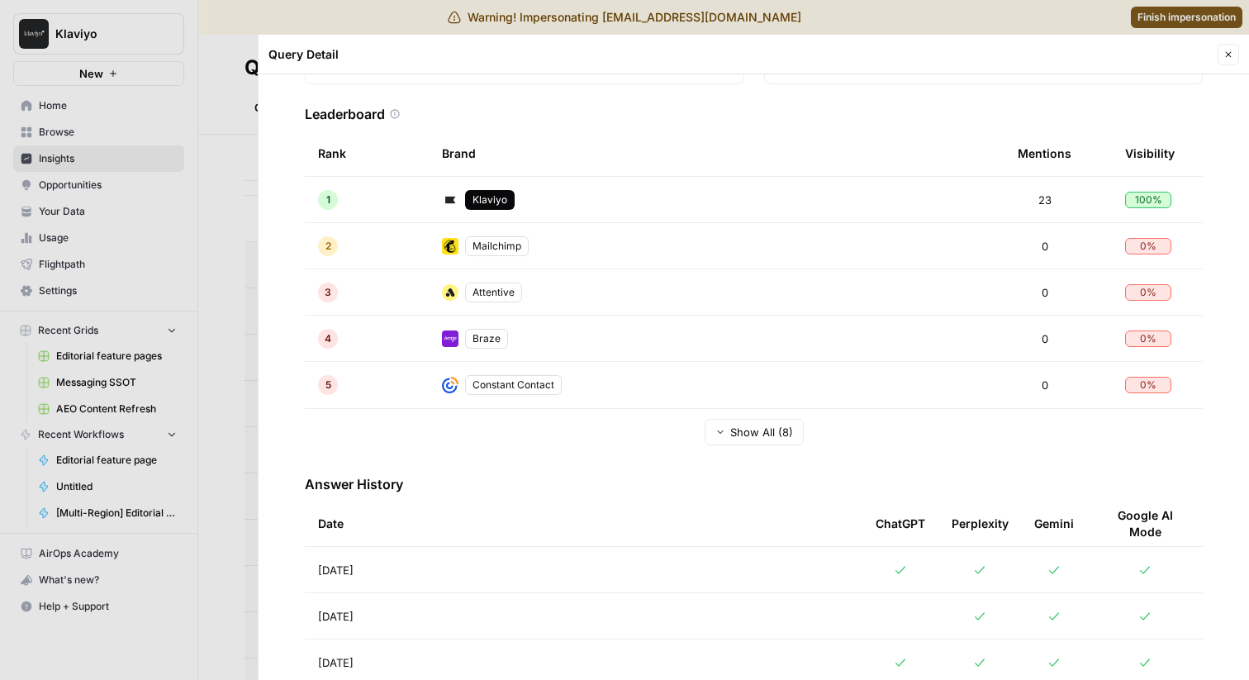
click at [173, 454] on div at bounding box center [624, 340] width 1249 height 680
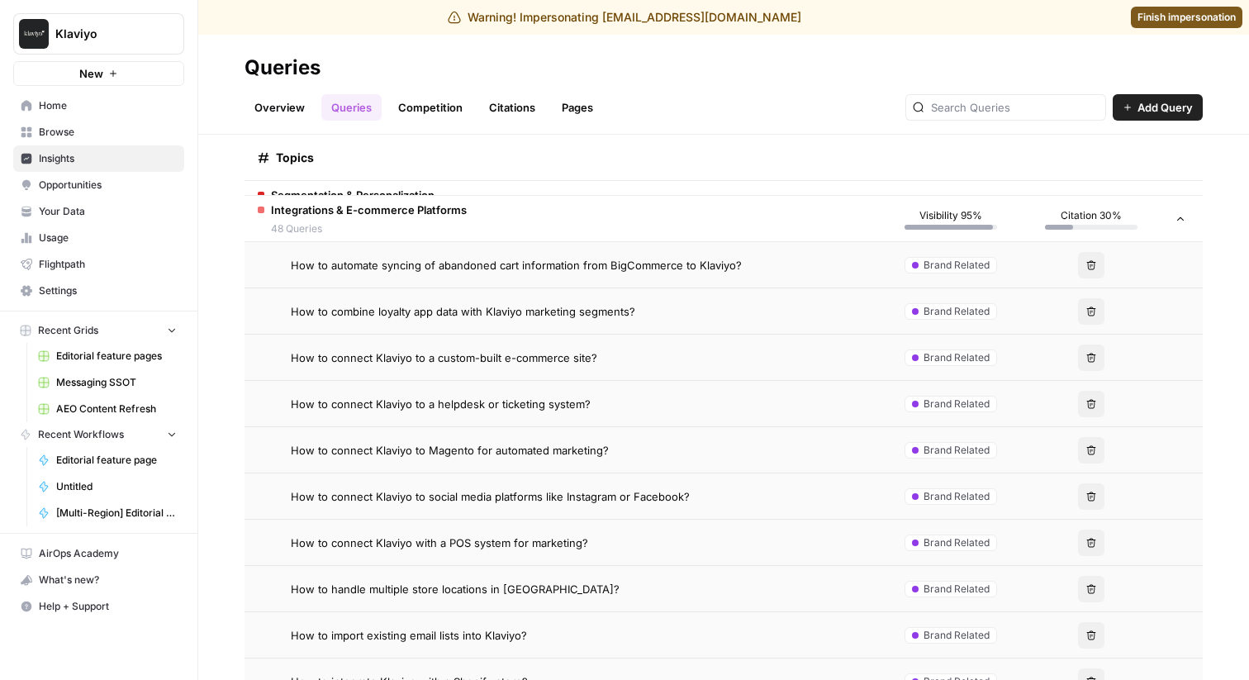
click at [470, 401] on span "How to connect Klaviyo to a helpdesk or ticketing system?" at bounding box center [441, 404] width 300 height 17
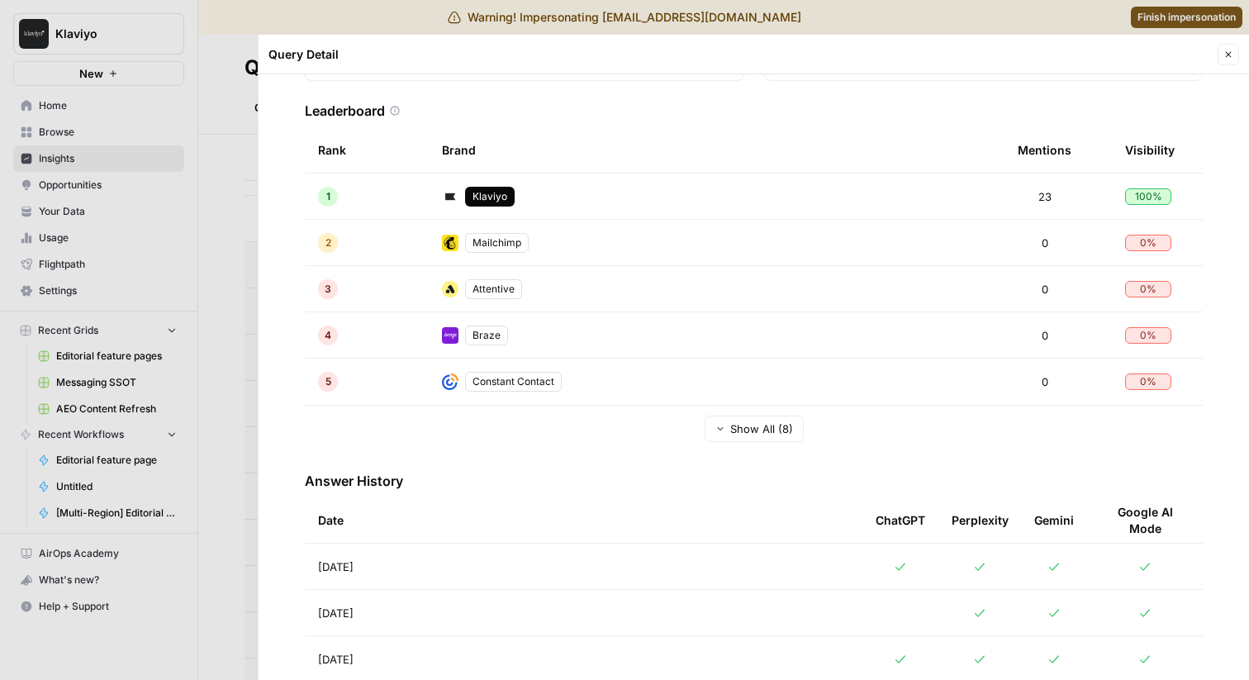
scroll to position [294, 0]
click at [177, 511] on div at bounding box center [624, 340] width 1249 height 680
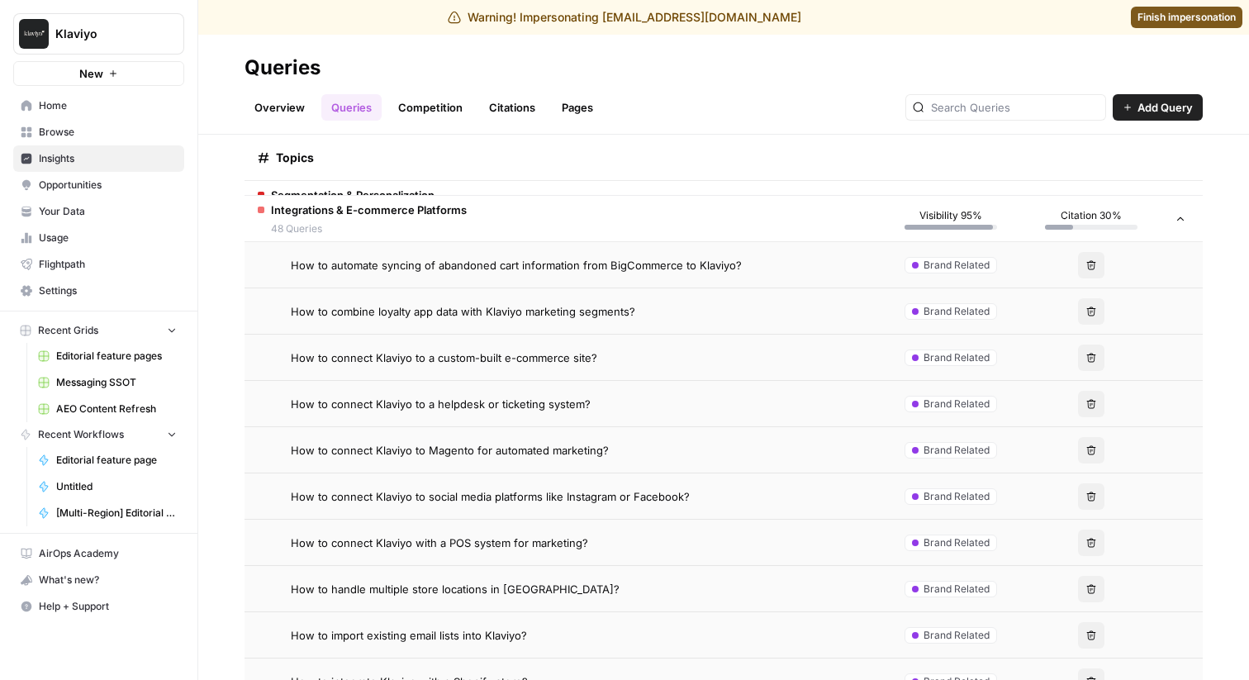
click at [475, 444] on span "How to connect Klaviyo to Magento for automated marketing?" at bounding box center [450, 450] width 318 height 17
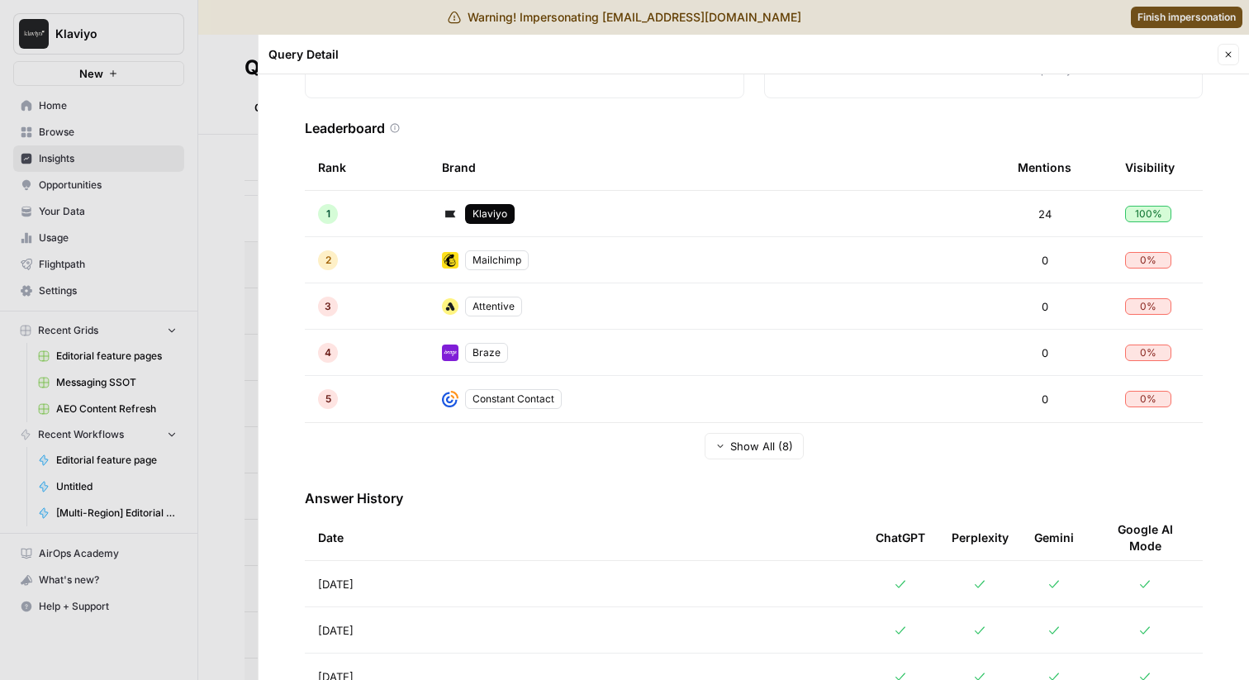
scroll to position [340, 0]
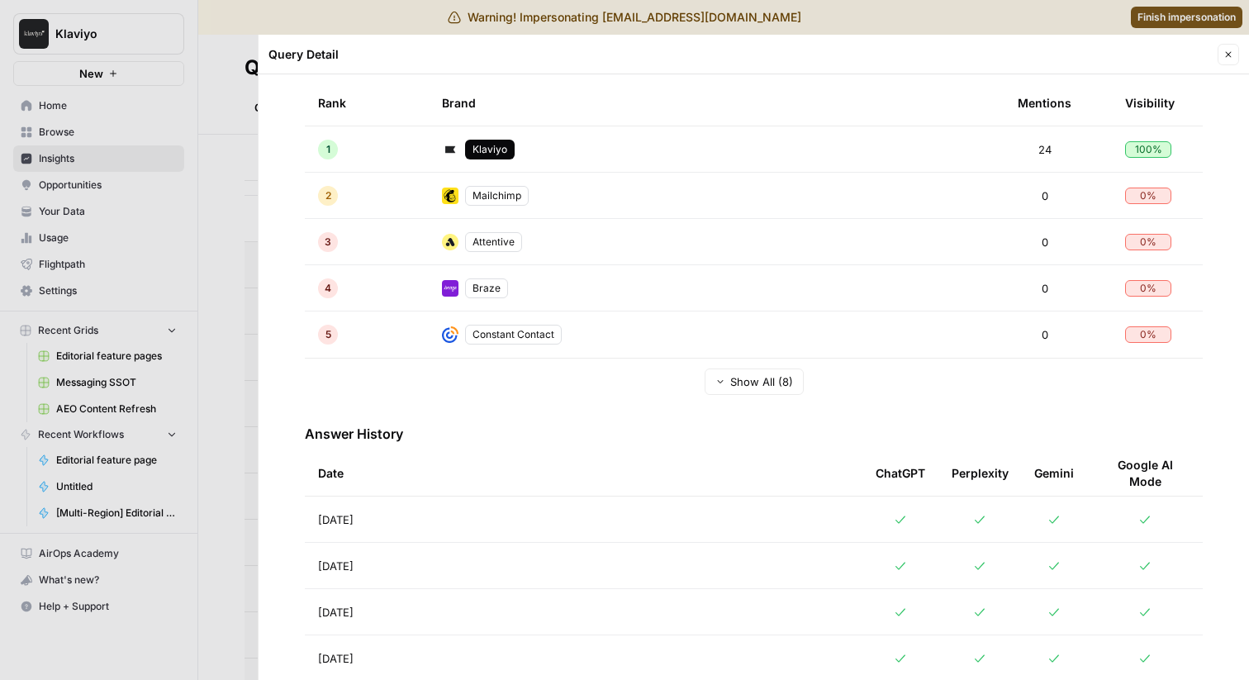
click at [149, 461] on div at bounding box center [624, 340] width 1249 height 680
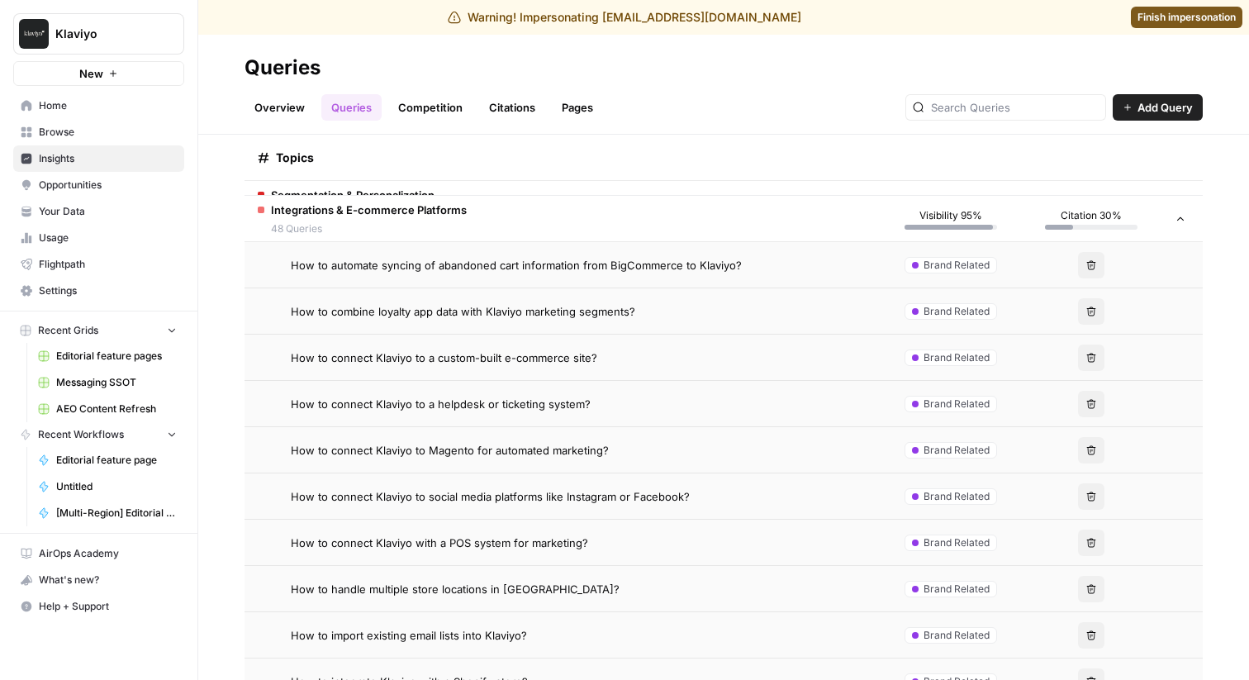
click at [411, 491] on span "How to connect Klaviyo to social media platforms like Instagram or Facebook?" at bounding box center [490, 496] width 399 height 17
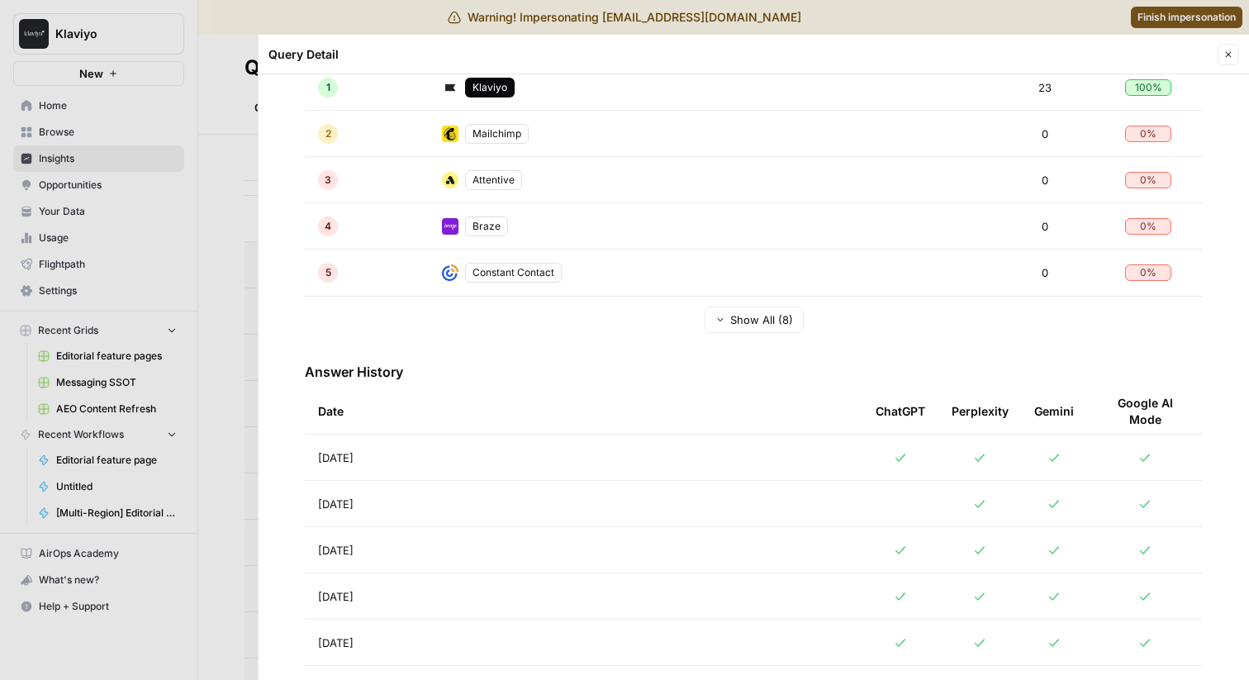
scroll to position [403, 0]
click at [138, 519] on div at bounding box center [624, 340] width 1249 height 680
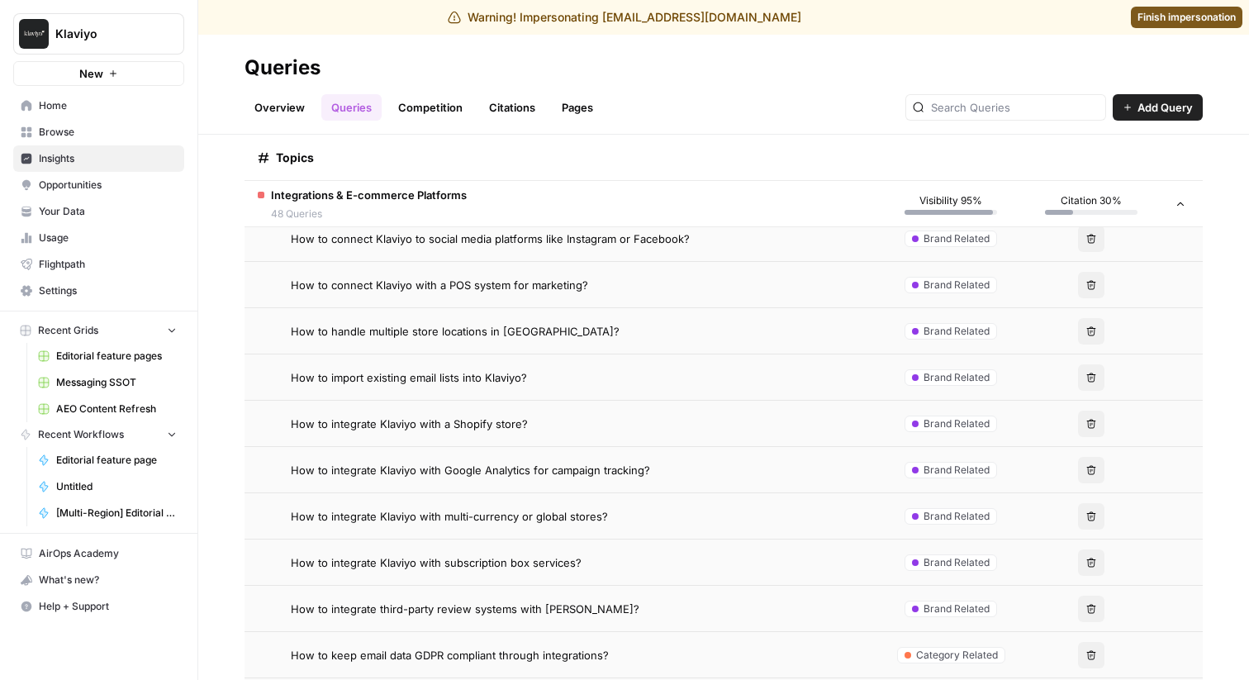
scroll to position [8897, 0]
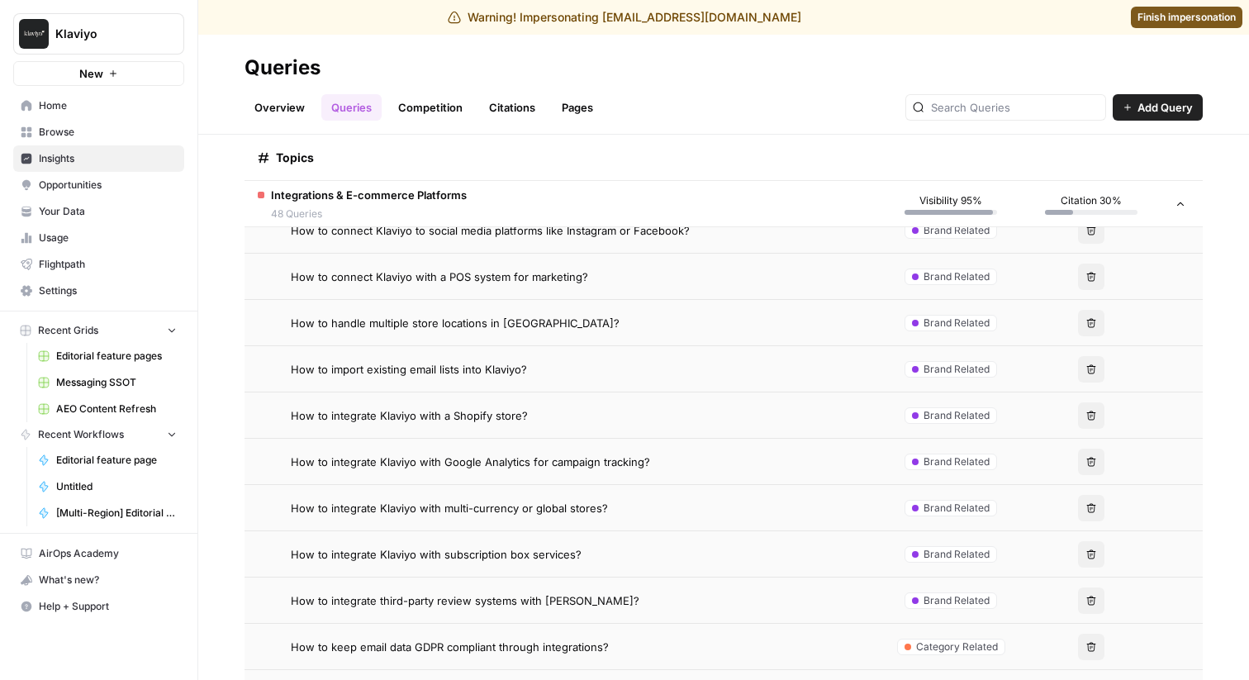
click at [423, 287] on td "How to connect Klaviyo with a POS system for marketing?" at bounding box center [563, 276] width 636 height 45
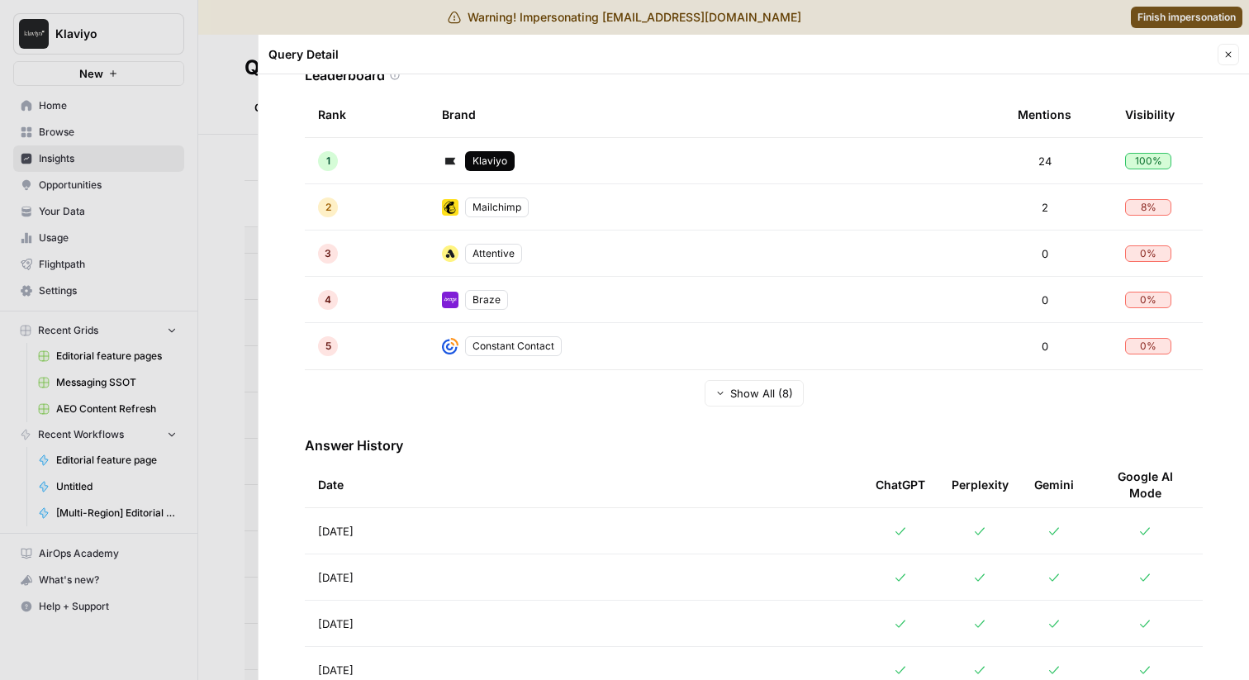
scroll to position [330, 0]
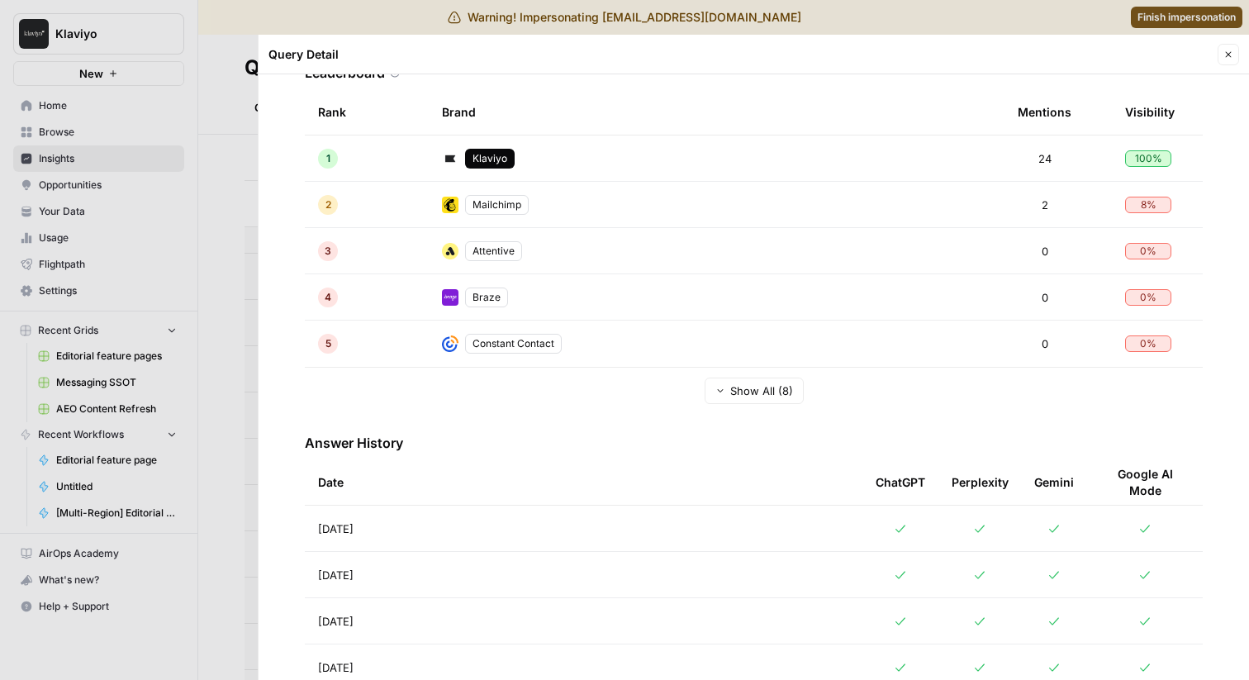
click at [145, 448] on div at bounding box center [624, 340] width 1249 height 680
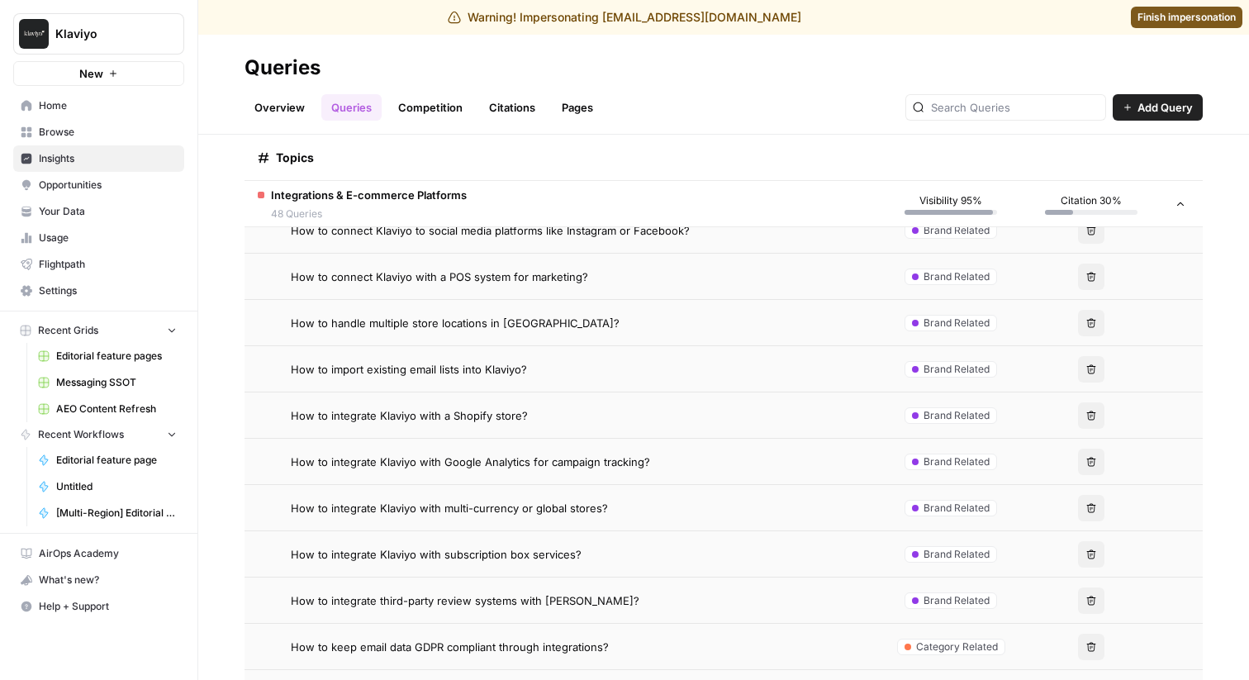
click at [416, 318] on span "How to handle multiple store locations in [GEOGRAPHIC_DATA]?" at bounding box center [455, 323] width 329 height 17
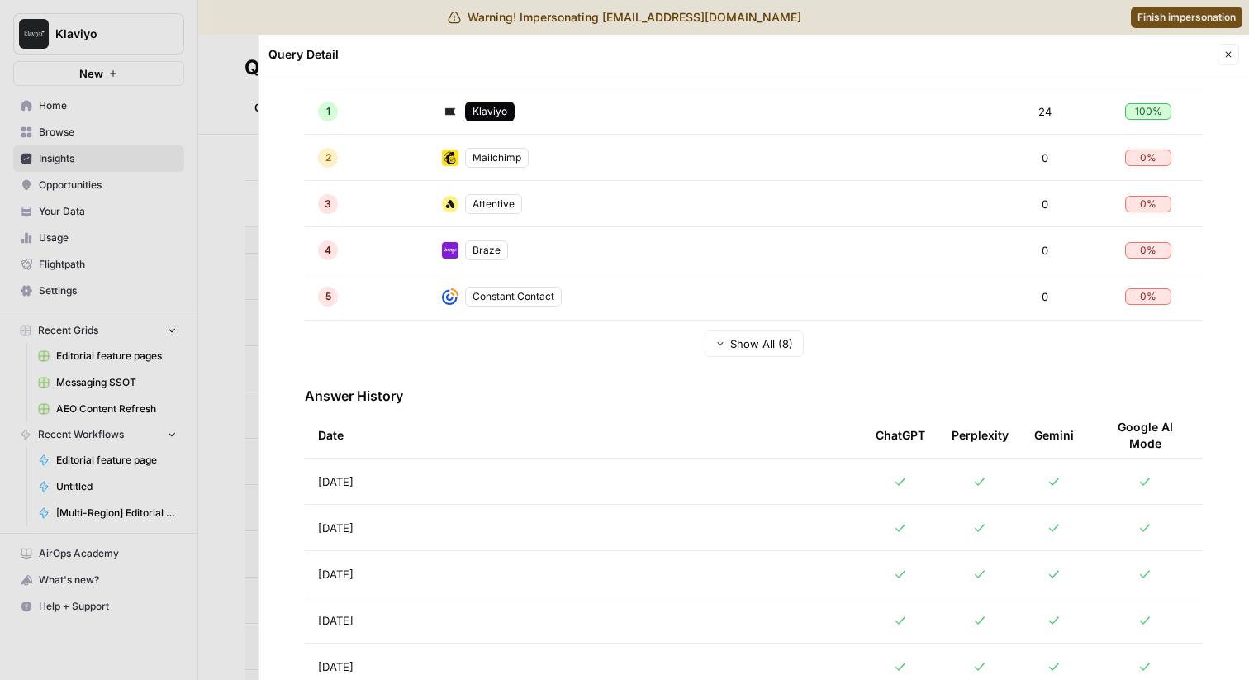
scroll to position [387, 0]
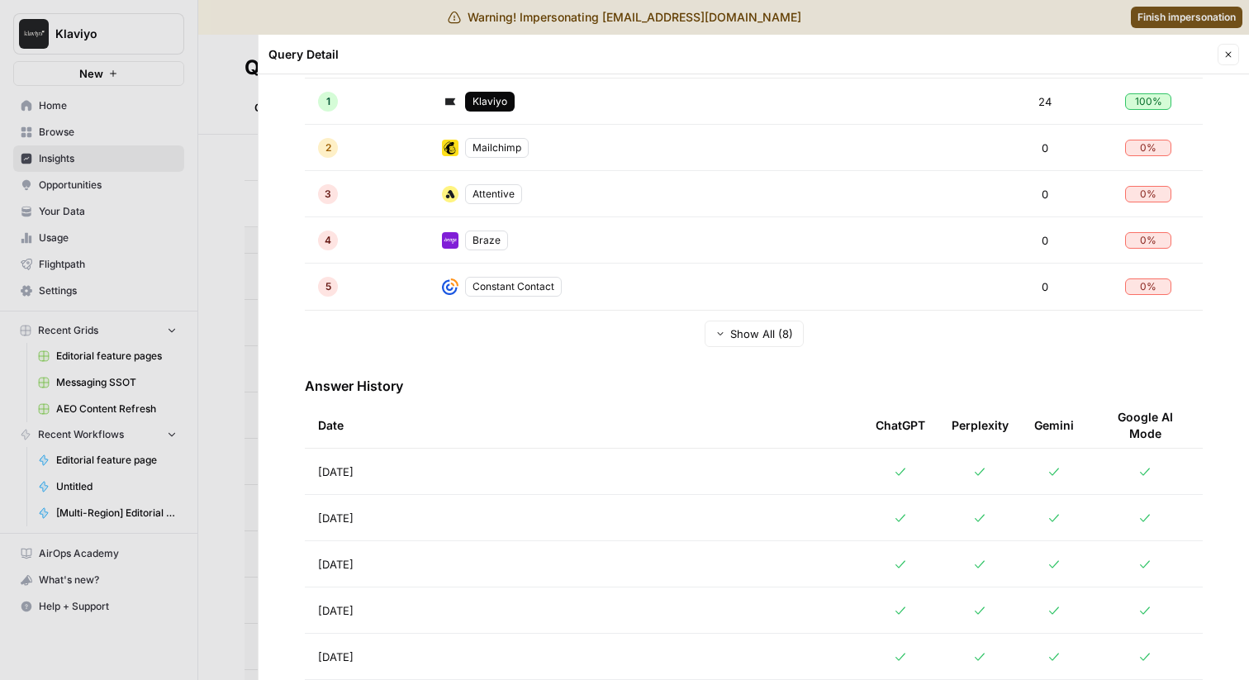
click at [131, 468] on div at bounding box center [624, 340] width 1249 height 680
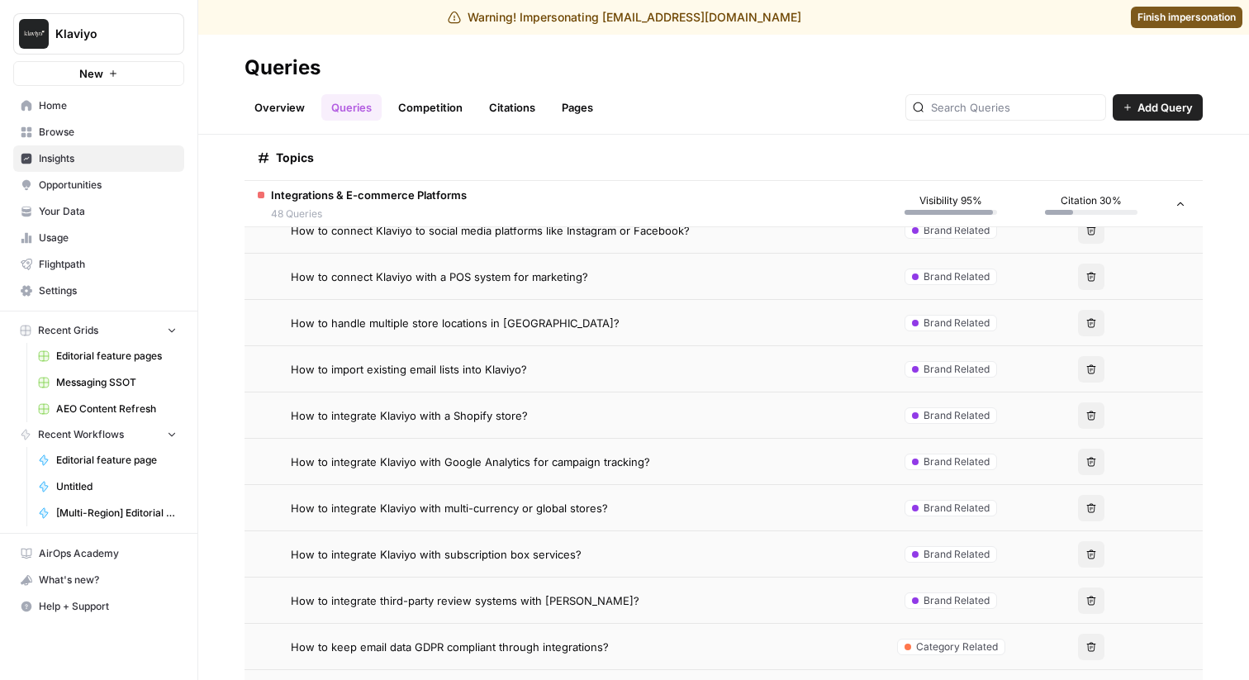
click at [407, 368] on span "How to import existing email lists into Klaviyo?" at bounding box center [409, 369] width 236 height 17
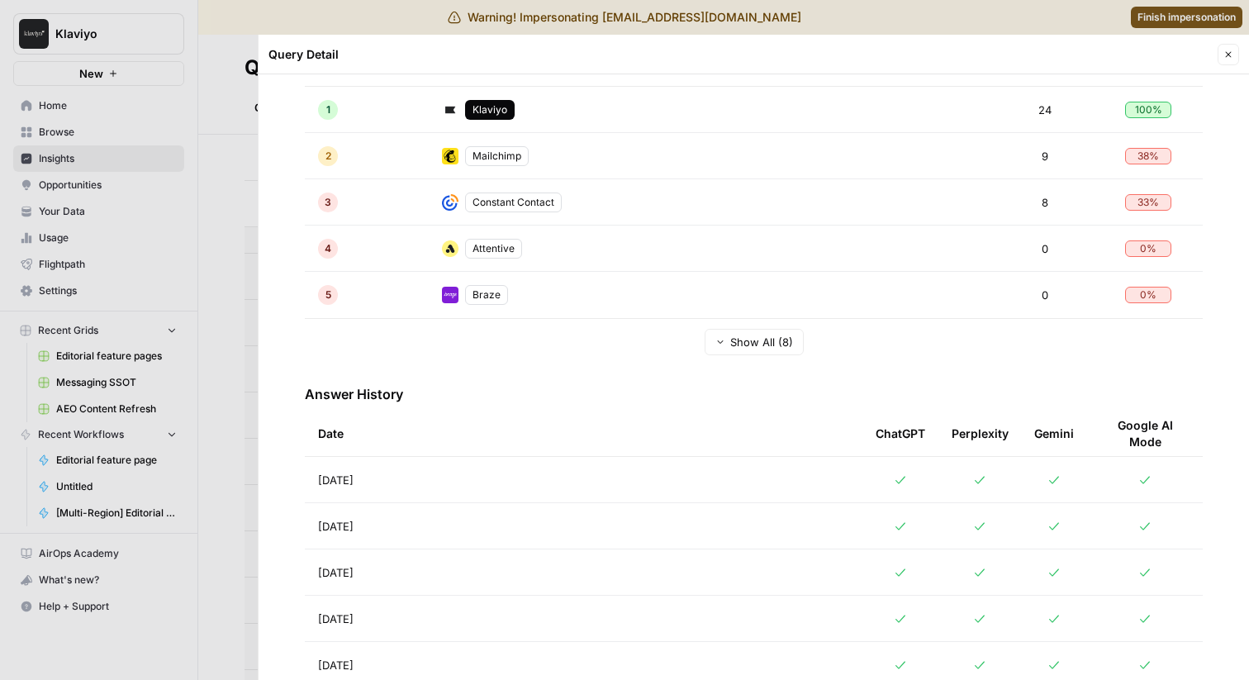
scroll to position [387, 0]
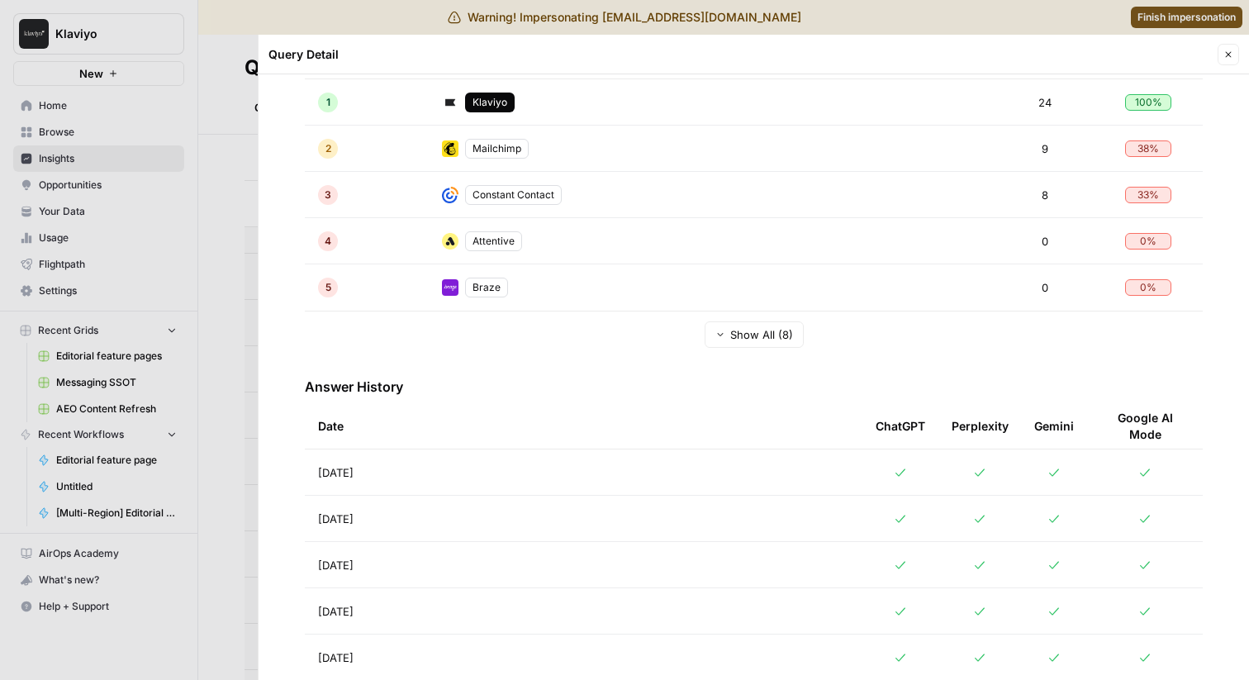
click at [43, 395] on div at bounding box center [624, 340] width 1249 height 680
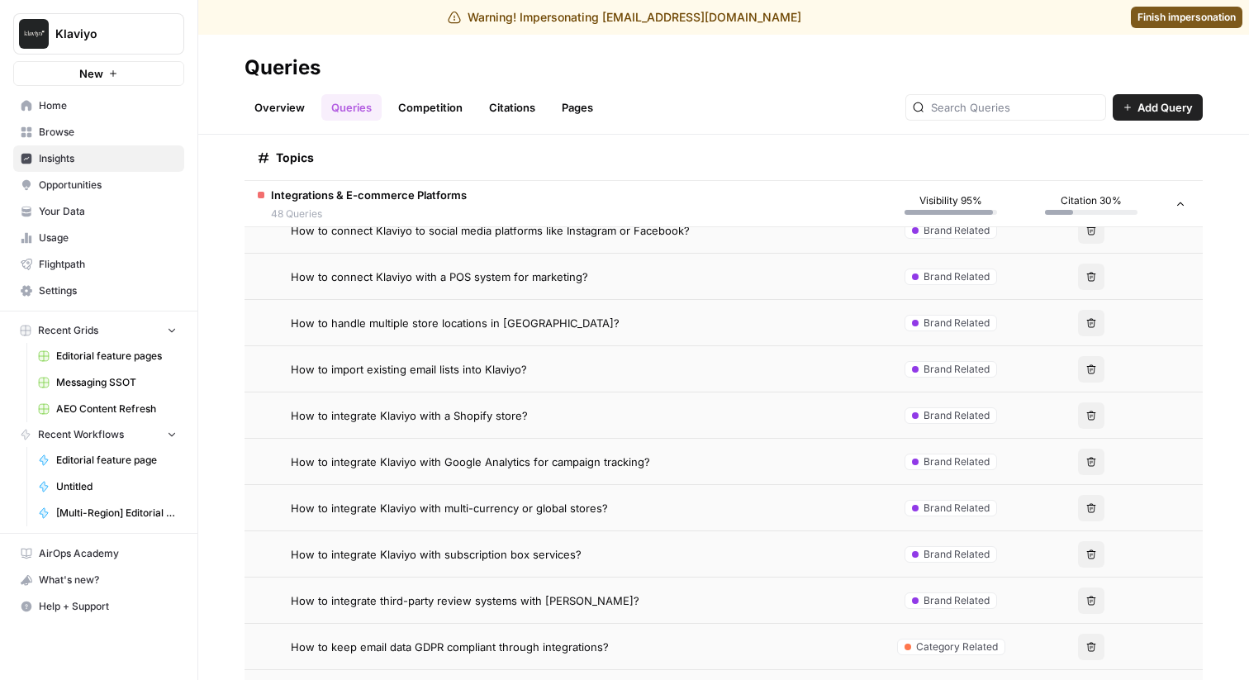
click at [381, 418] on span "How to integrate Klaviyo with a Shopify store?" at bounding box center [409, 415] width 237 height 17
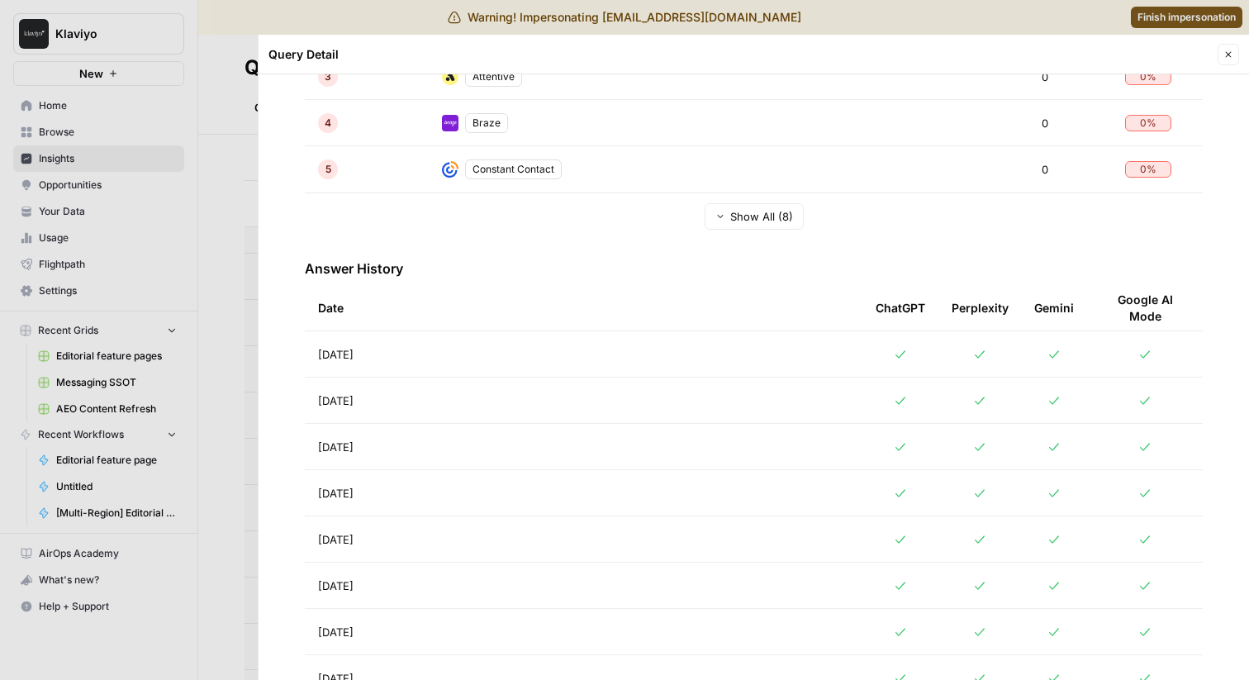
scroll to position [511, 0]
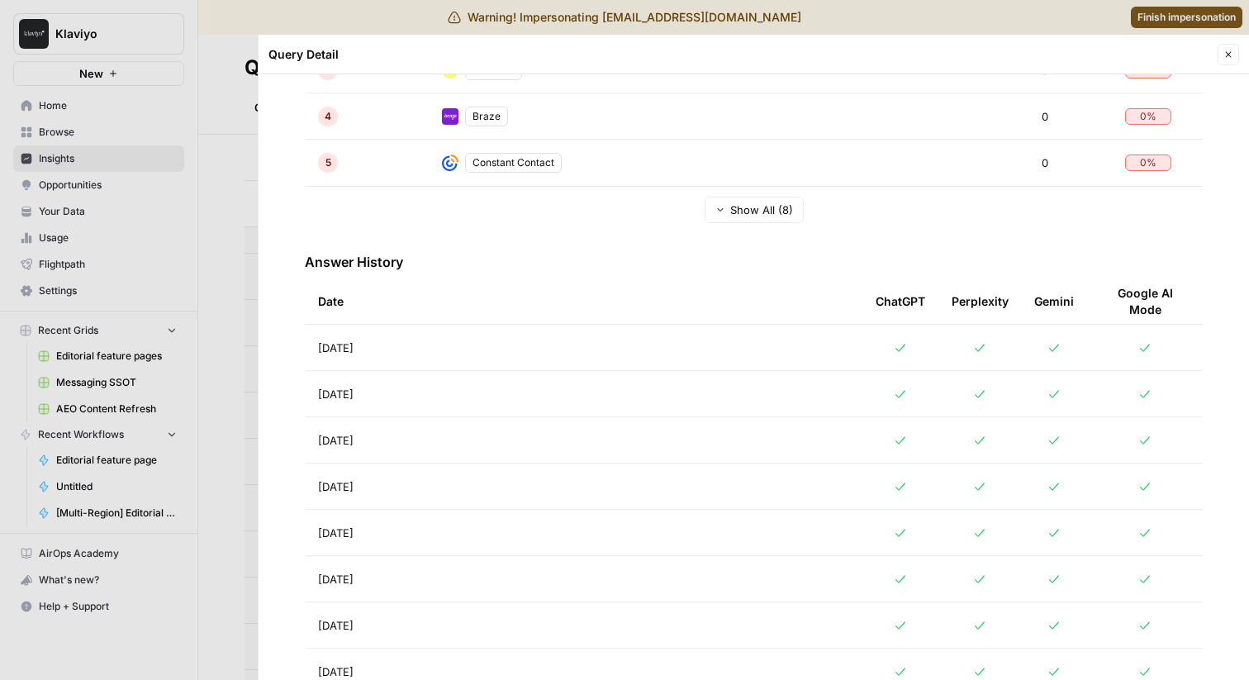
click at [199, 390] on div at bounding box center [624, 340] width 1249 height 680
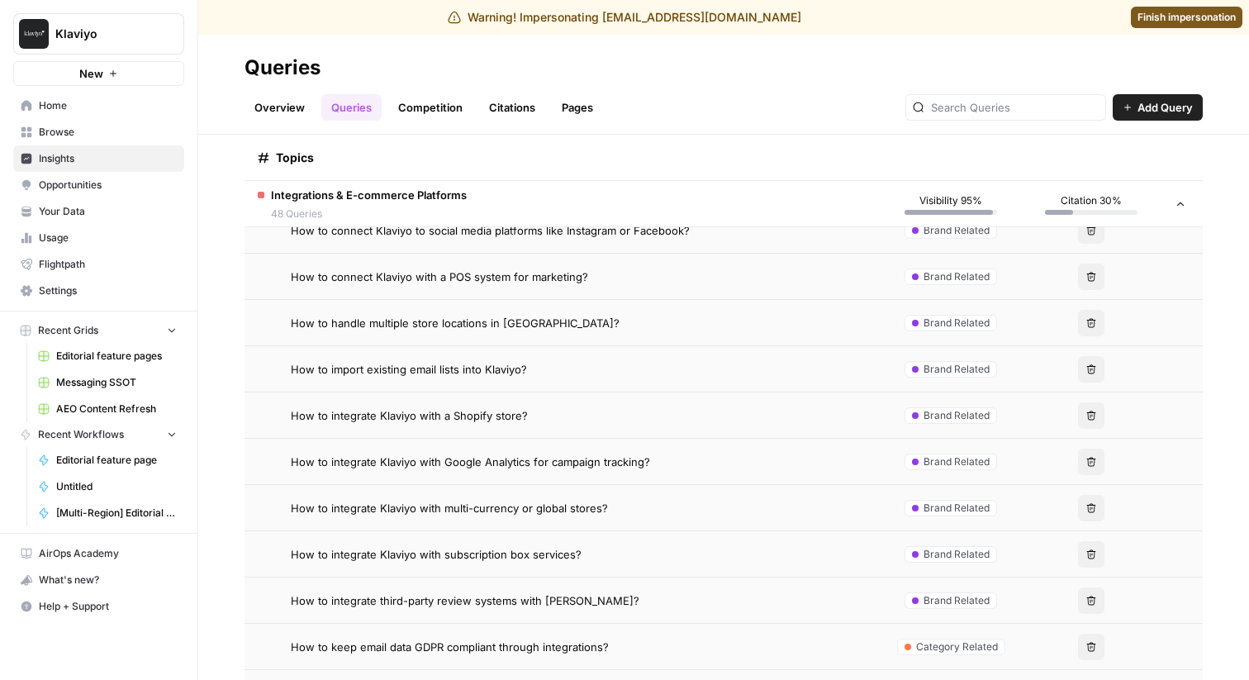
click at [381, 451] on td "How to integrate Klaviyo with Google Analytics for campaign tracking?" at bounding box center [563, 461] width 636 height 45
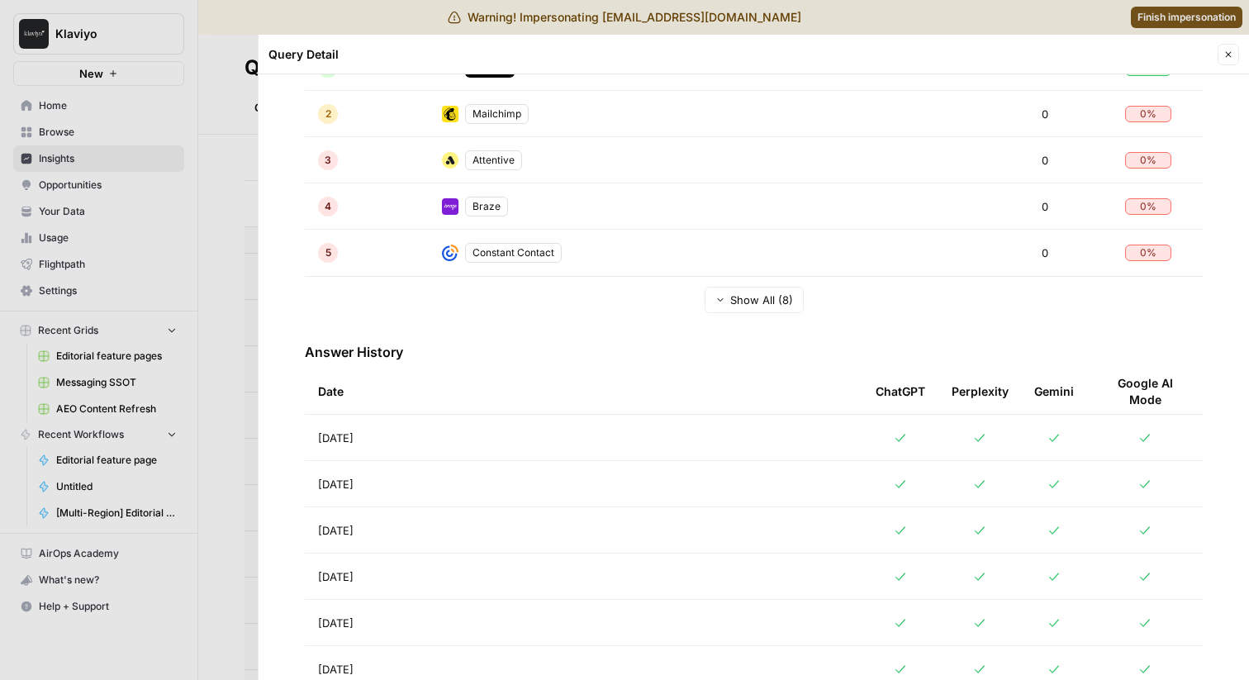
scroll to position [427, 0]
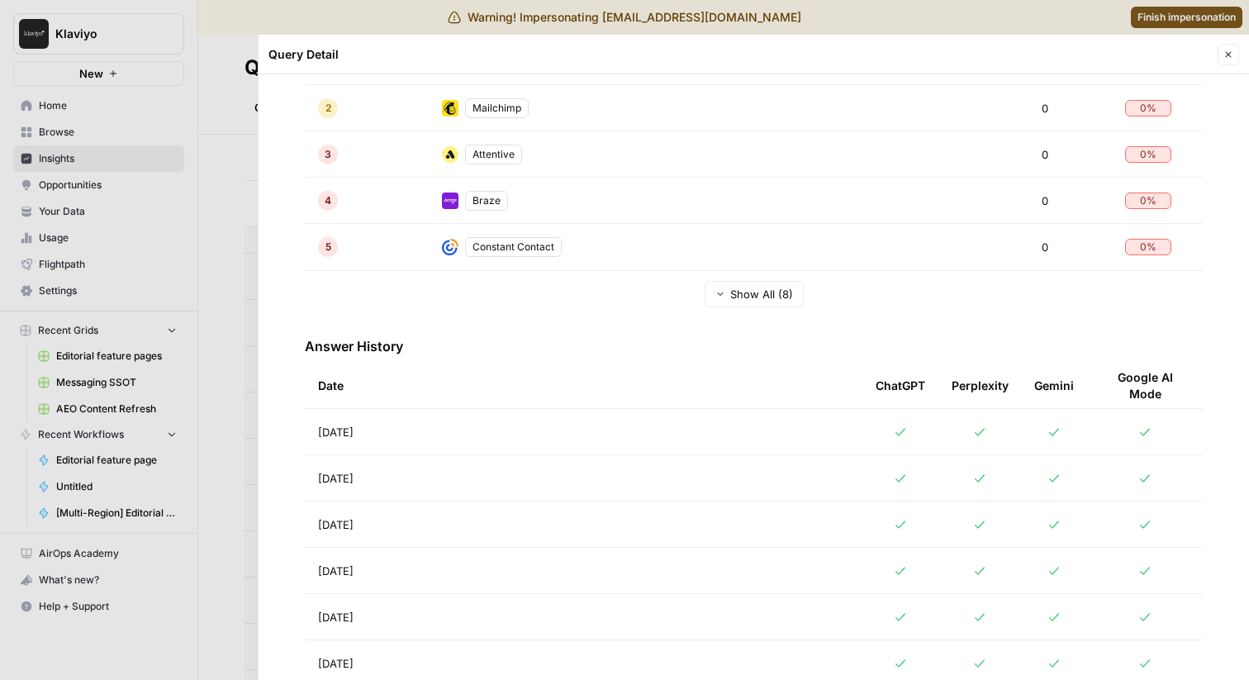
click at [87, 506] on div at bounding box center [624, 340] width 1249 height 680
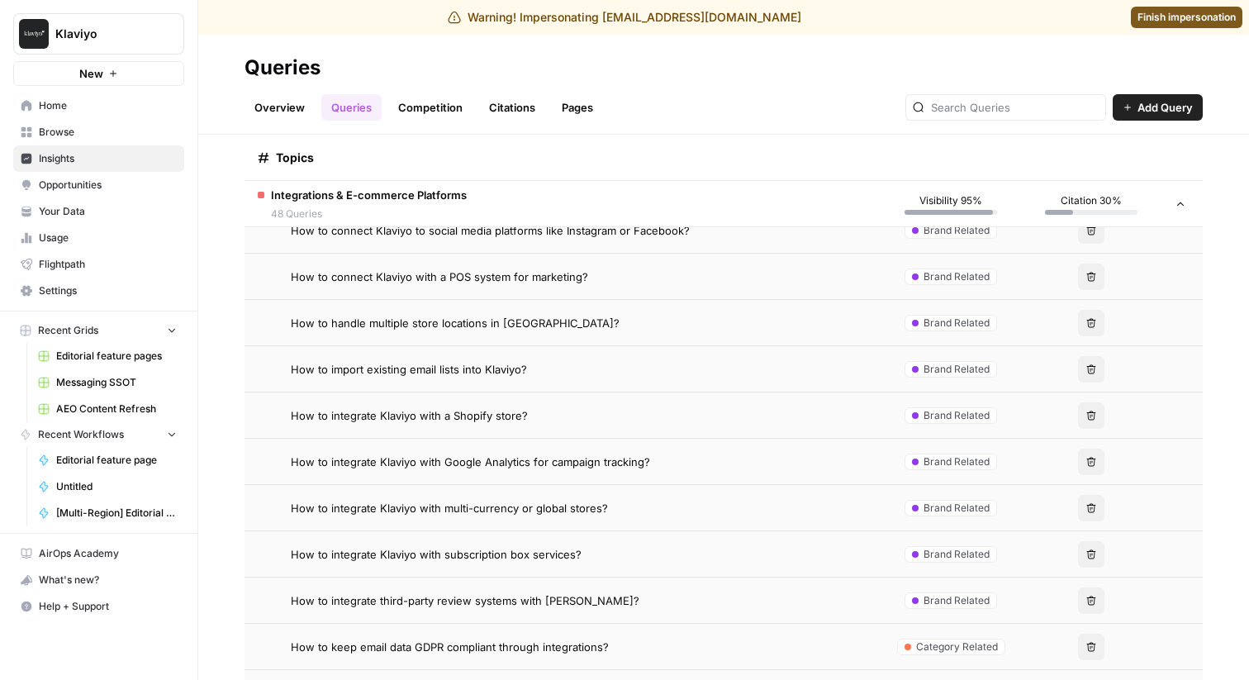
click at [401, 411] on span "How to integrate Klaviyo with a Shopify store?" at bounding box center [409, 415] width 237 height 17
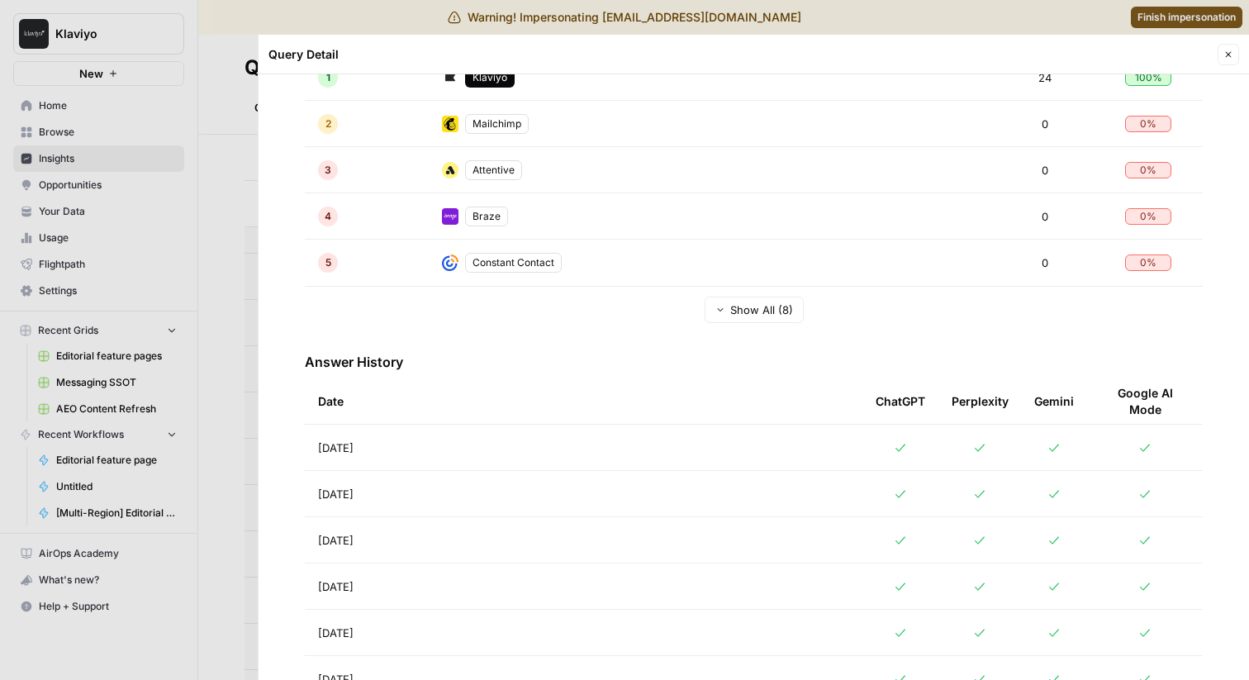
scroll to position [420, 0]
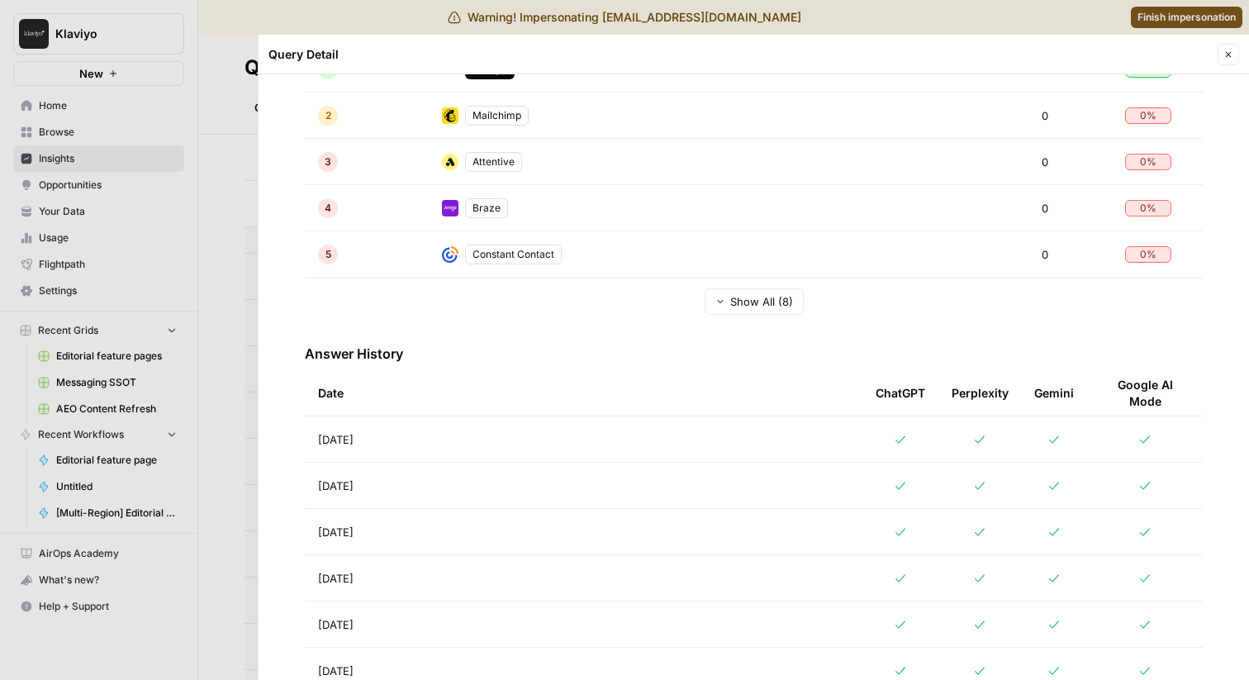
click at [62, 475] on div at bounding box center [624, 340] width 1249 height 680
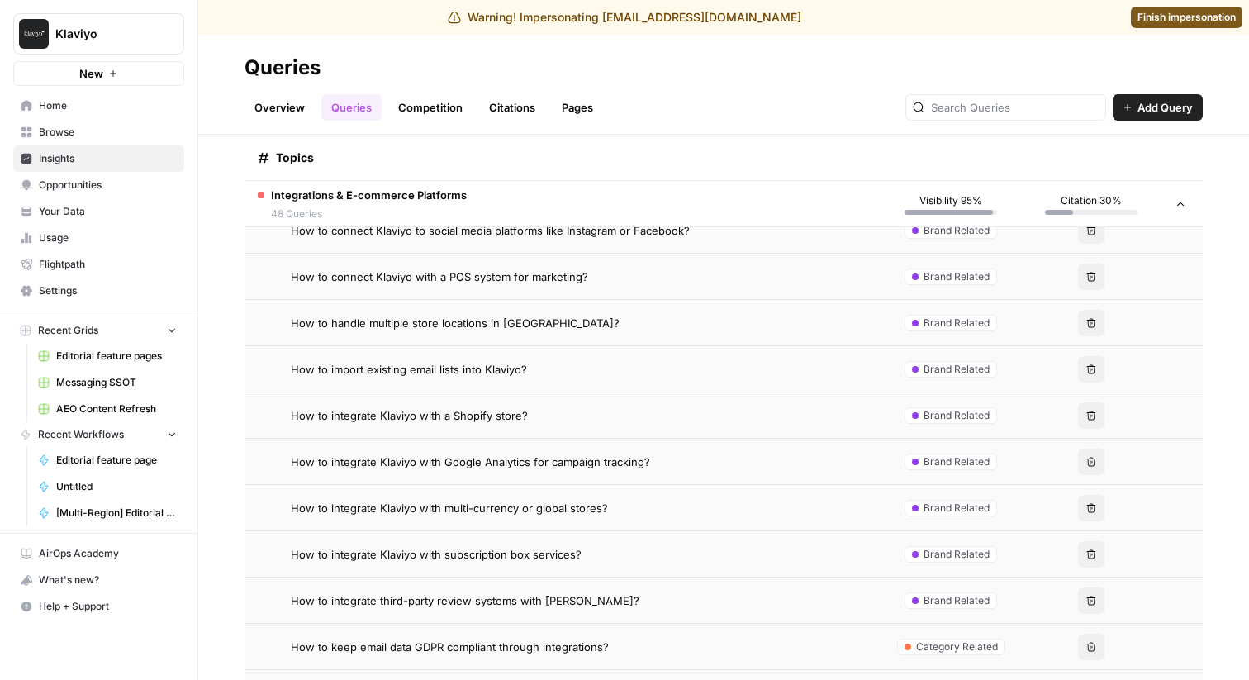
click at [349, 507] on span "How to integrate Klaviyo with multi-currency or global stores?" at bounding box center [449, 508] width 317 height 17
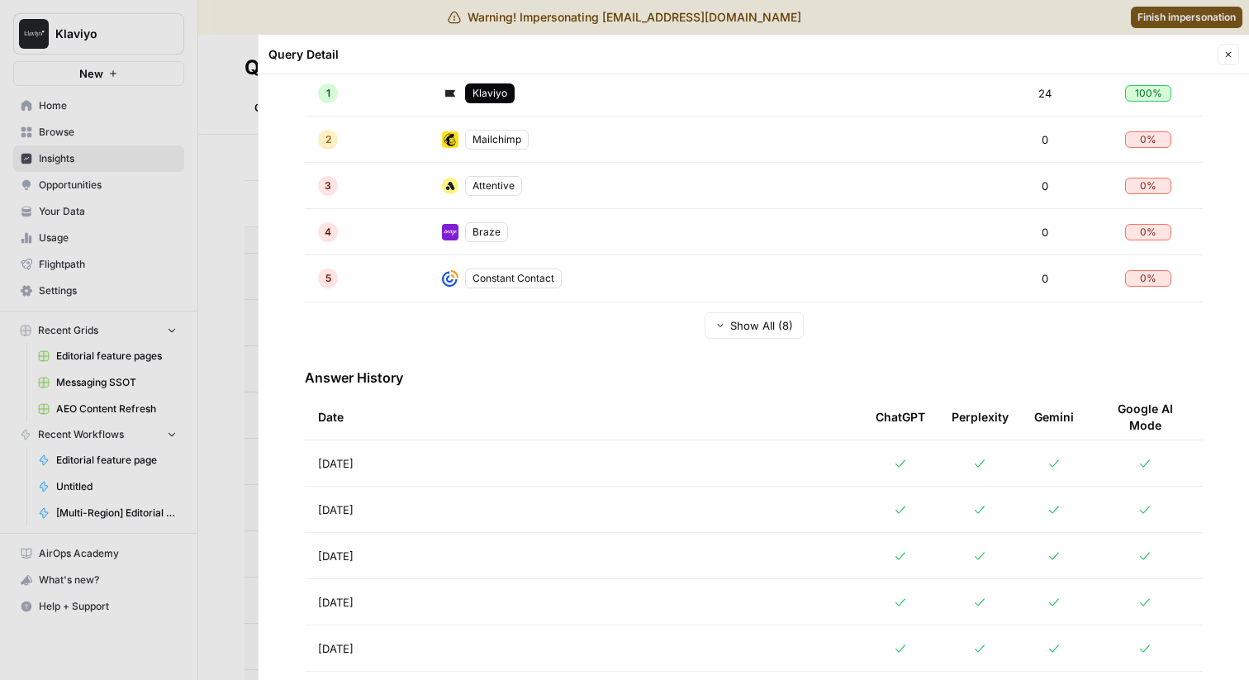
scroll to position [398, 0]
click at [254, 442] on div at bounding box center [624, 340] width 1249 height 680
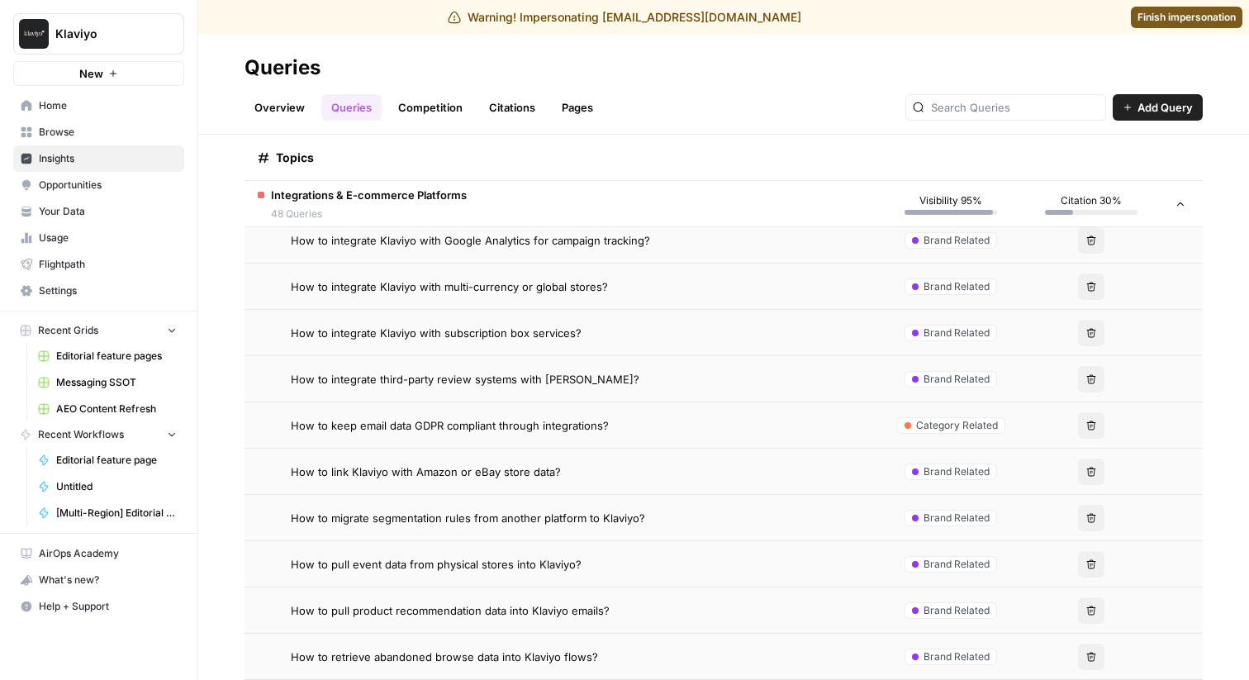
scroll to position [9140, 0]
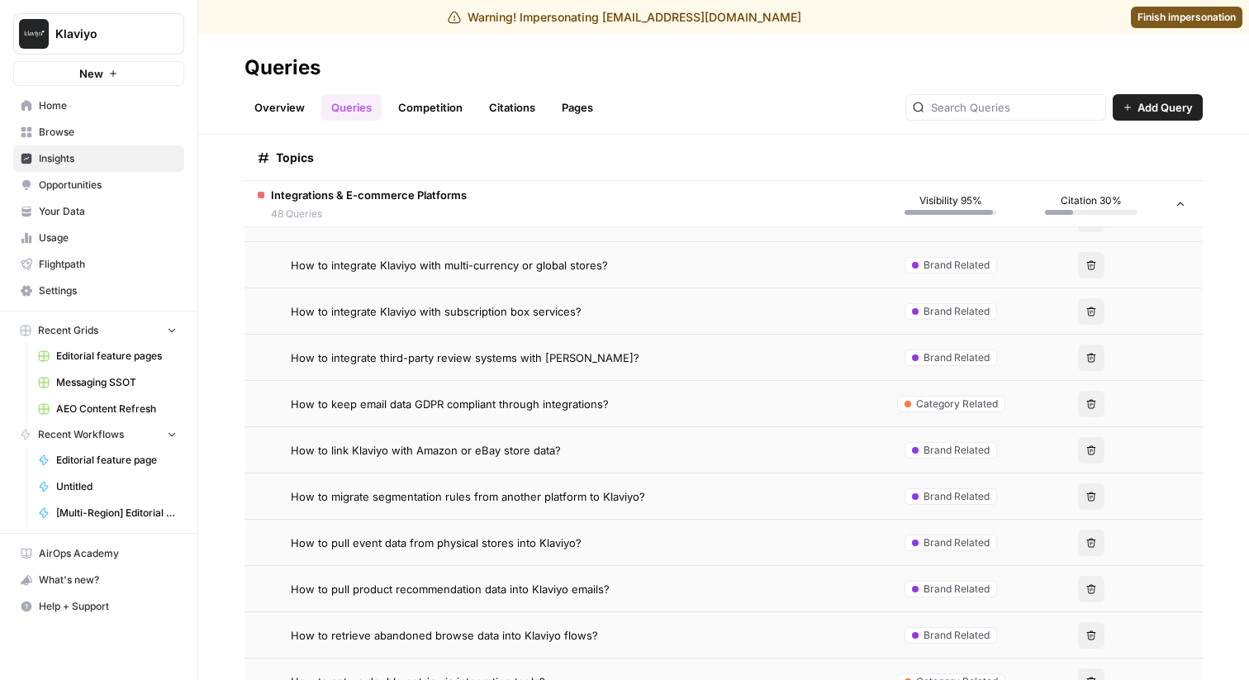
click at [360, 309] on span "How to integrate Klaviyo with subscription box services?" at bounding box center [436, 311] width 291 height 17
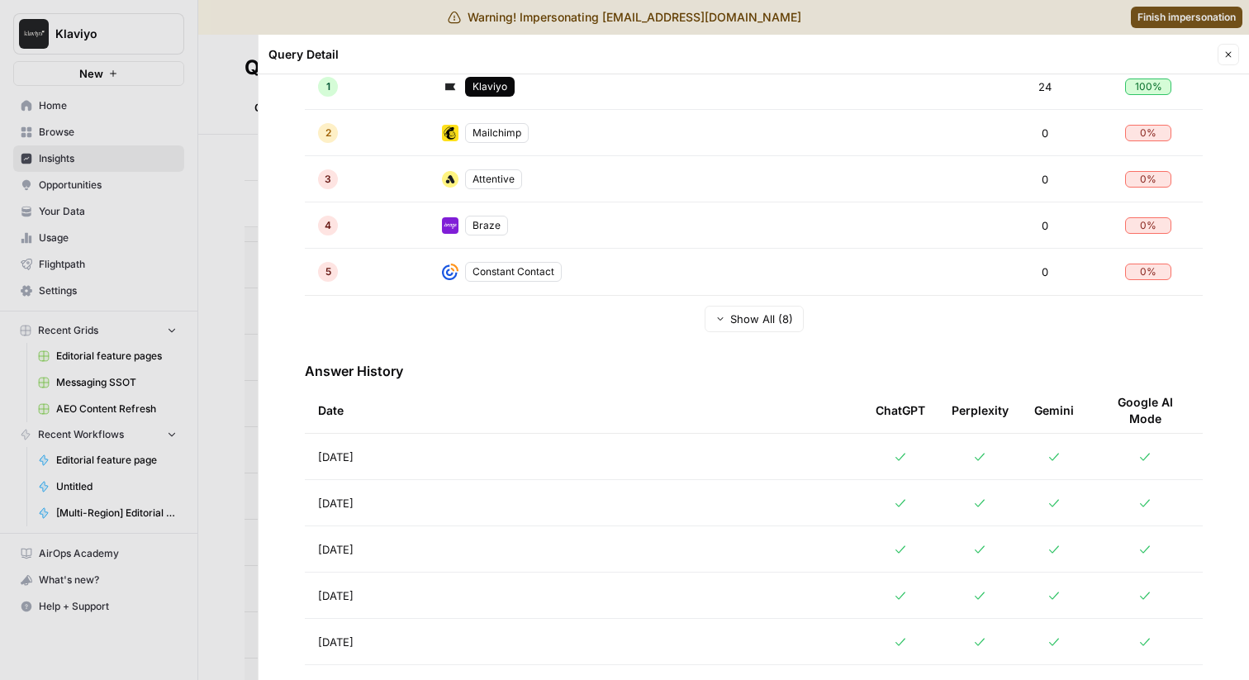
scroll to position [404, 0]
click at [265, 544] on div "How to integrate Klaviyo with subscription box services? Query Visibility Trend…" at bounding box center [754, 377] width 990 height 606
click at [165, 524] on div at bounding box center [624, 340] width 1249 height 680
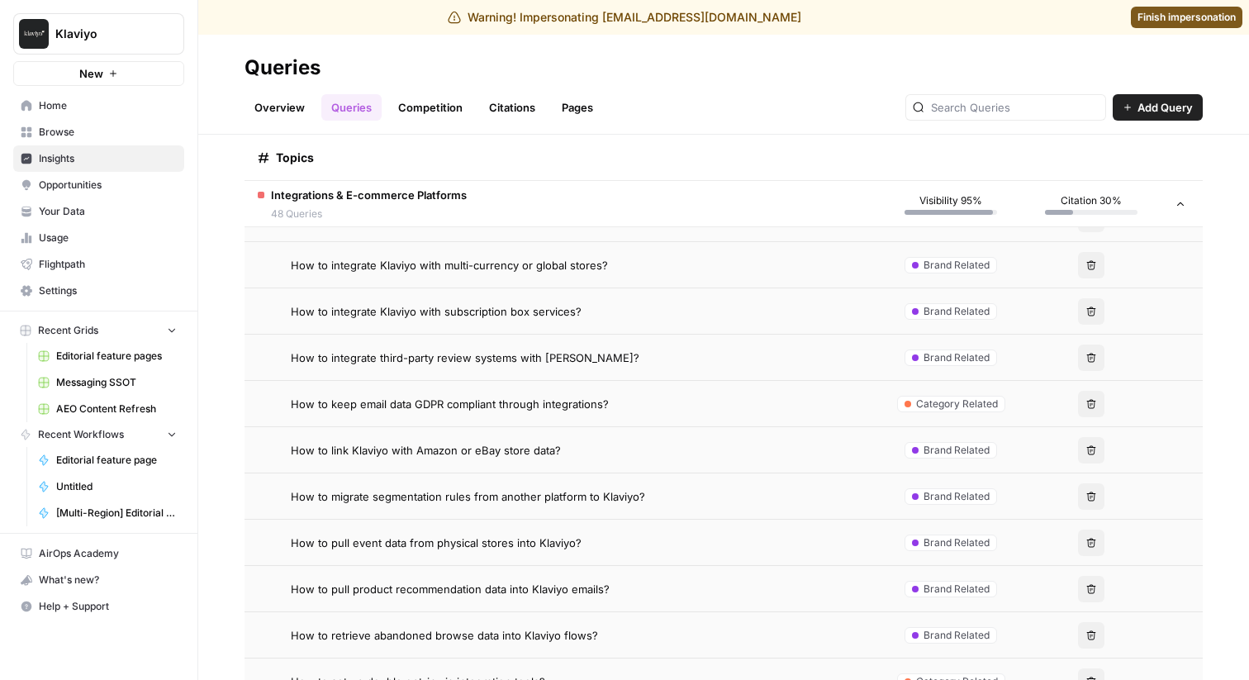
click at [424, 318] on span "How to integrate Klaviyo with subscription box services?" at bounding box center [436, 311] width 291 height 17
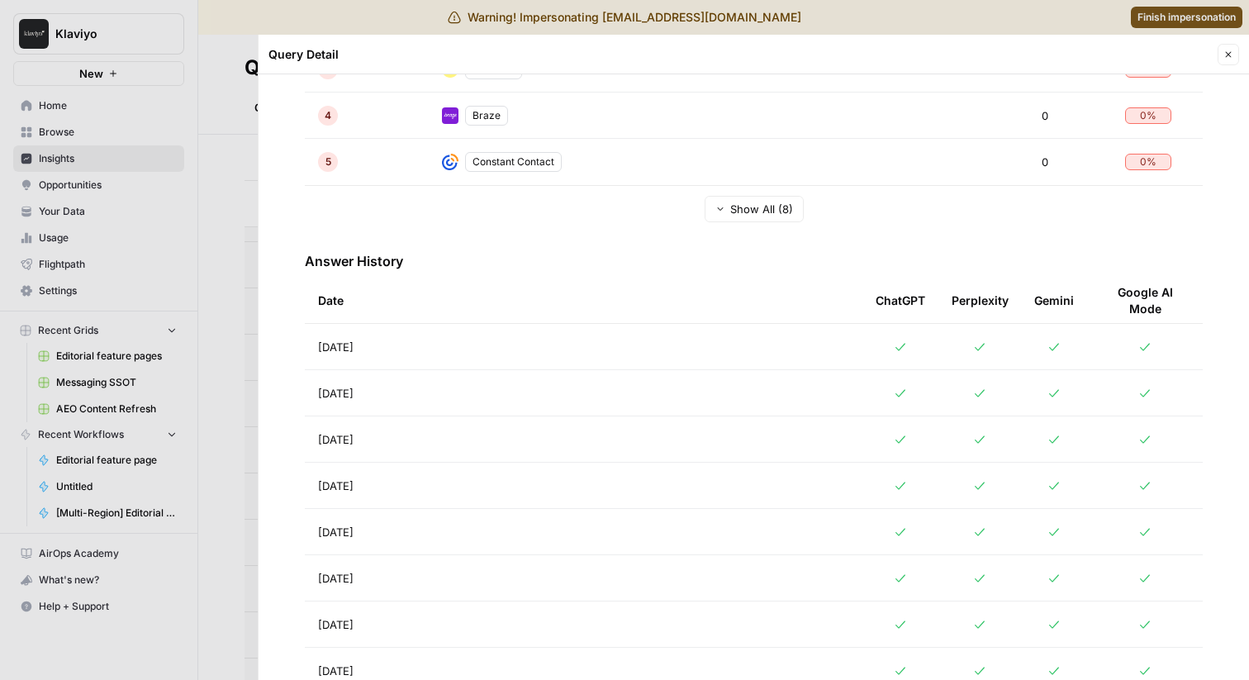
scroll to position [516, 0]
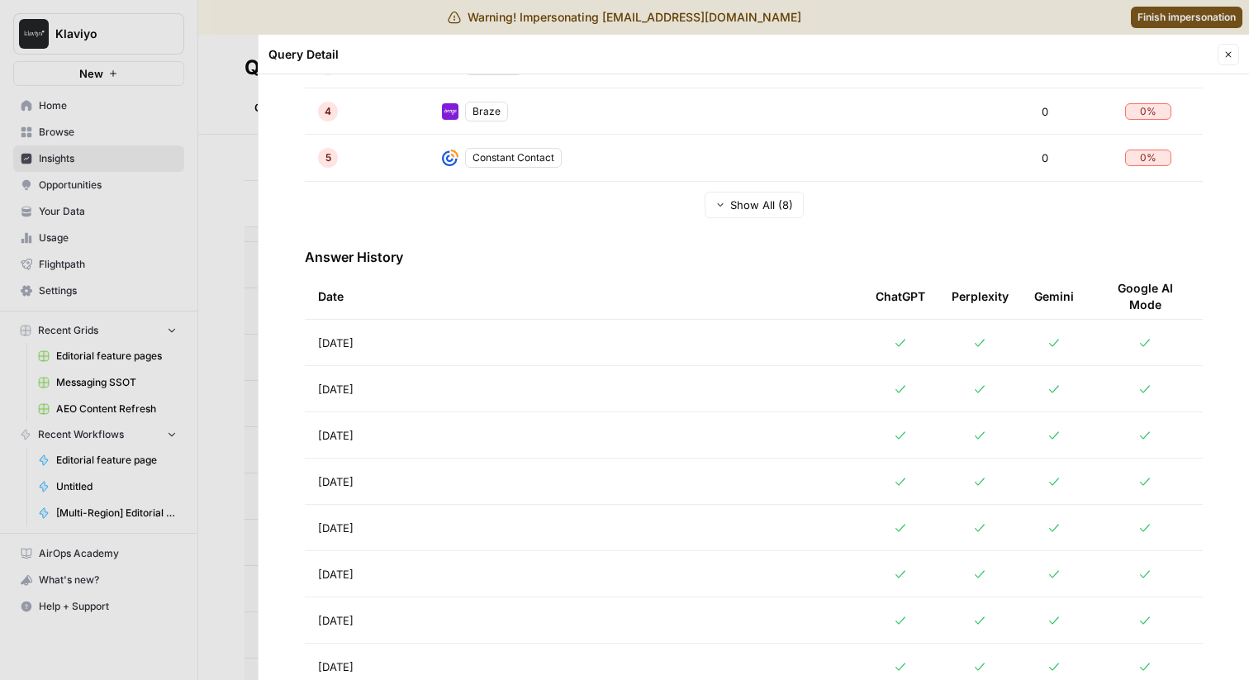
click at [124, 514] on div at bounding box center [624, 340] width 1249 height 680
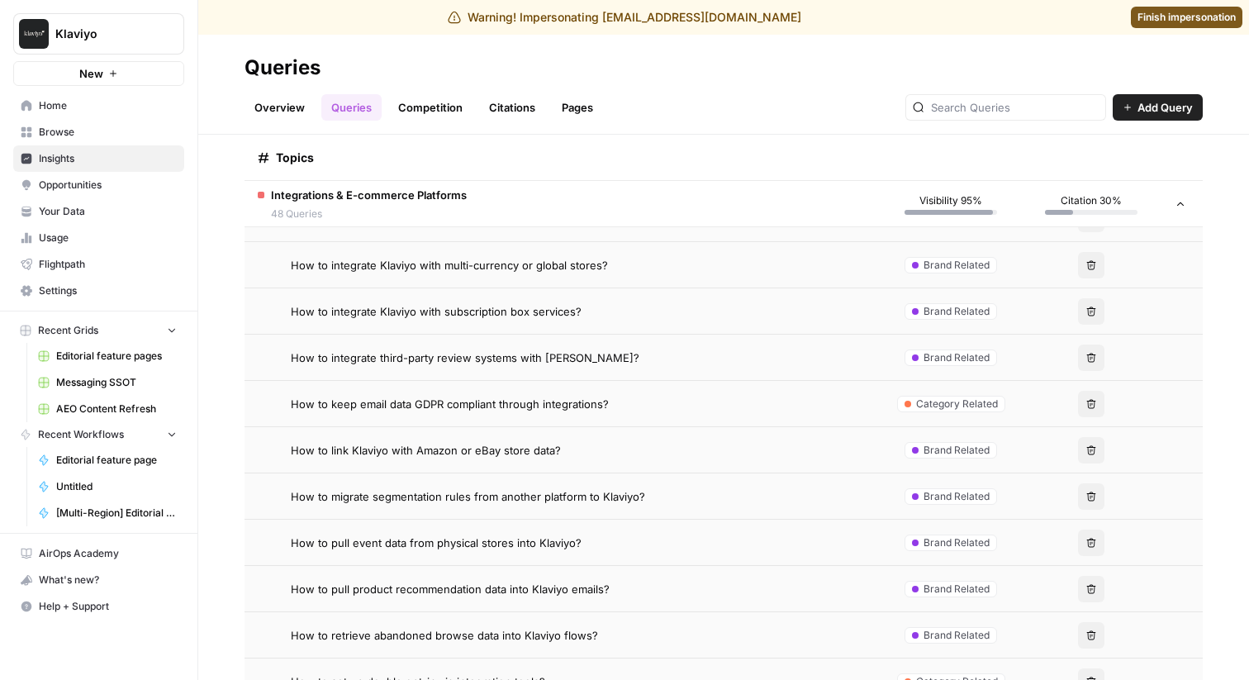
click at [430, 368] on td "How to integrate third-party review systems with [PERSON_NAME]?" at bounding box center [563, 357] width 636 height 45
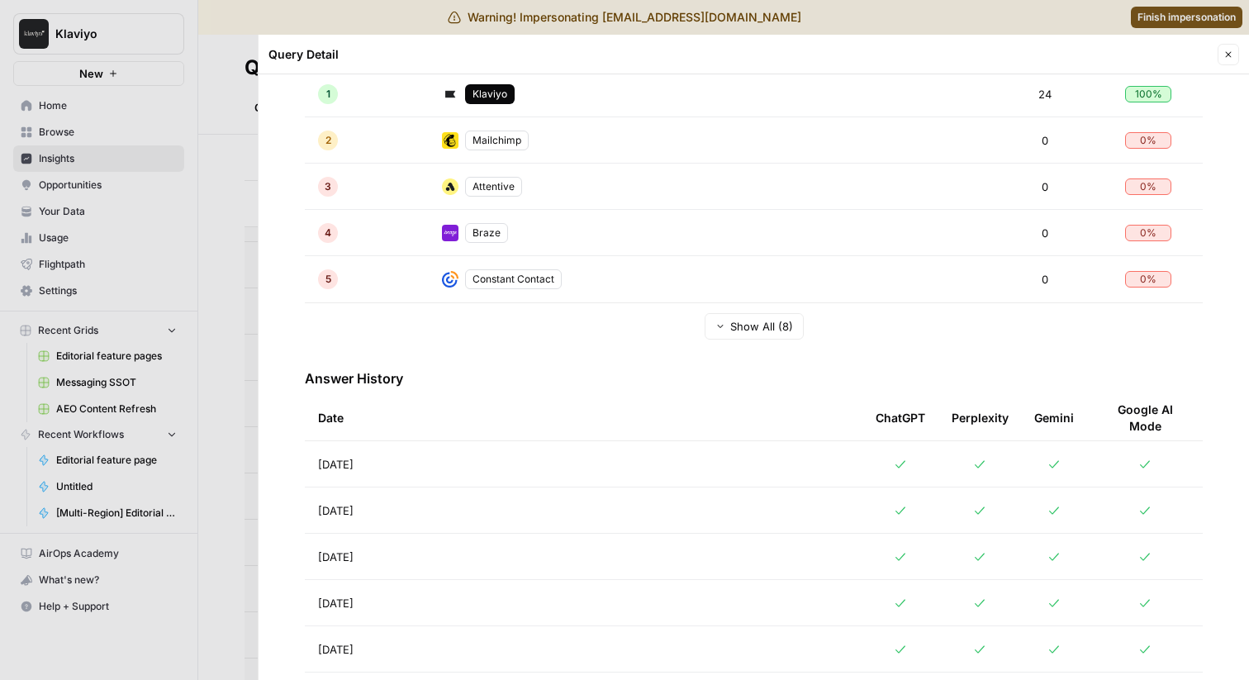
scroll to position [493, 0]
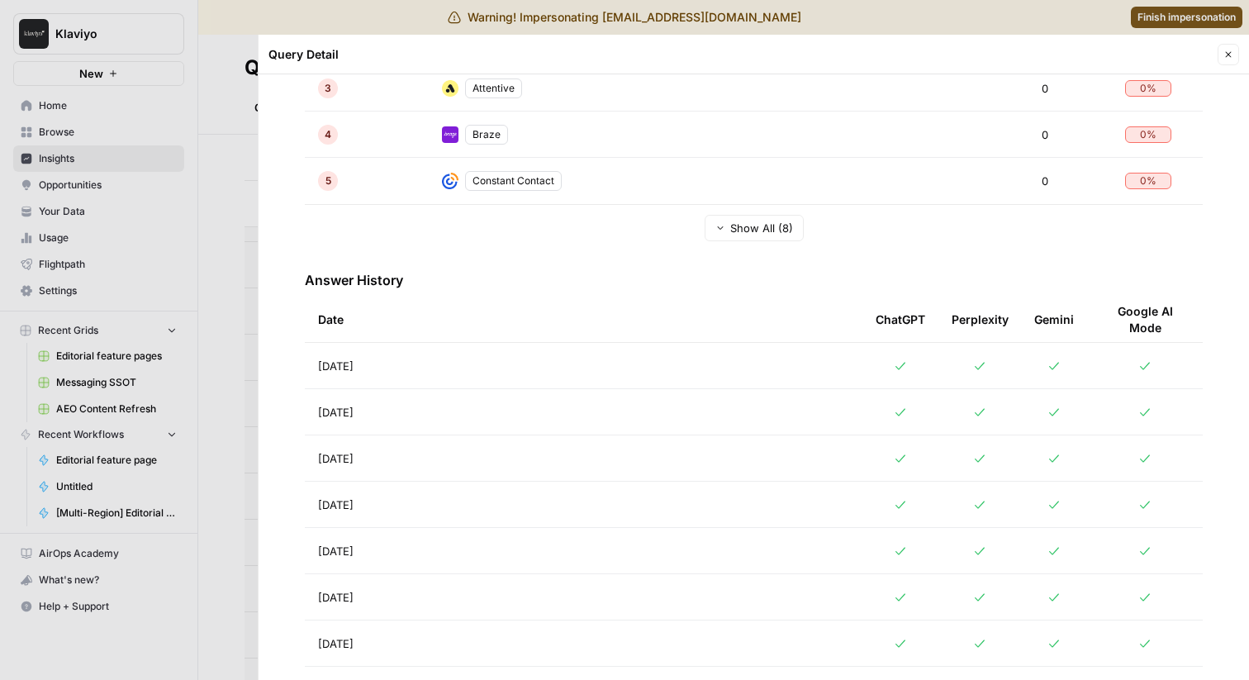
click at [58, 479] on div at bounding box center [624, 340] width 1249 height 680
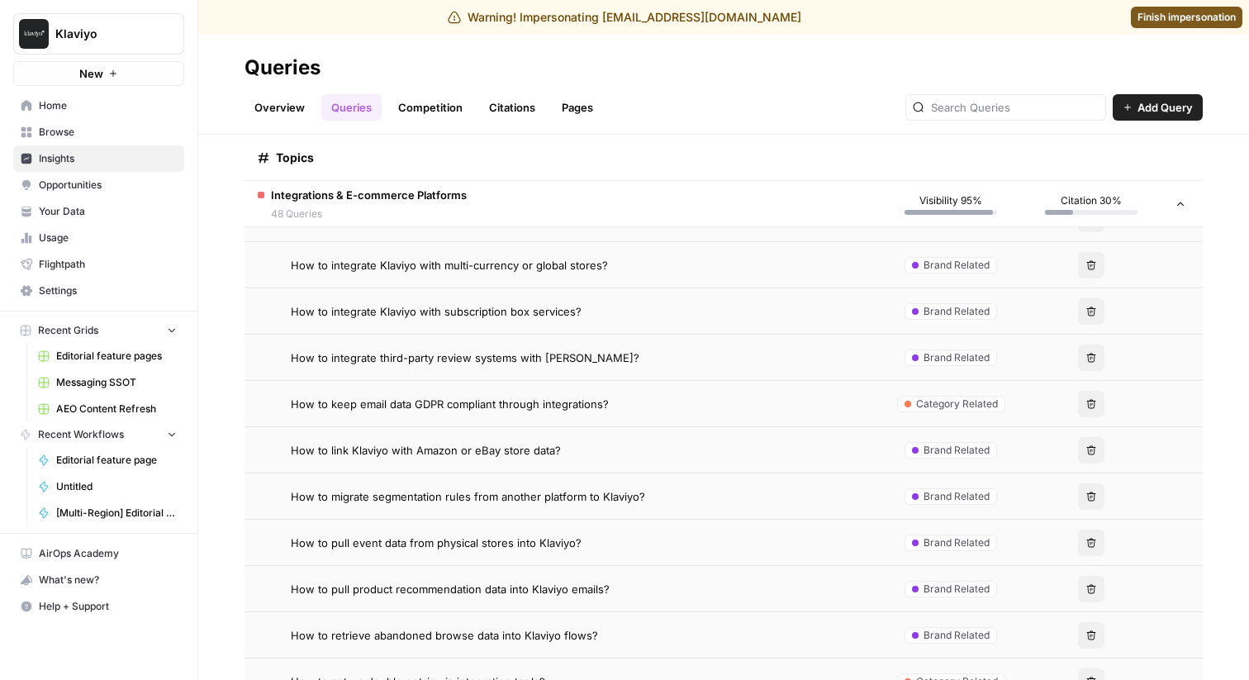
click at [443, 401] on span "How to keep email data GDPR compliant through integrations?" at bounding box center [450, 404] width 318 height 17
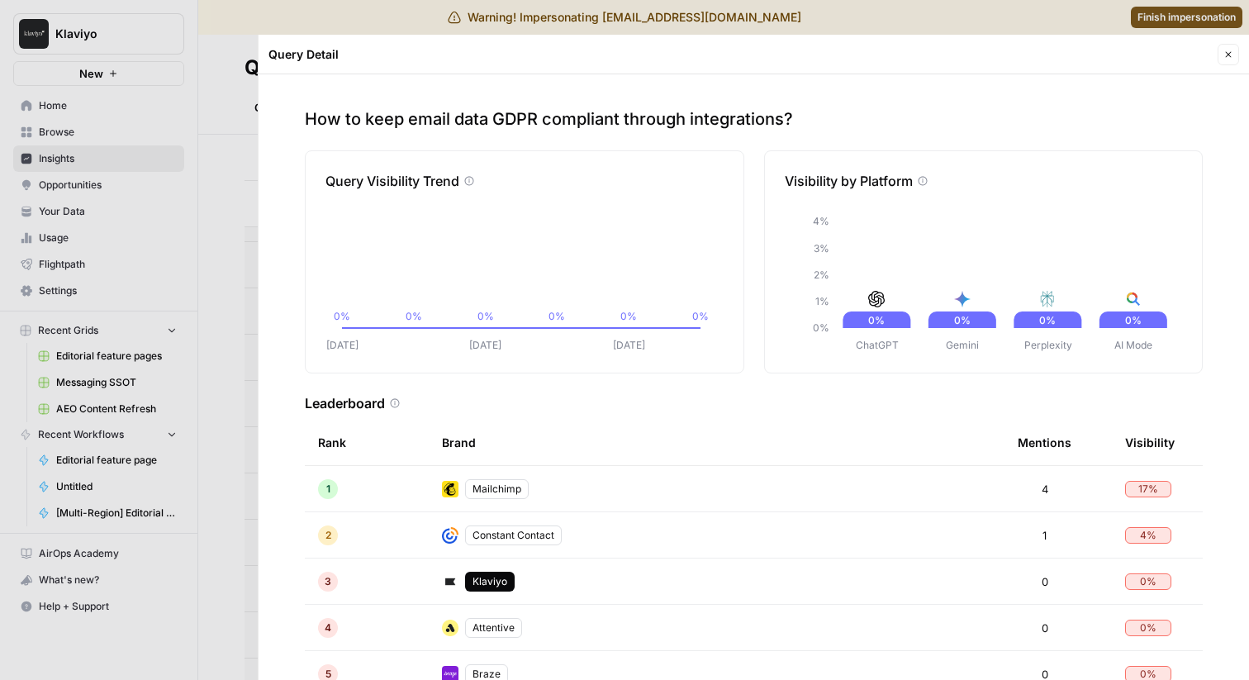
click at [192, 302] on div at bounding box center [624, 340] width 1249 height 680
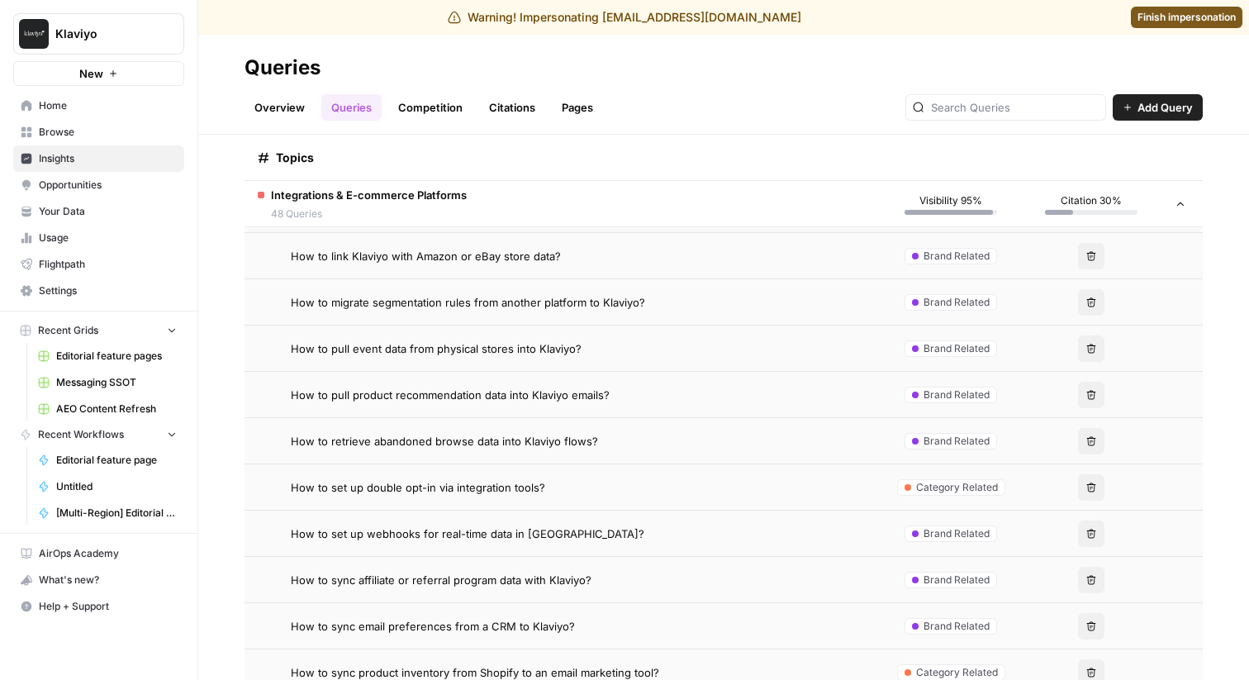
scroll to position [9342, 0]
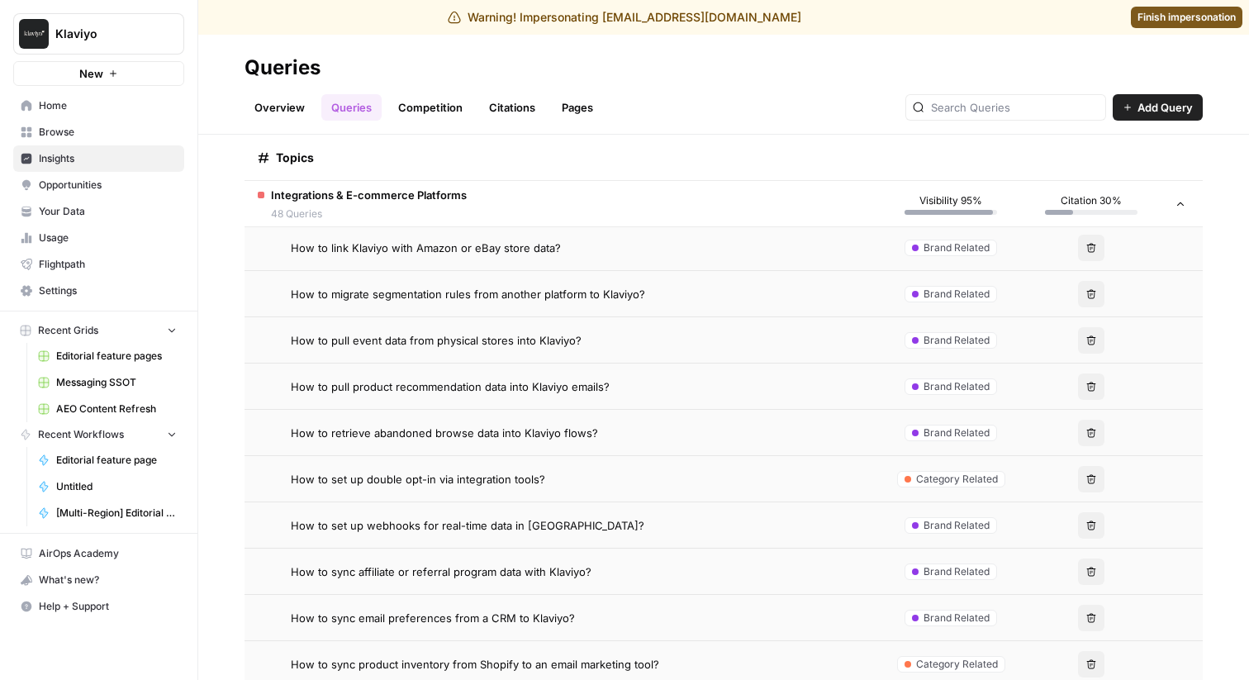
click at [373, 264] on td "How to link Klaviyo with Amazon or eBay store data?" at bounding box center [563, 247] width 636 height 45
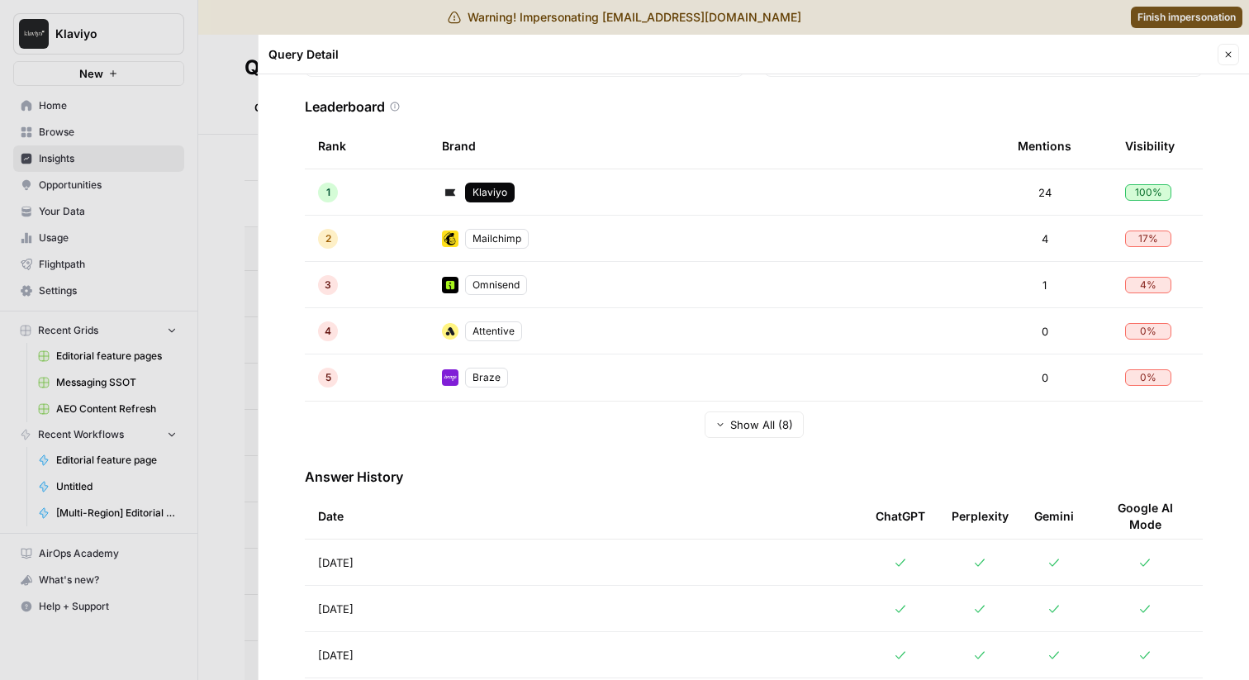
scroll to position [299, 0]
click at [173, 410] on div at bounding box center [624, 340] width 1249 height 680
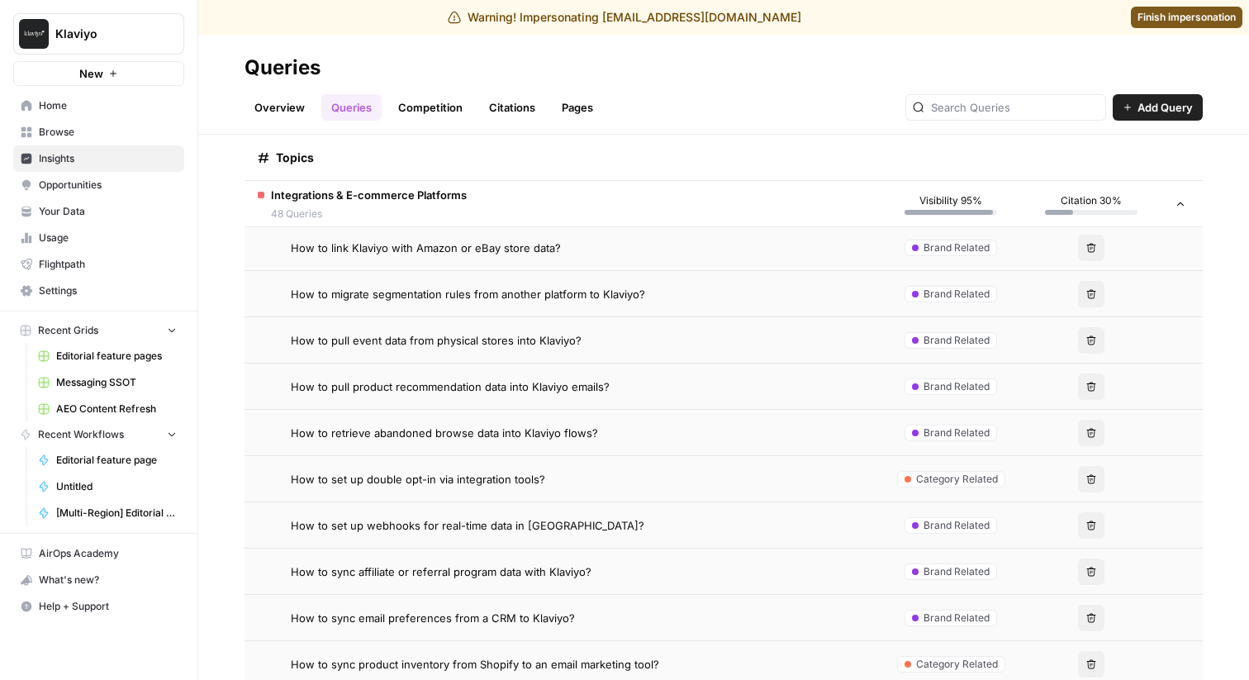
click at [350, 293] on span "How to migrate segmentation rules from another platform to Klaviyo?" at bounding box center [468, 294] width 354 height 17
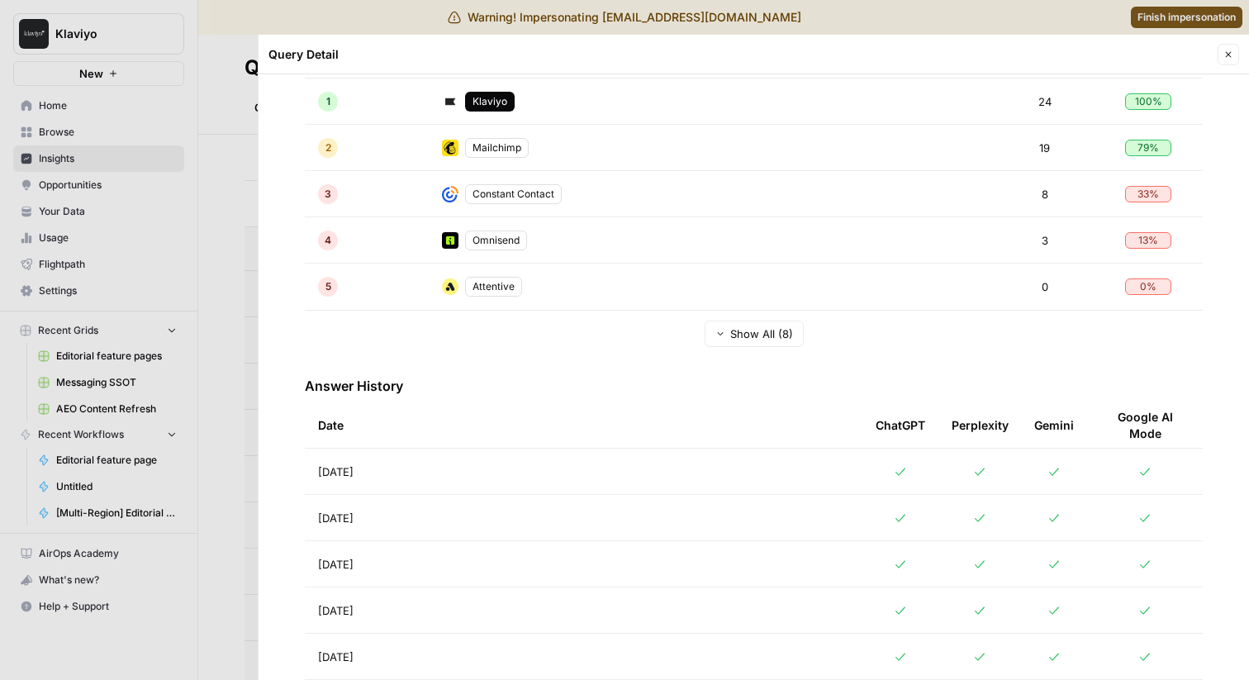
scroll to position [391, 0]
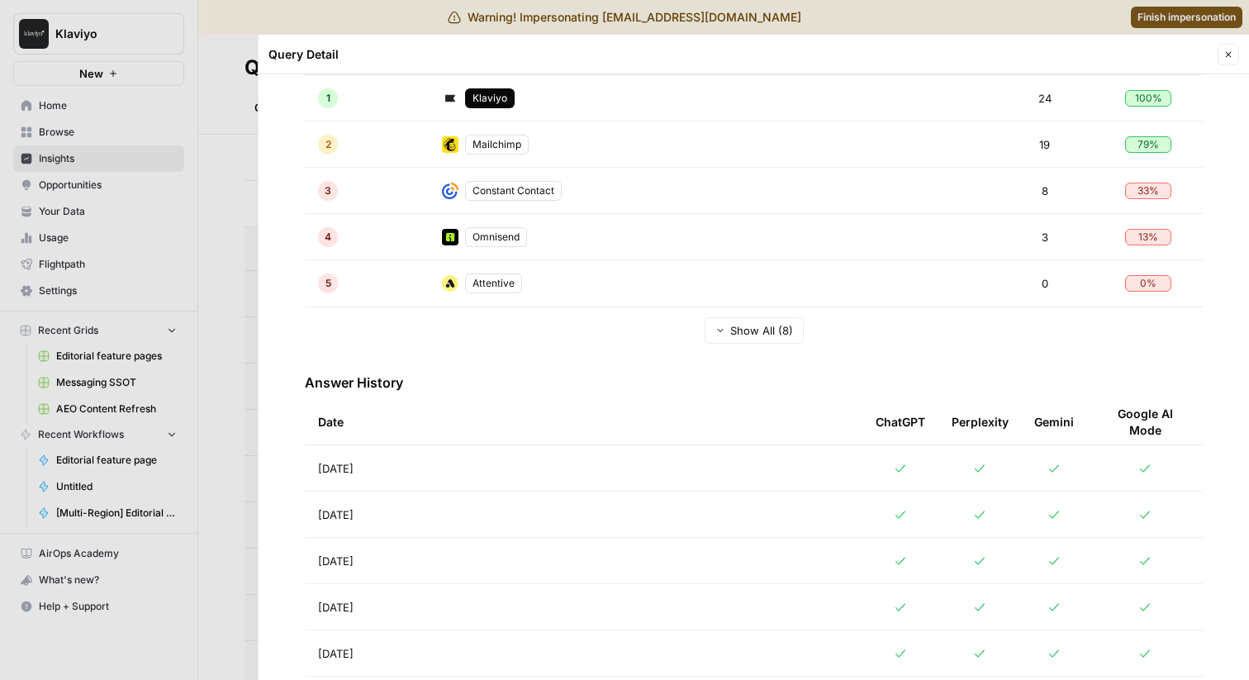
click at [63, 424] on div at bounding box center [624, 340] width 1249 height 680
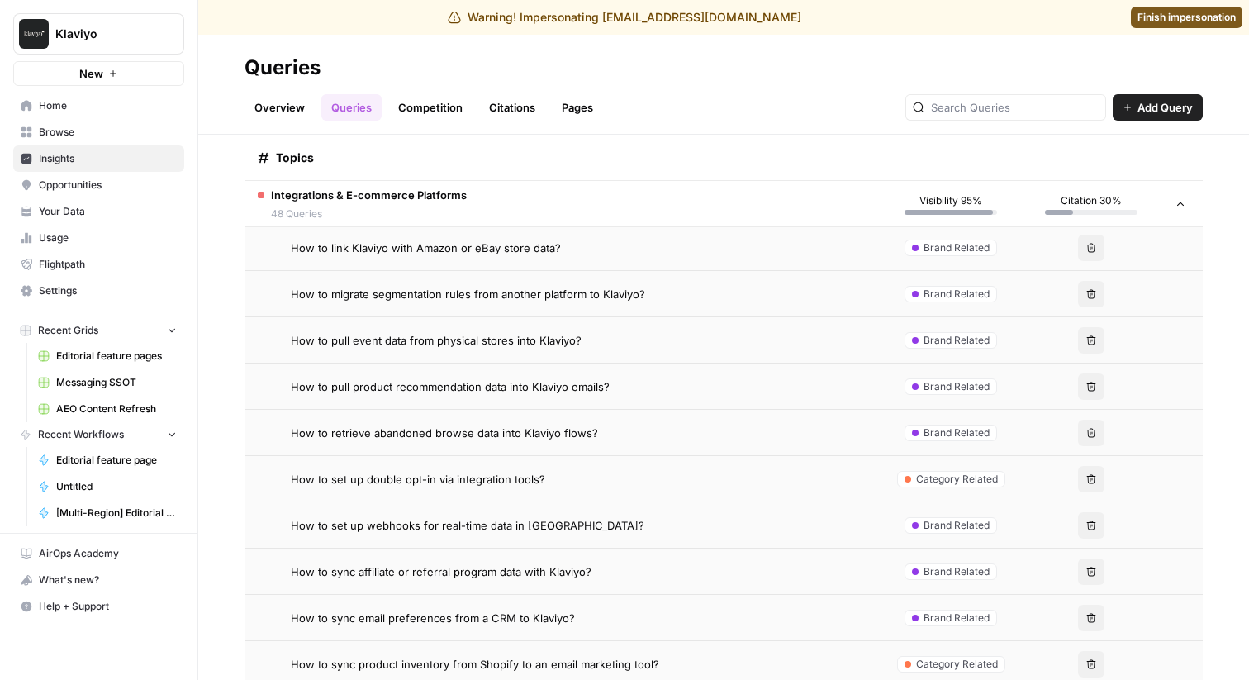
click at [496, 330] on td "How to pull event data from physical stores into Klaviyo?" at bounding box center [563, 339] width 636 height 45
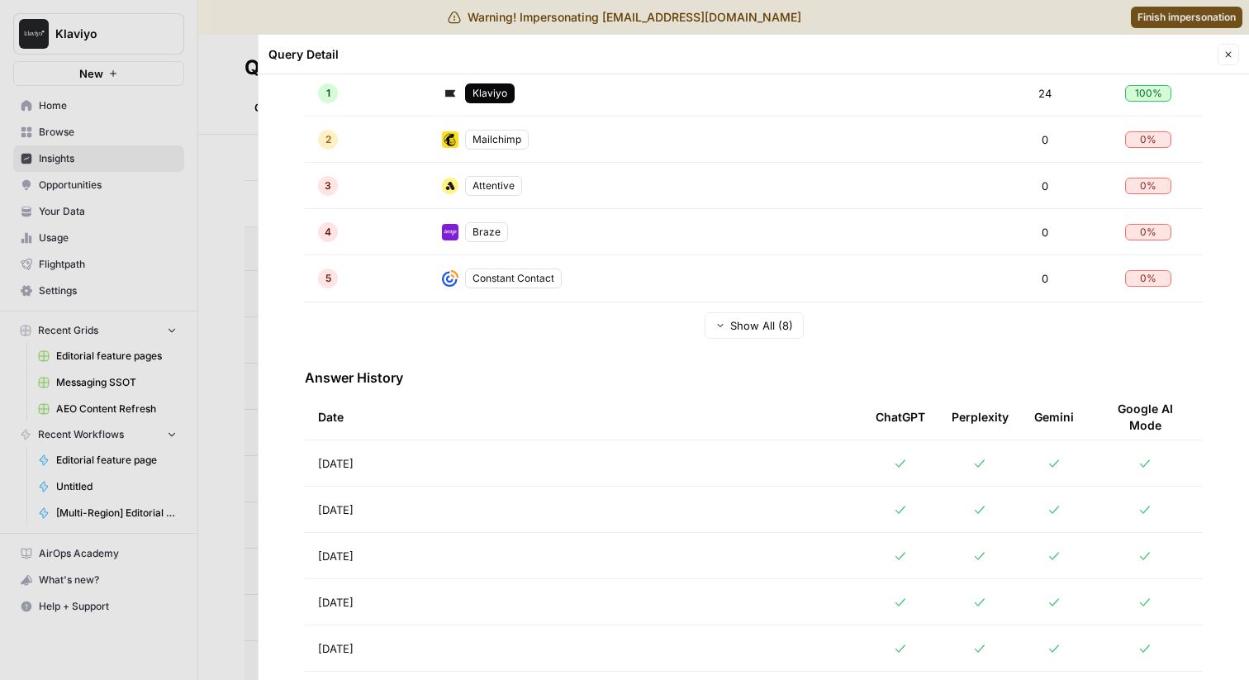
scroll to position [403, 0]
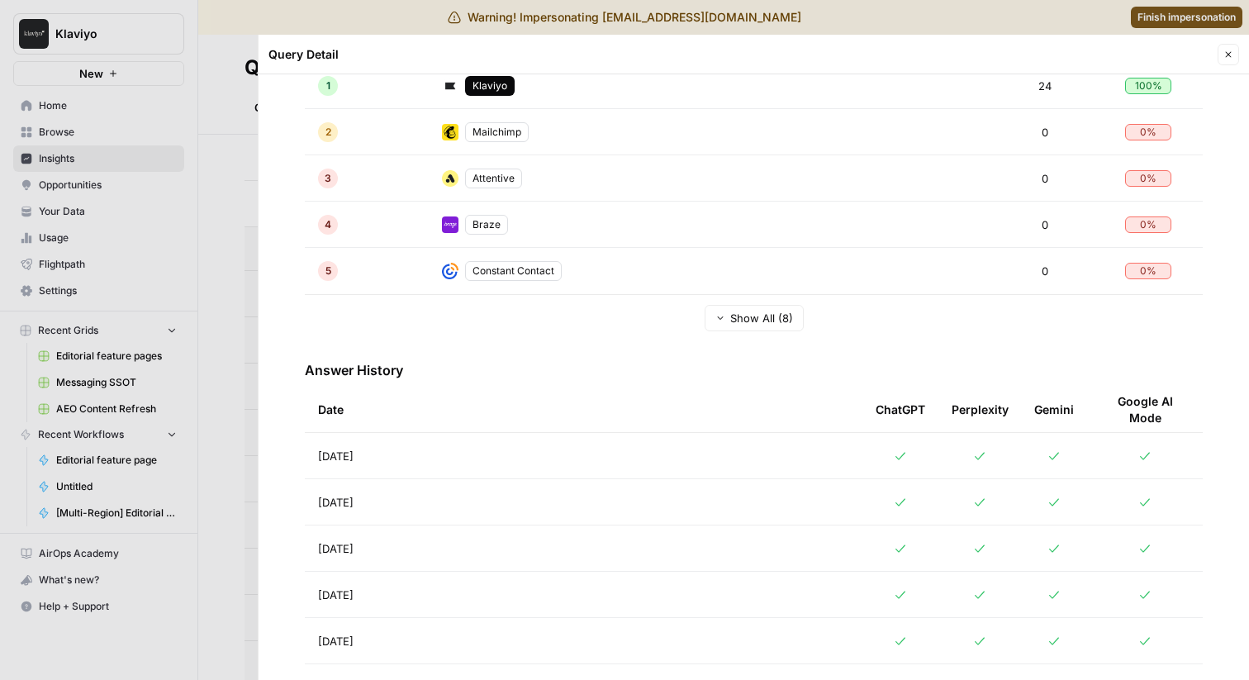
click at [89, 456] on div at bounding box center [624, 340] width 1249 height 680
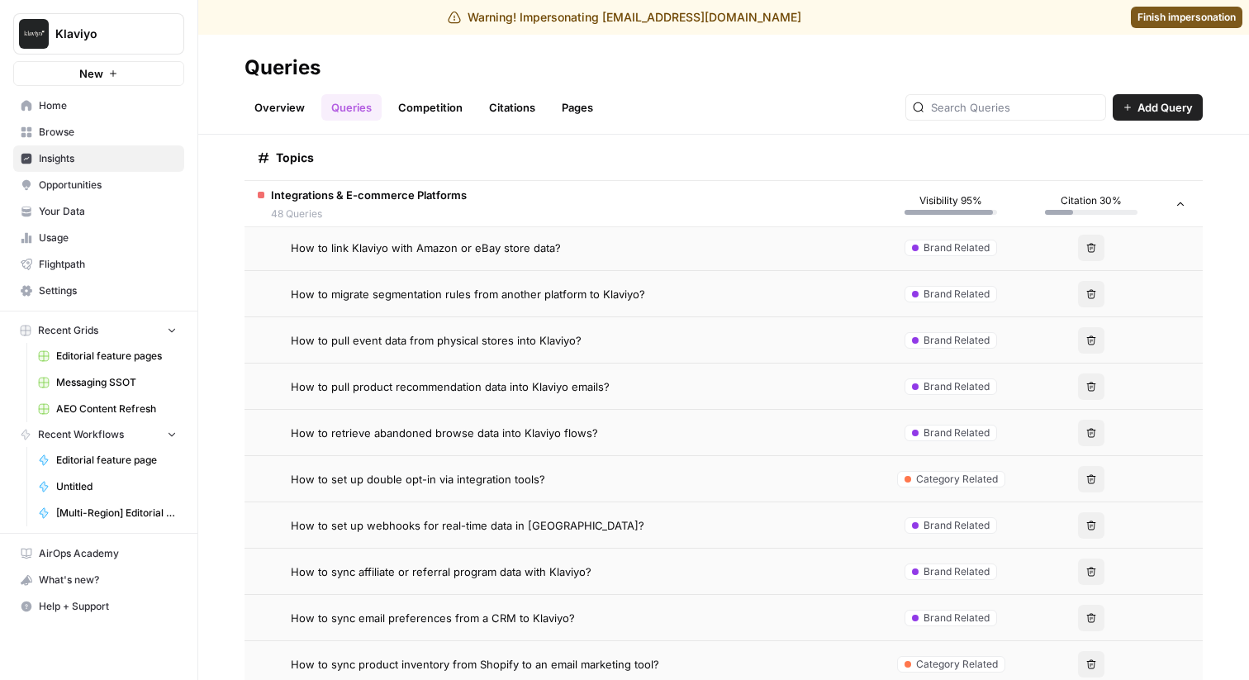
click at [385, 395] on td "How to pull product recommendation data into Klaviyo emails?" at bounding box center [563, 385] width 636 height 45
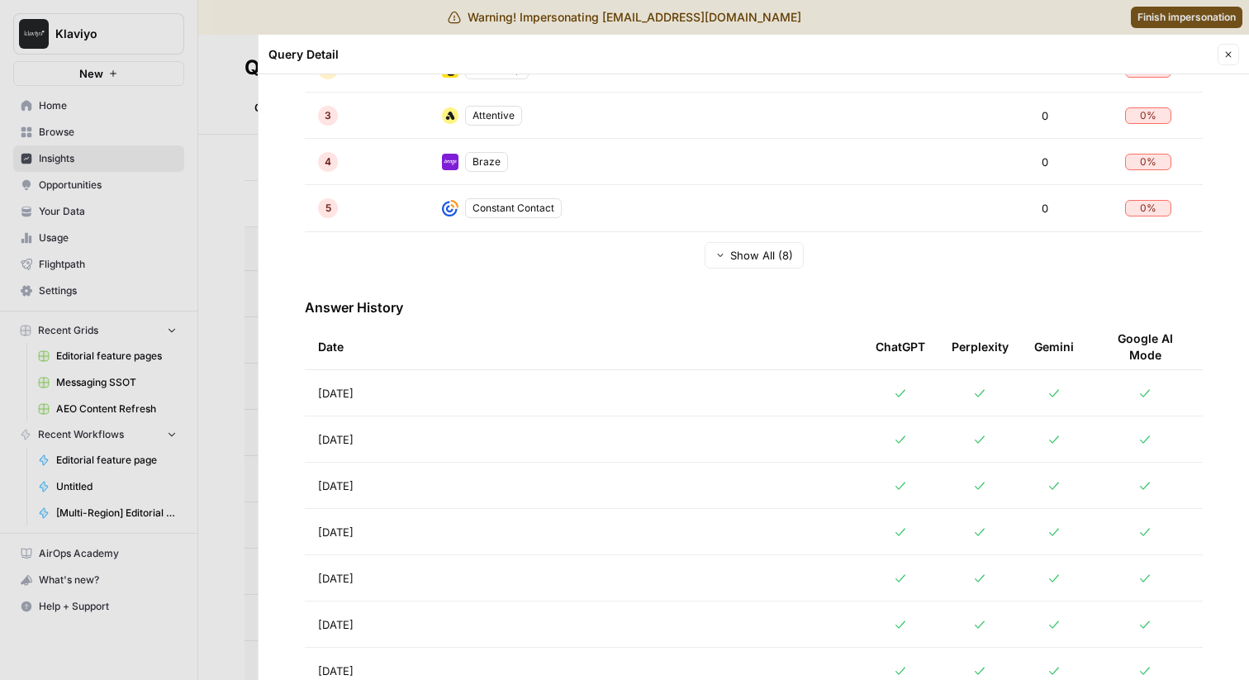
scroll to position [482, 0]
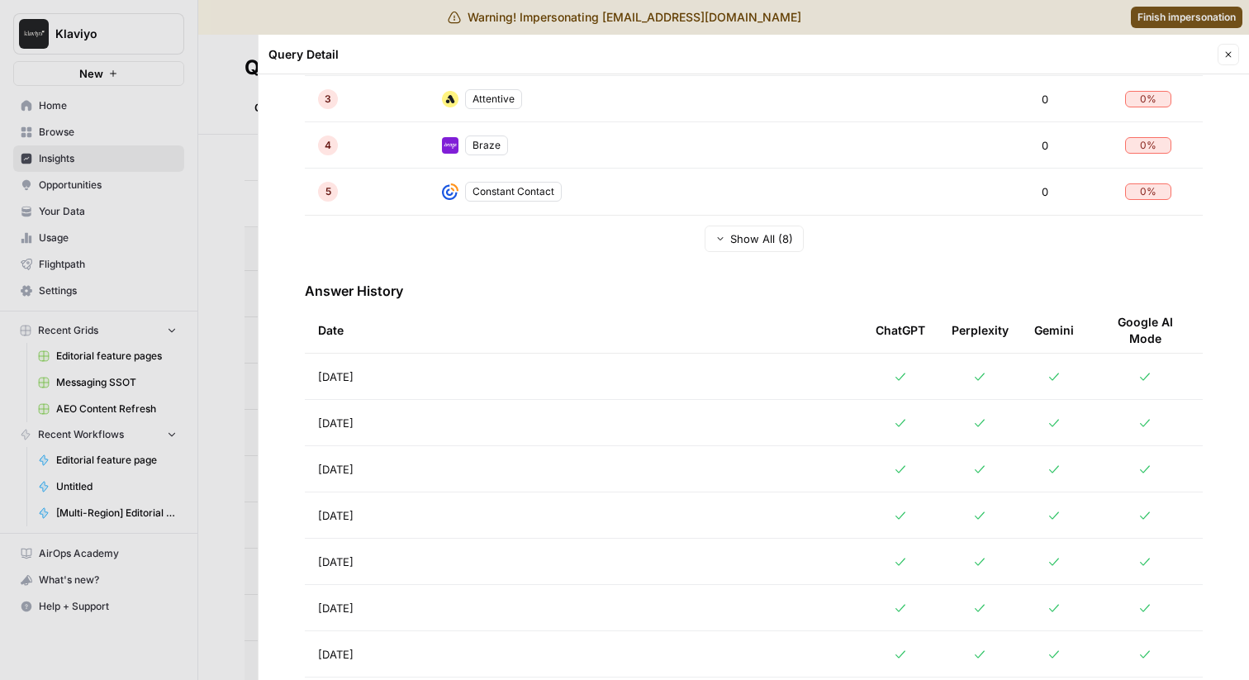
click at [145, 482] on div at bounding box center [624, 340] width 1249 height 680
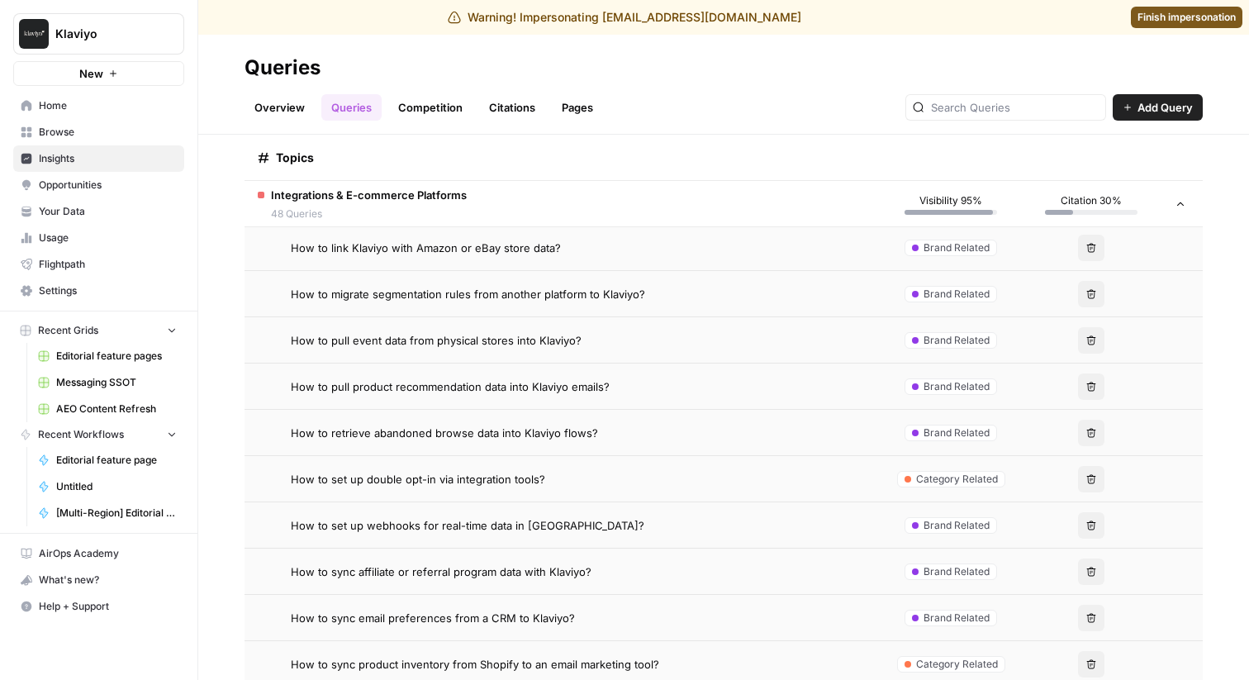
click at [454, 435] on span "How to retrieve abandoned browse data into Klaviyo flows?" at bounding box center [444, 433] width 307 height 17
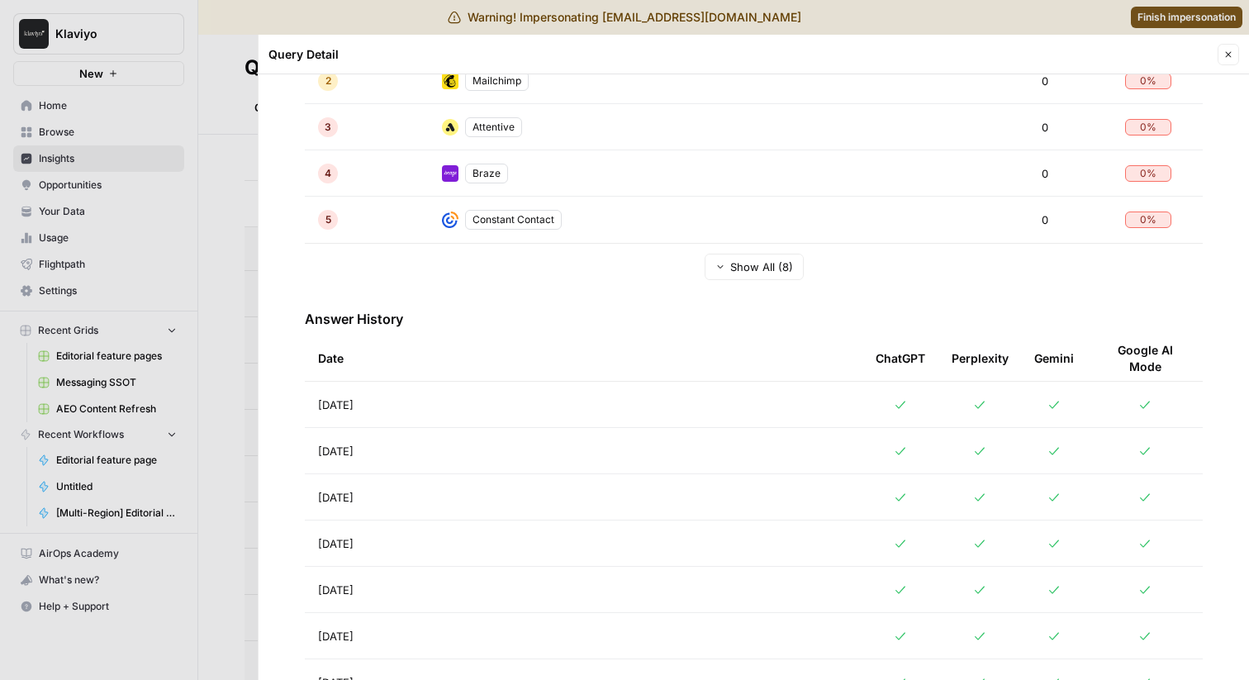
scroll to position [487, 0]
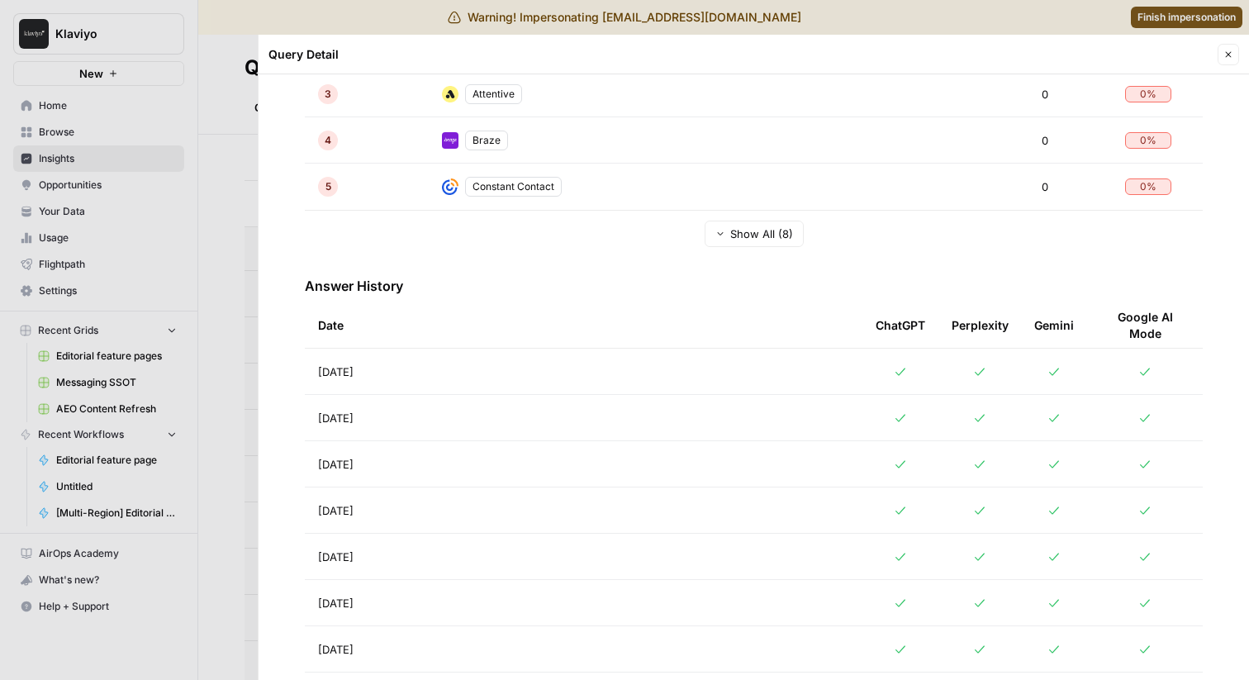
click at [123, 443] on div at bounding box center [624, 340] width 1249 height 680
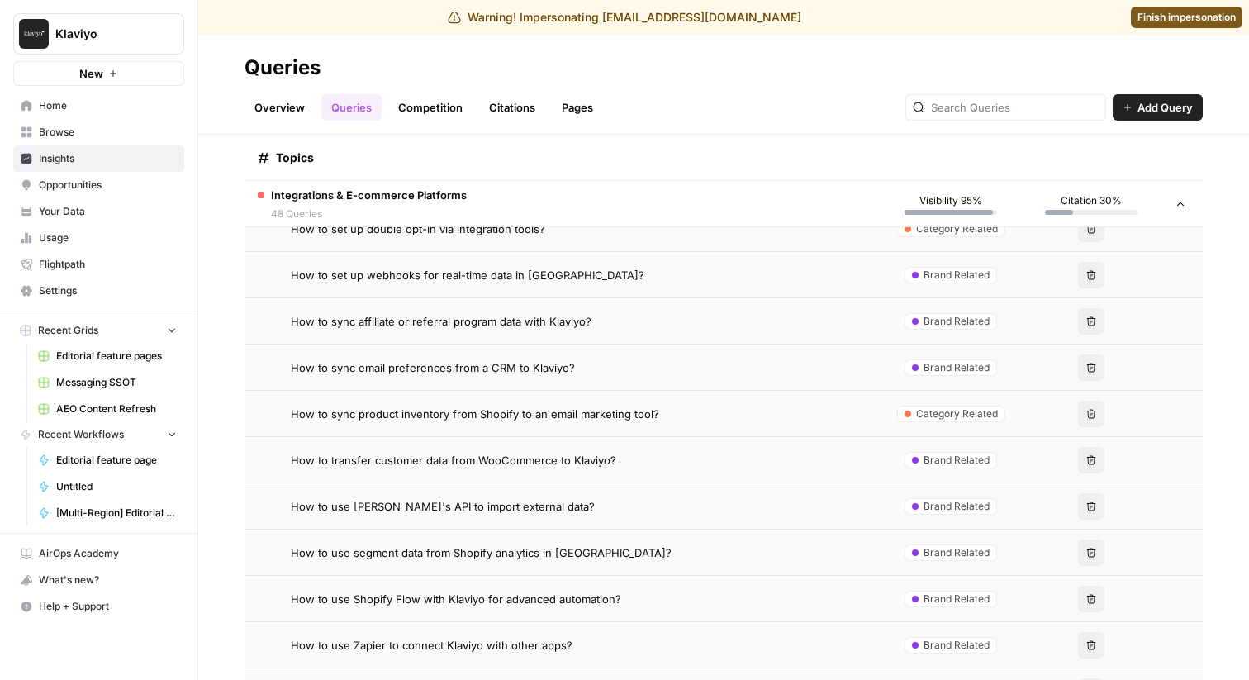
scroll to position [9617, 0]
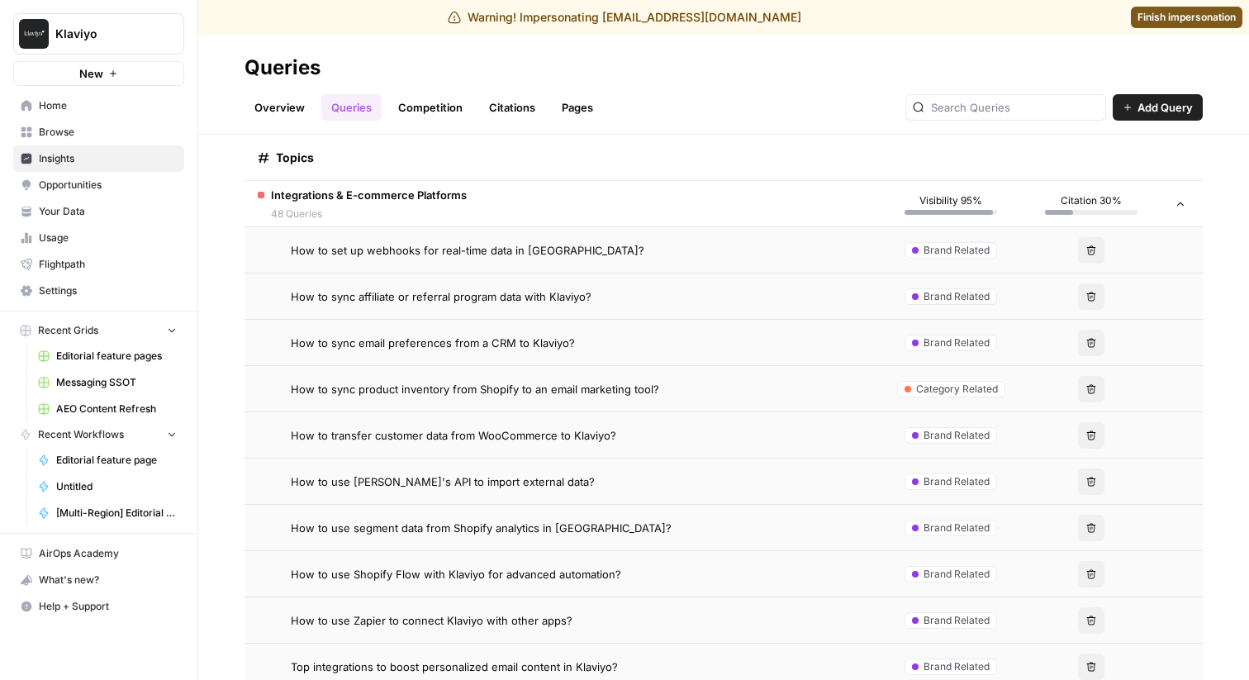
click at [456, 264] on td "How to set up webhooks for real-time data in [GEOGRAPHIC_DATA]?" at bounding box center [563, 249] width 636 height 45
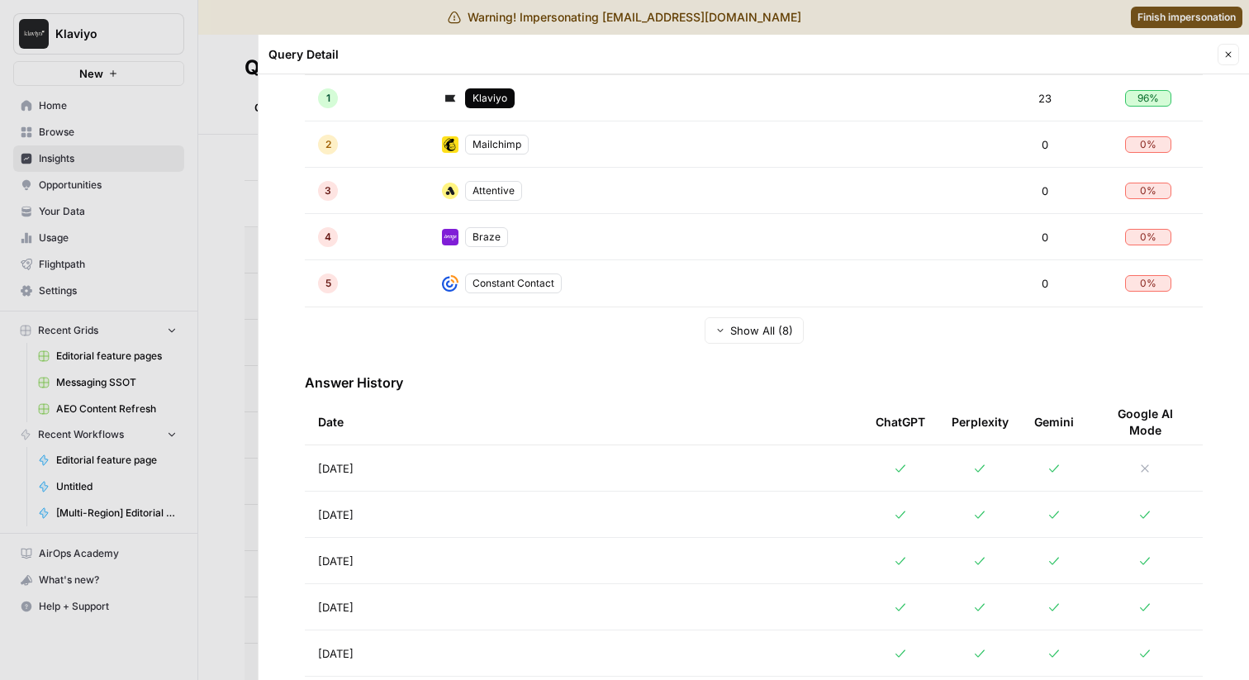
scroll to position [395, 0]
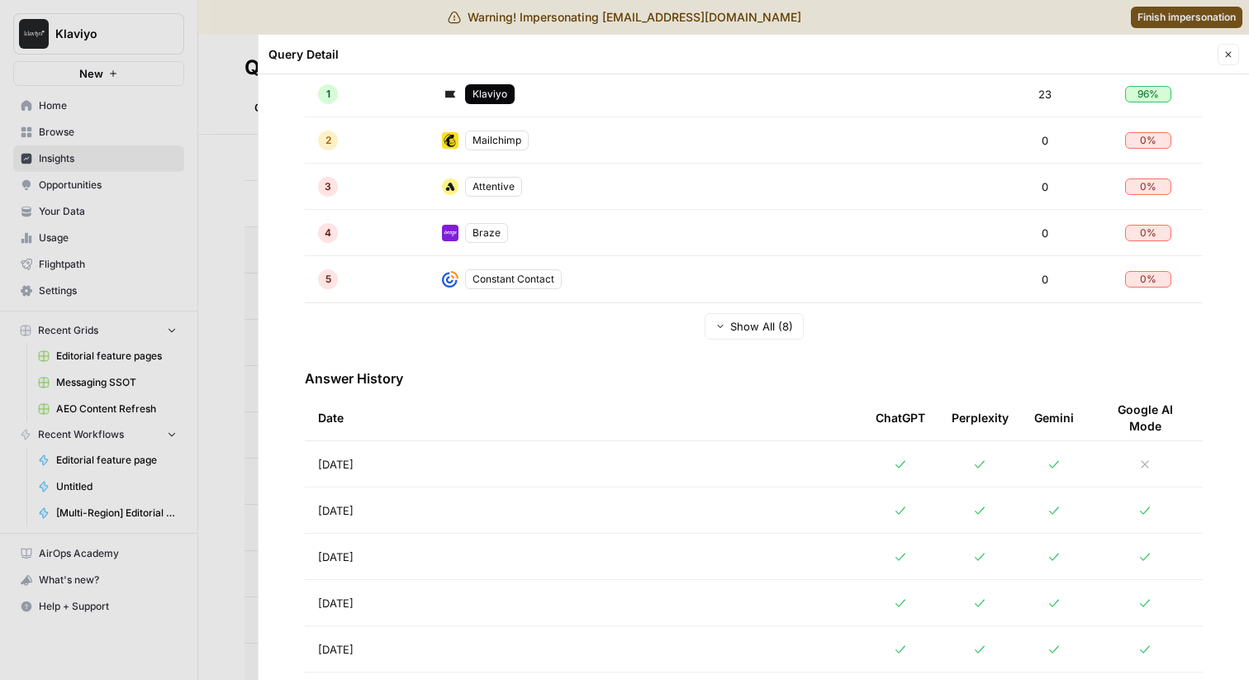
click at [938, 451] on td at bounding box center [979, 463] width 83 height 45
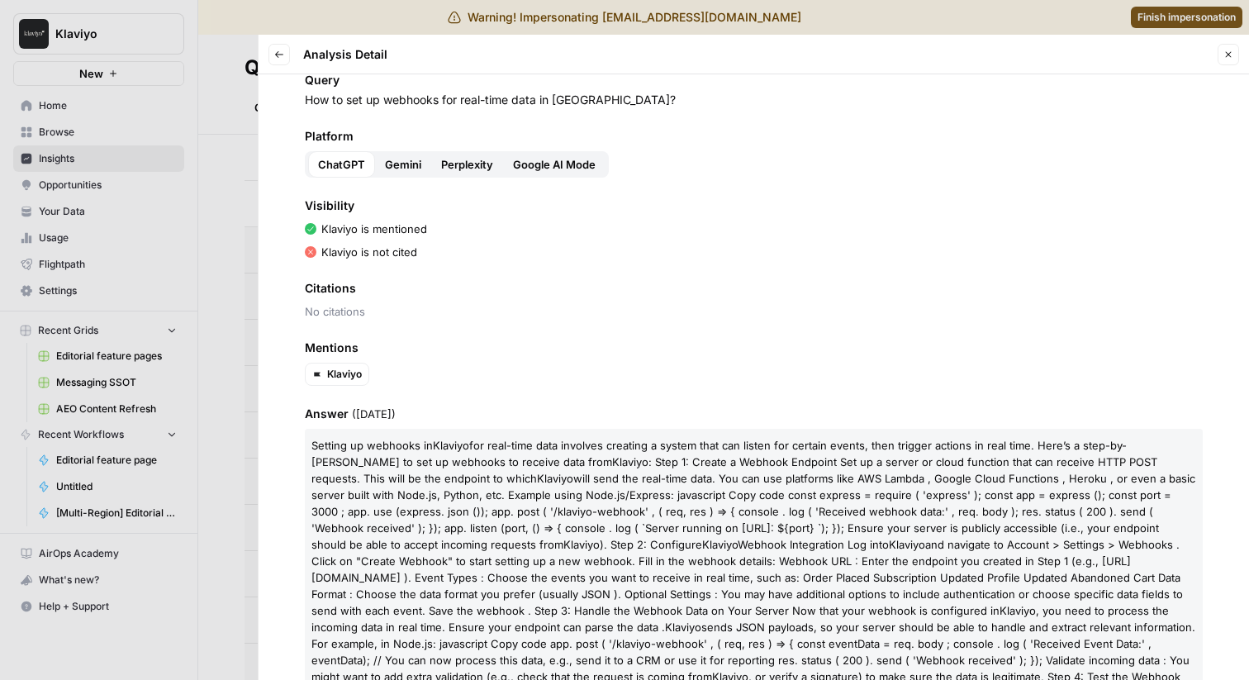
click at [530, 161] on span "Google AI Mode" at bounding box center [554, 164] width 83 height 17
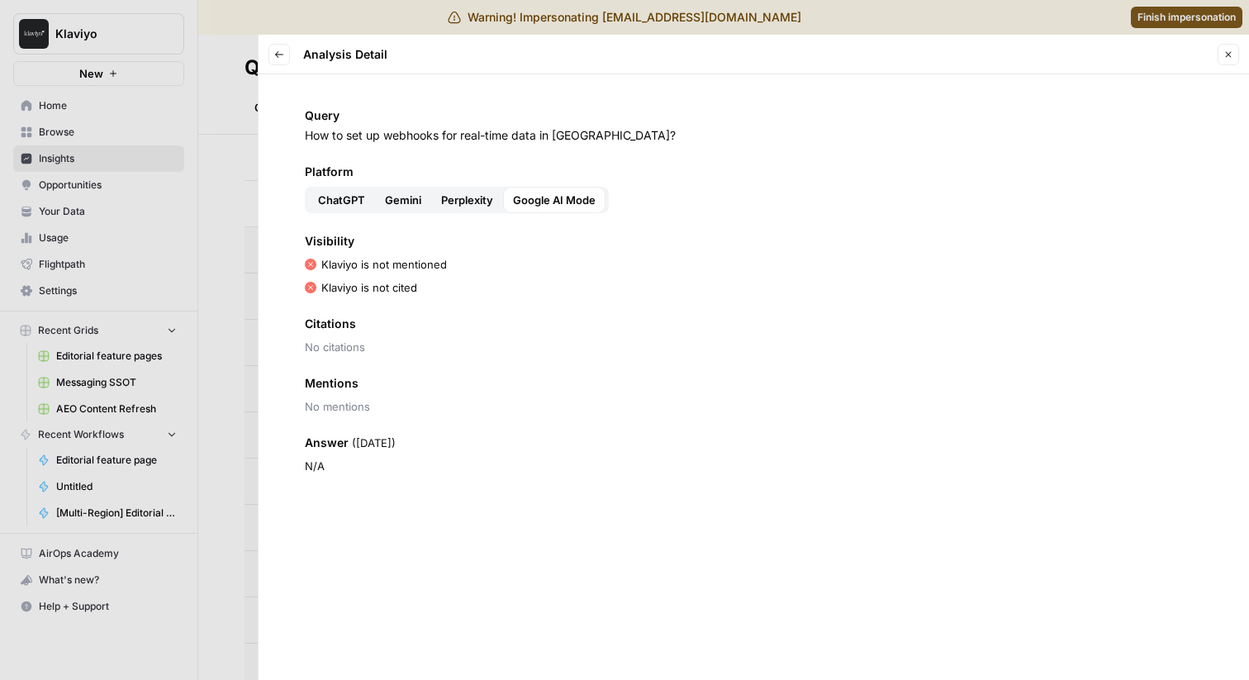
click at [339, 207] on span "ChatGPT" at bounding box center [341, 200] width 47 height 17
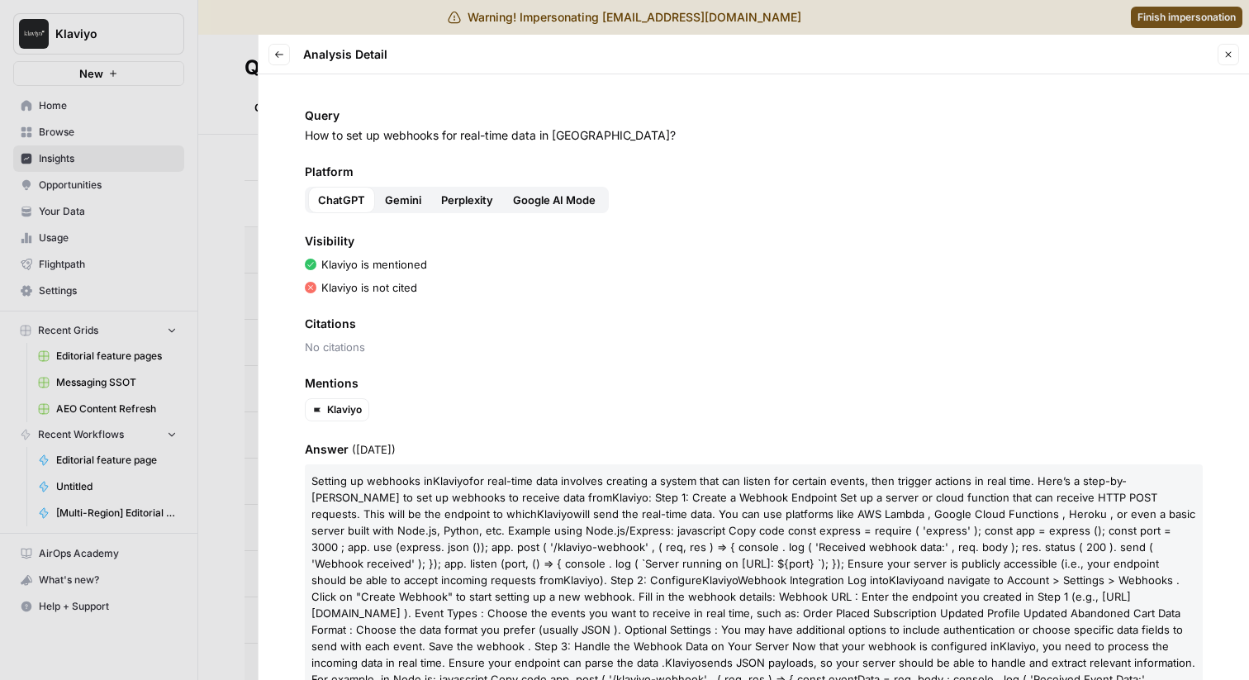
click at [560, 206] on span "Google AI Mode" at bounding box center [554, 200] width 83 height 17
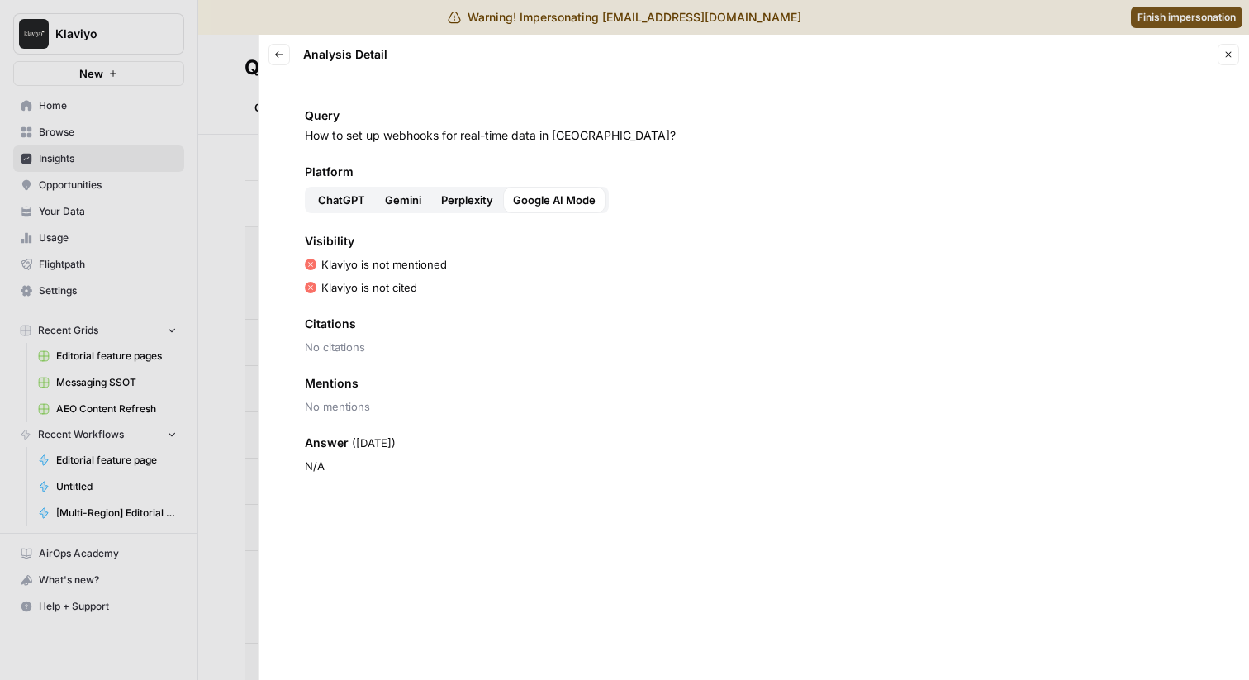
click at [192, 221] on div at bounding box center [624, 340] width 1249 height 680
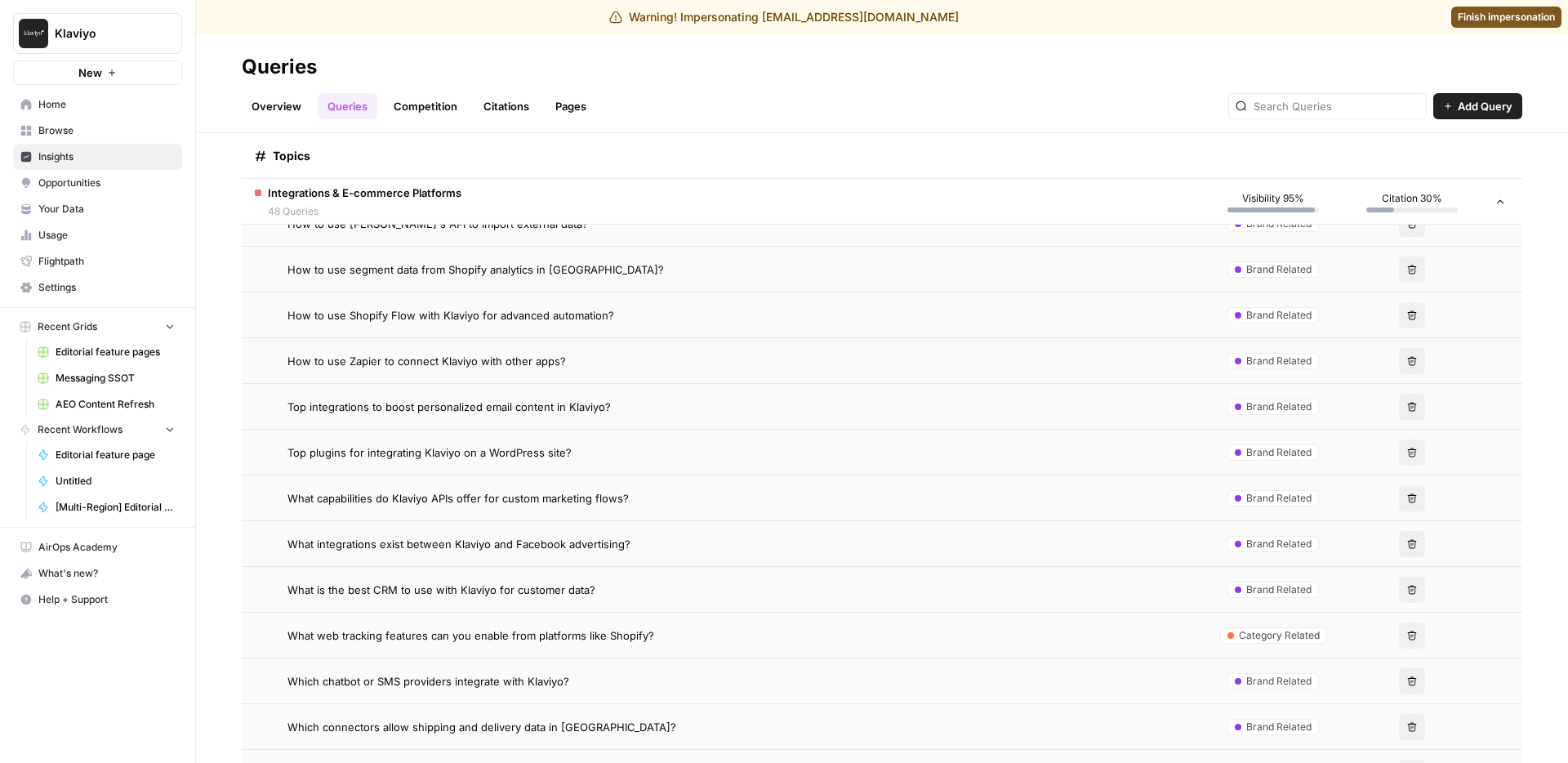
scroll to position [9757, 0]
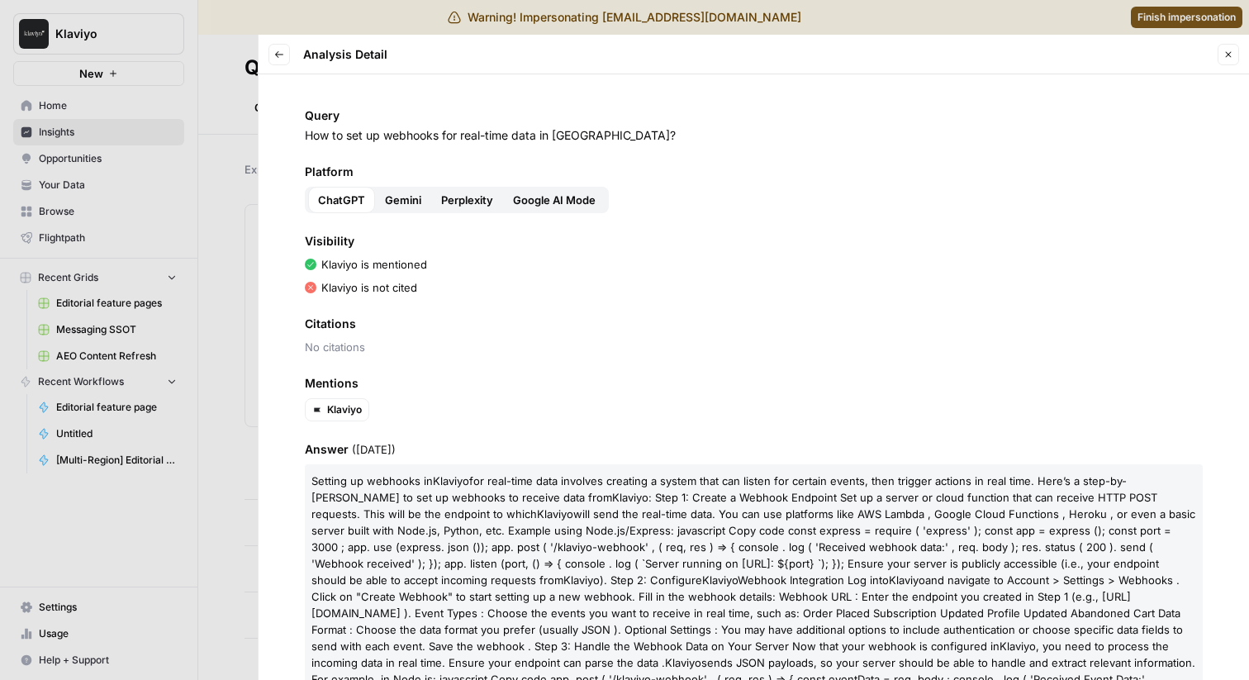
click at [555, 183] on div "Platform ChatGPT Gemini Perplexity Google AI Mode" at bounding box center [754, 189] width 898 height 50
click at [553, 199] on span "Google AI Mode" at bounding box center [554, 200] width 83 height 17
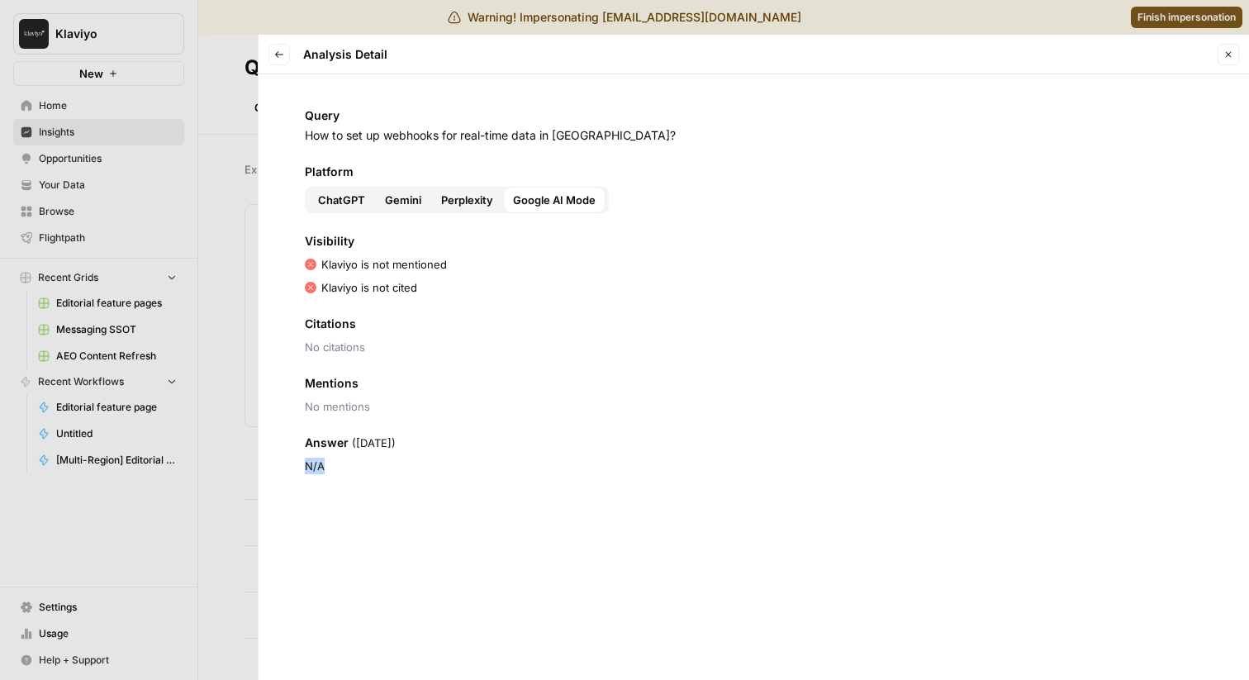
drag, startPoint x: 297, startPoint y: 463, endPoint x: 350, endPoint y: 472, distance: 54.5
click at [350, 472] on div "Query How to set up webhooks for real-time data in Klaviyo? Platform ChatGPT Ge…" at bounding box center [754, 377] width 990 height 606
click at [202, 421] on div at bounding box center [624, 340] width 1249 height 680
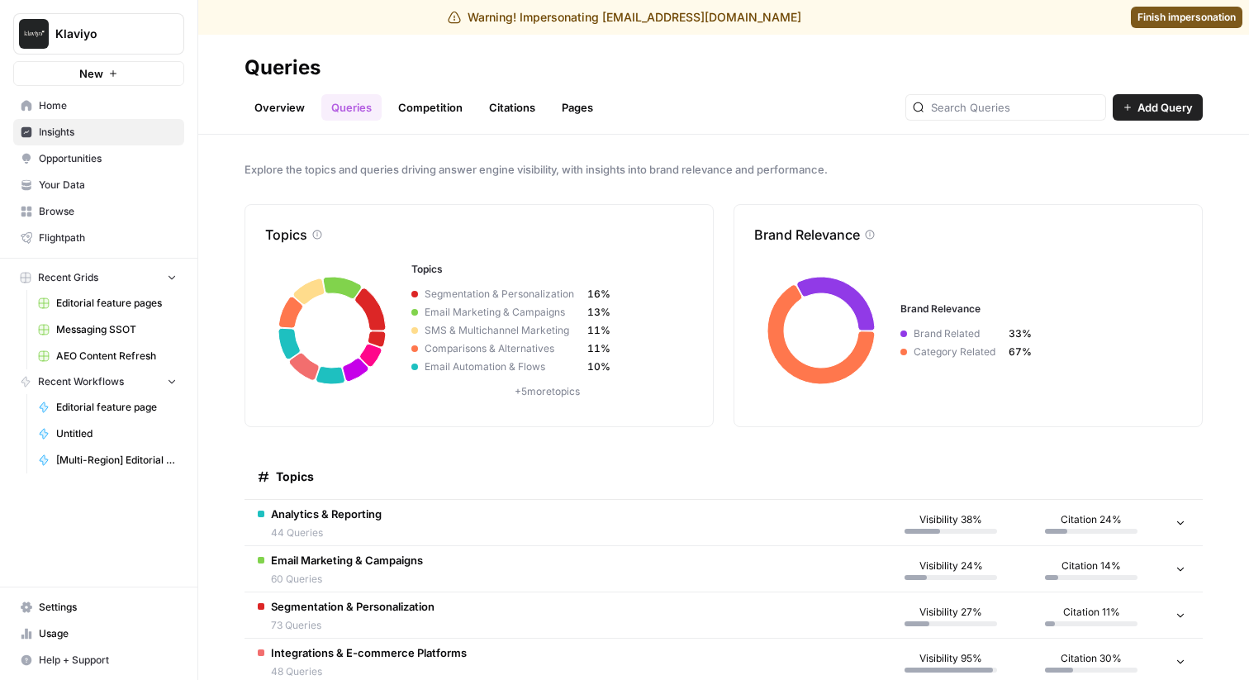
click at [455, 516] on td "Analytics & Reporting 44 Queries" at bounding box center [563, 522] width 636 height 45
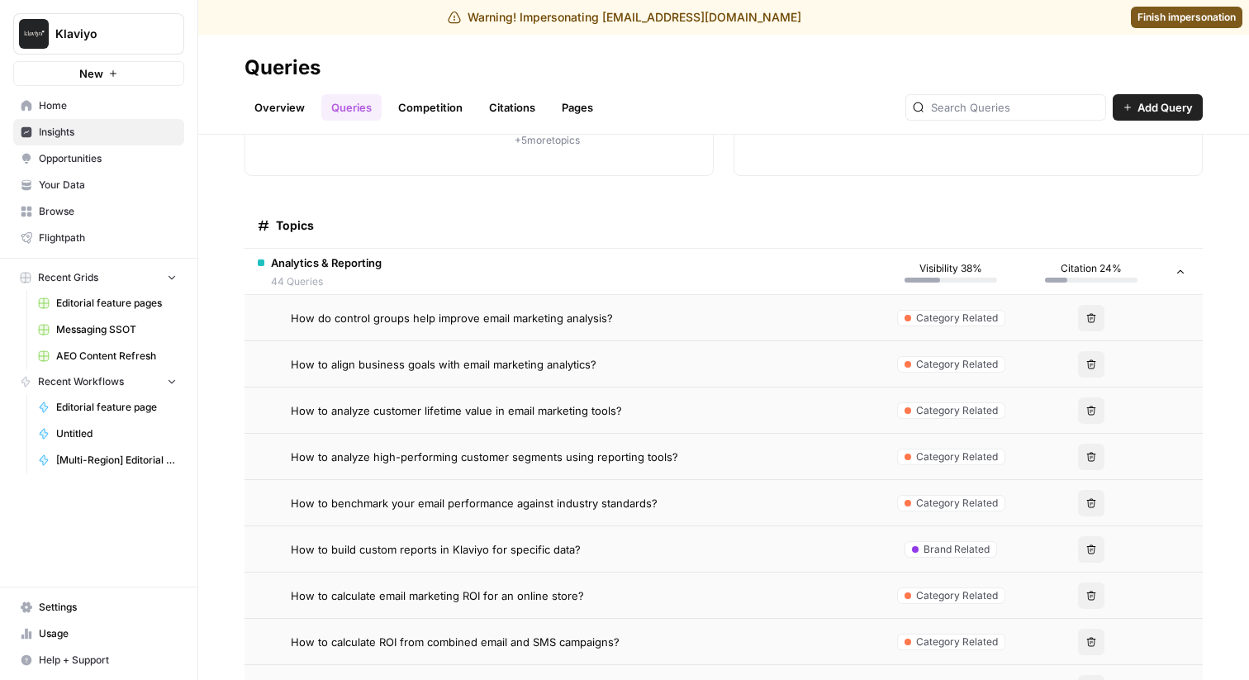
scroll to position [316, 0]
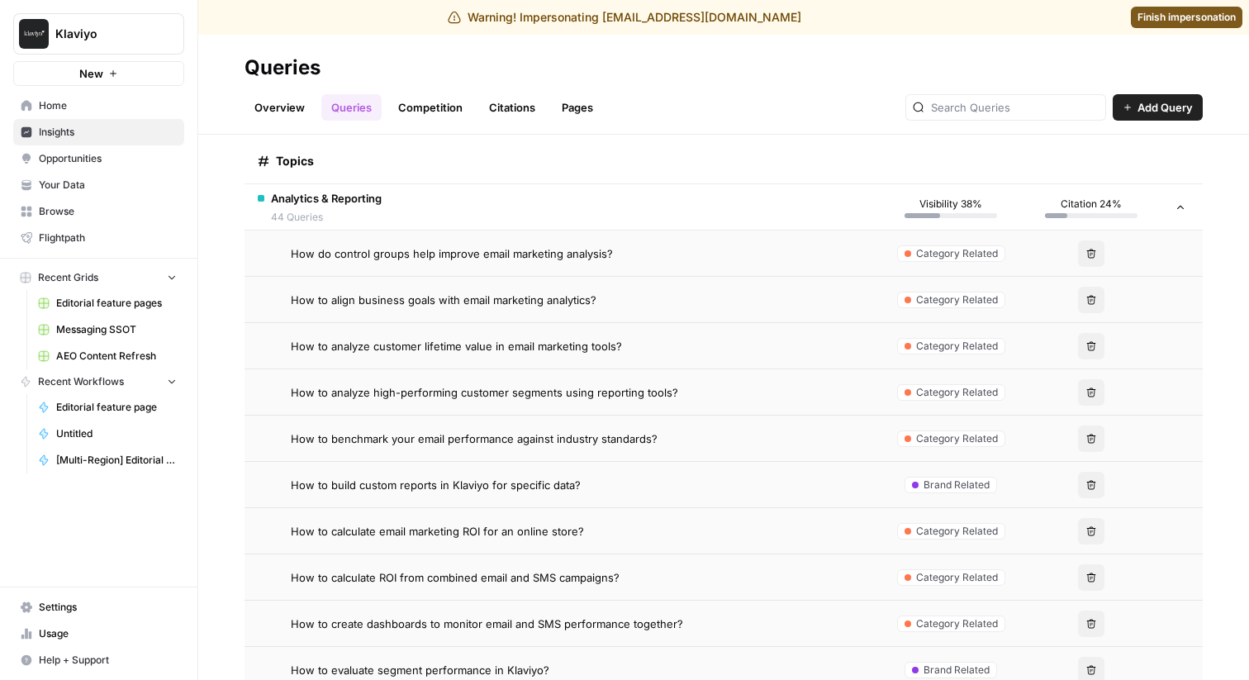
click at [542, 255] on span "How do control groups help improve email marketing analysis?" at bounding box center [452, 253] width 322 height 17
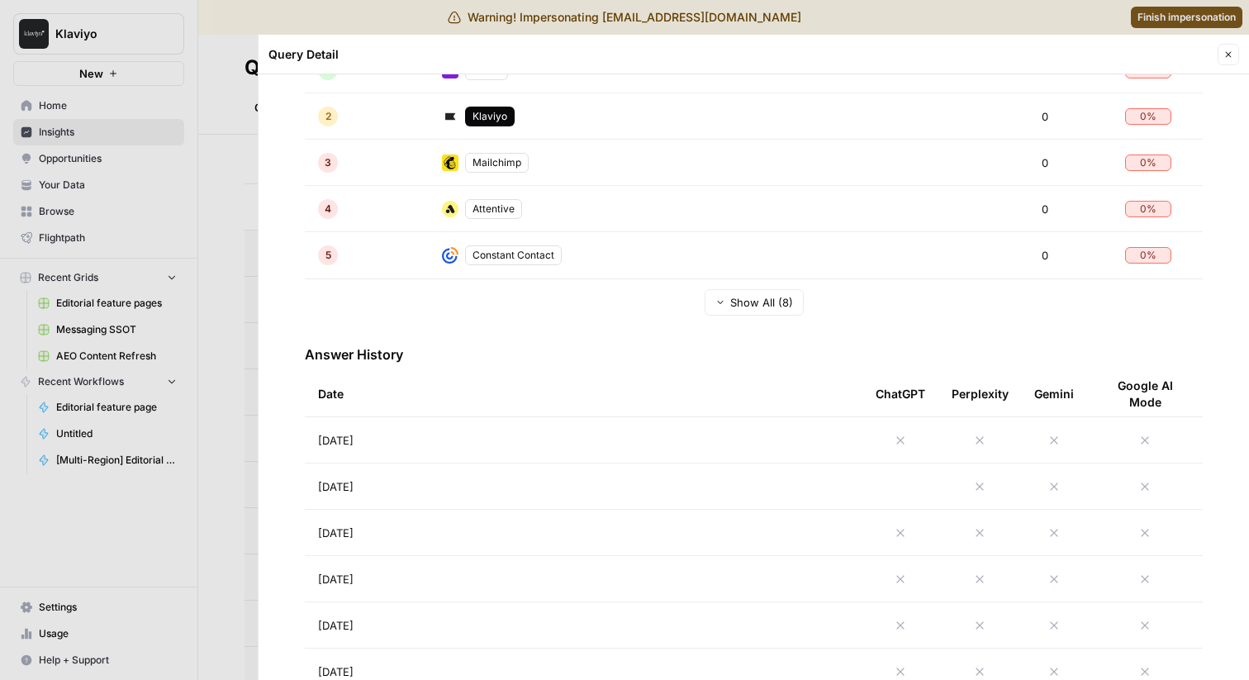
scroll to position [434, 0]
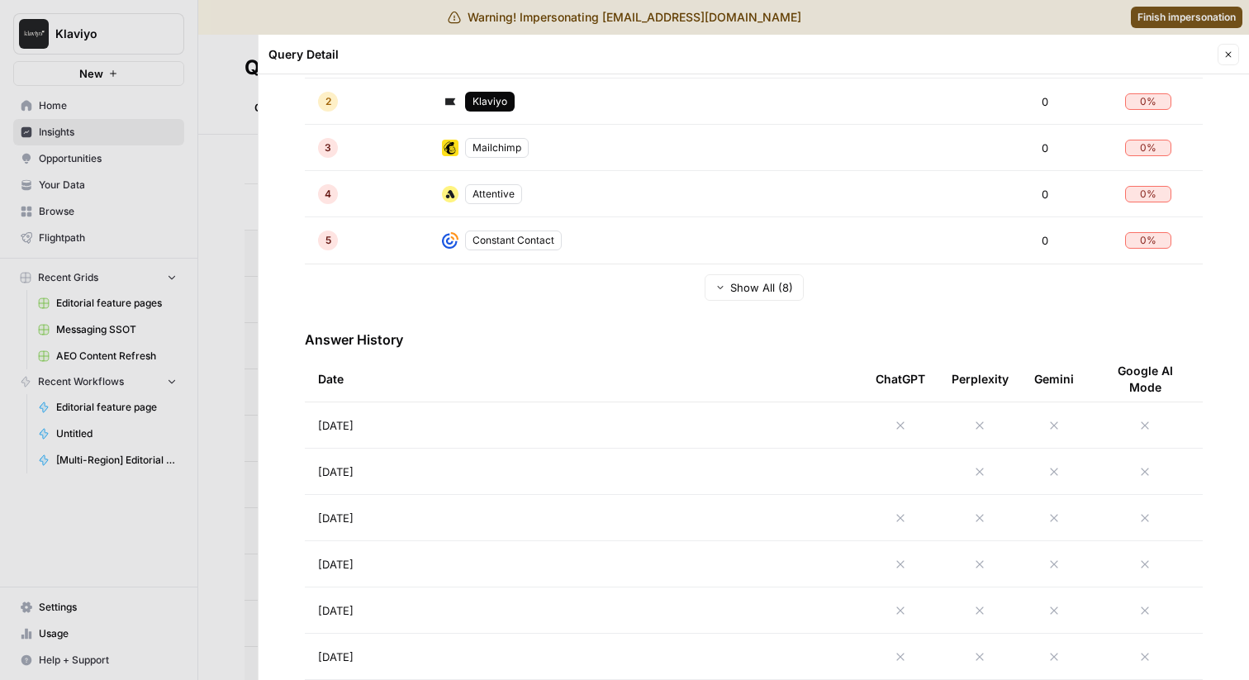
click at [862, 468] on td at bounding box center [900, 471] width 76 height 45
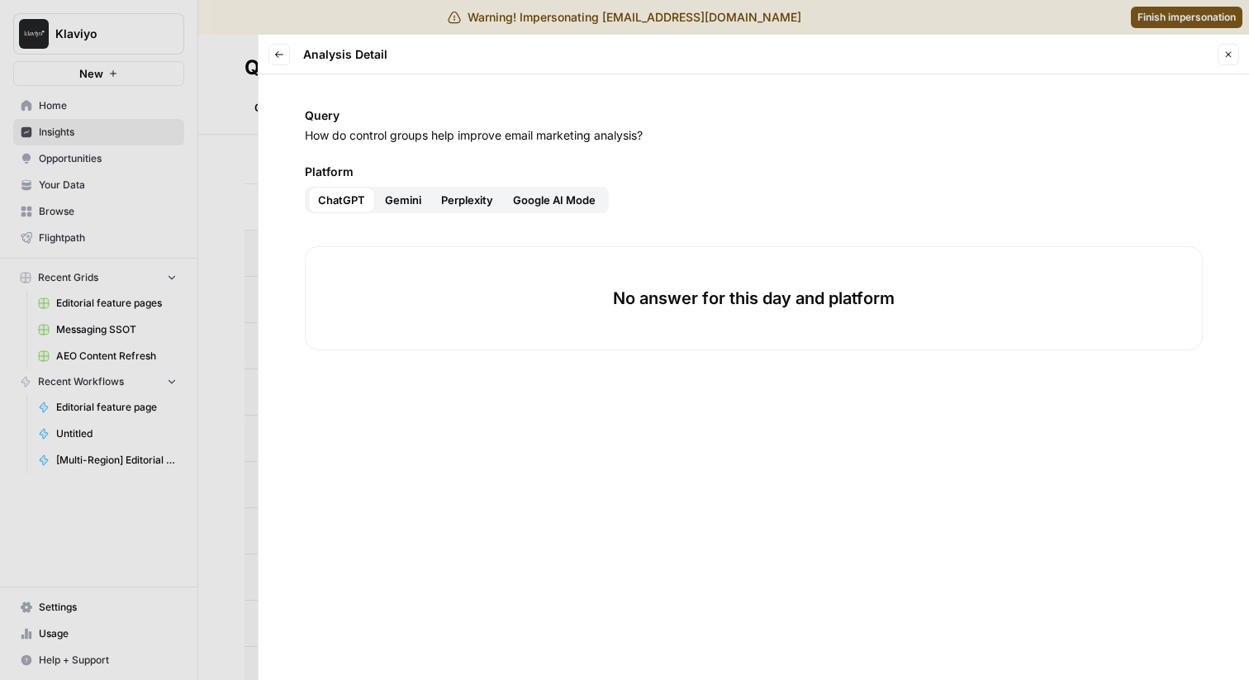
click at [163, 235] on div at bounding box center [624, 340] width 1249 height 680
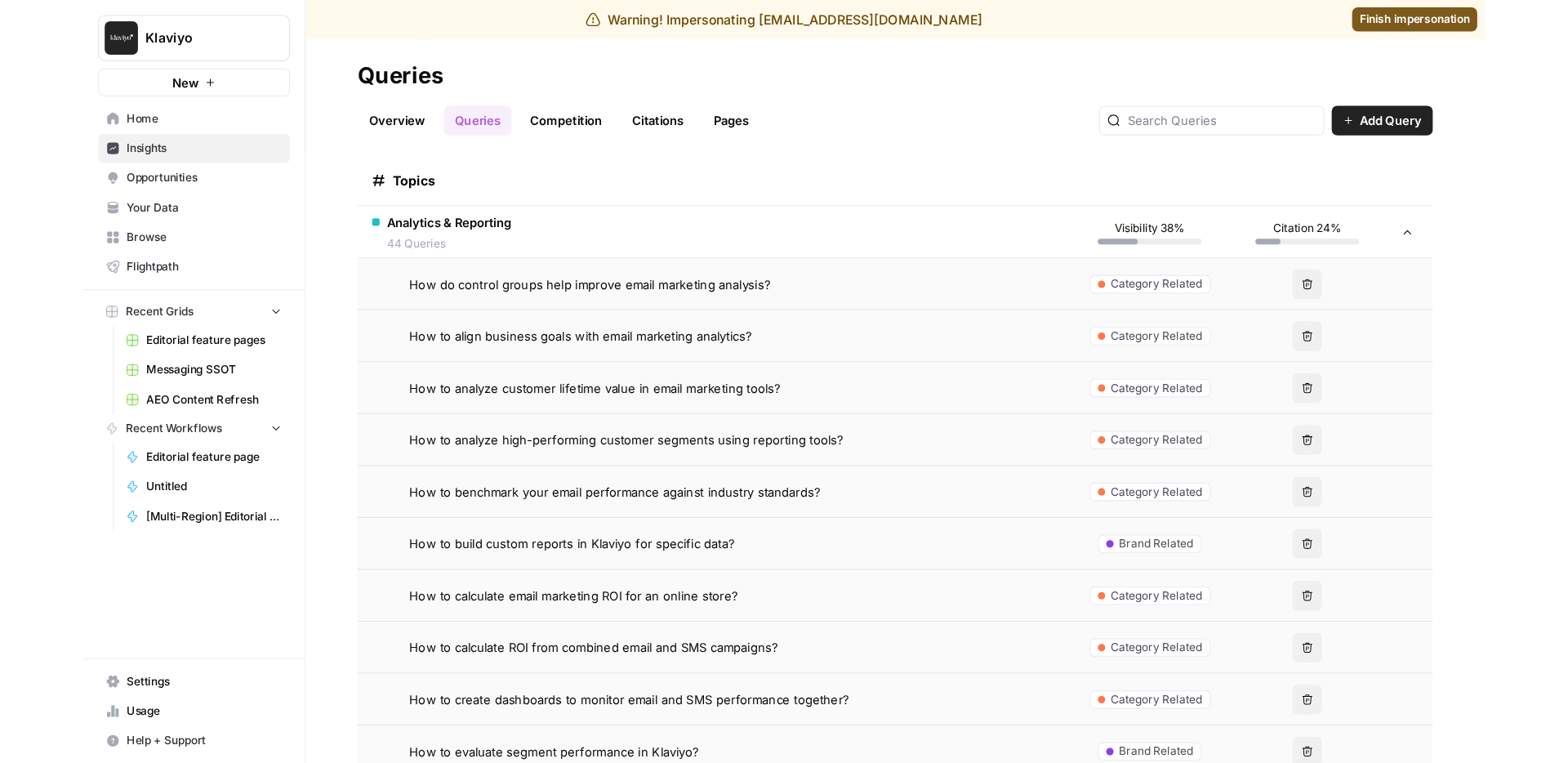
scroll to position [312, 0]
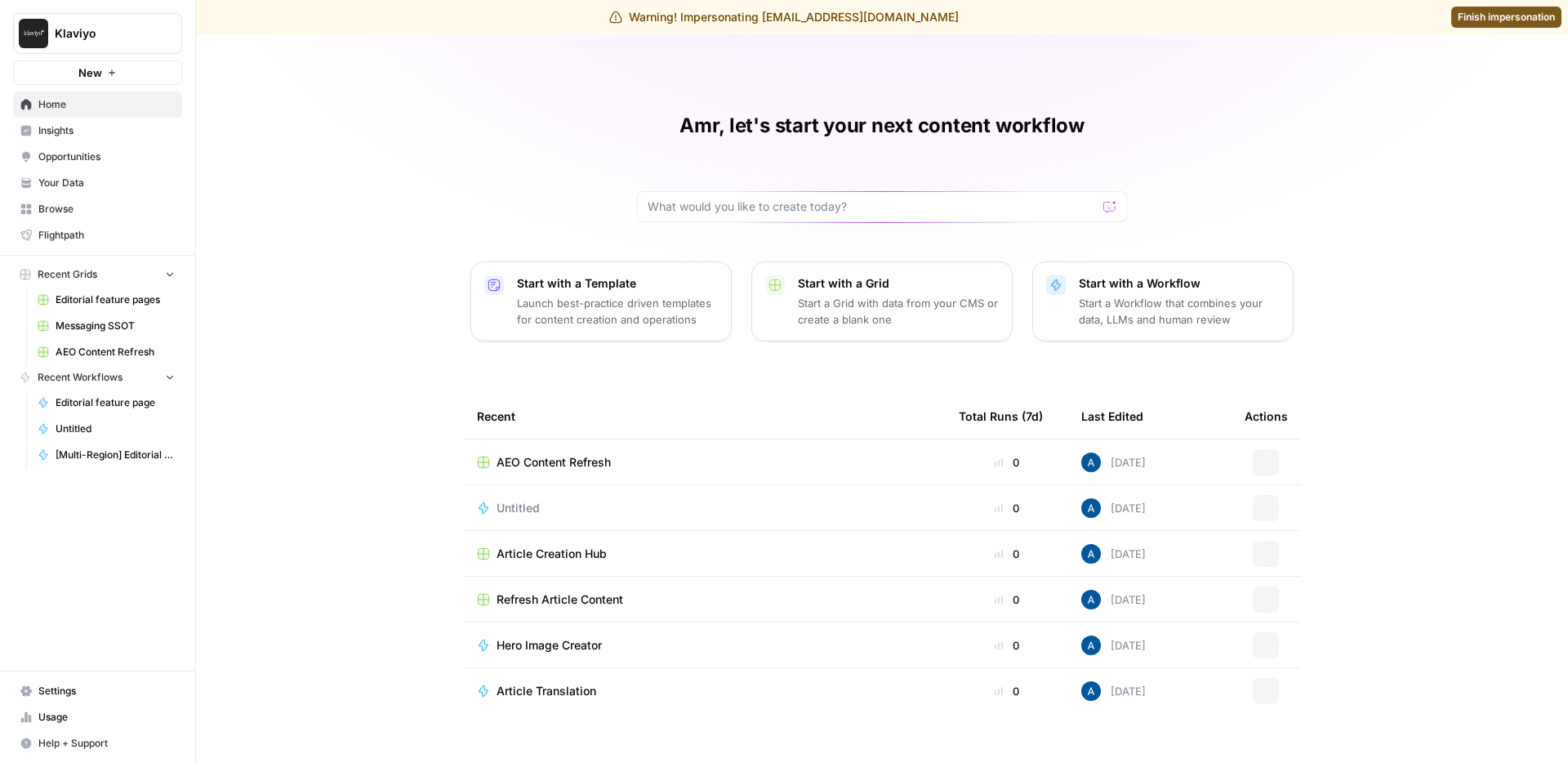
click at [1465, 18] on span "Finish impersonation" at bounding box center [1507, 17] width 97 height 15
click at [388, 178] on div "Amr, let's start your next content workflow Start with a Template Launch best-p…" at bounding box center [882, 410] width 1372 height 751
